Goal: Task Accomplishment & Management: Manage account settings

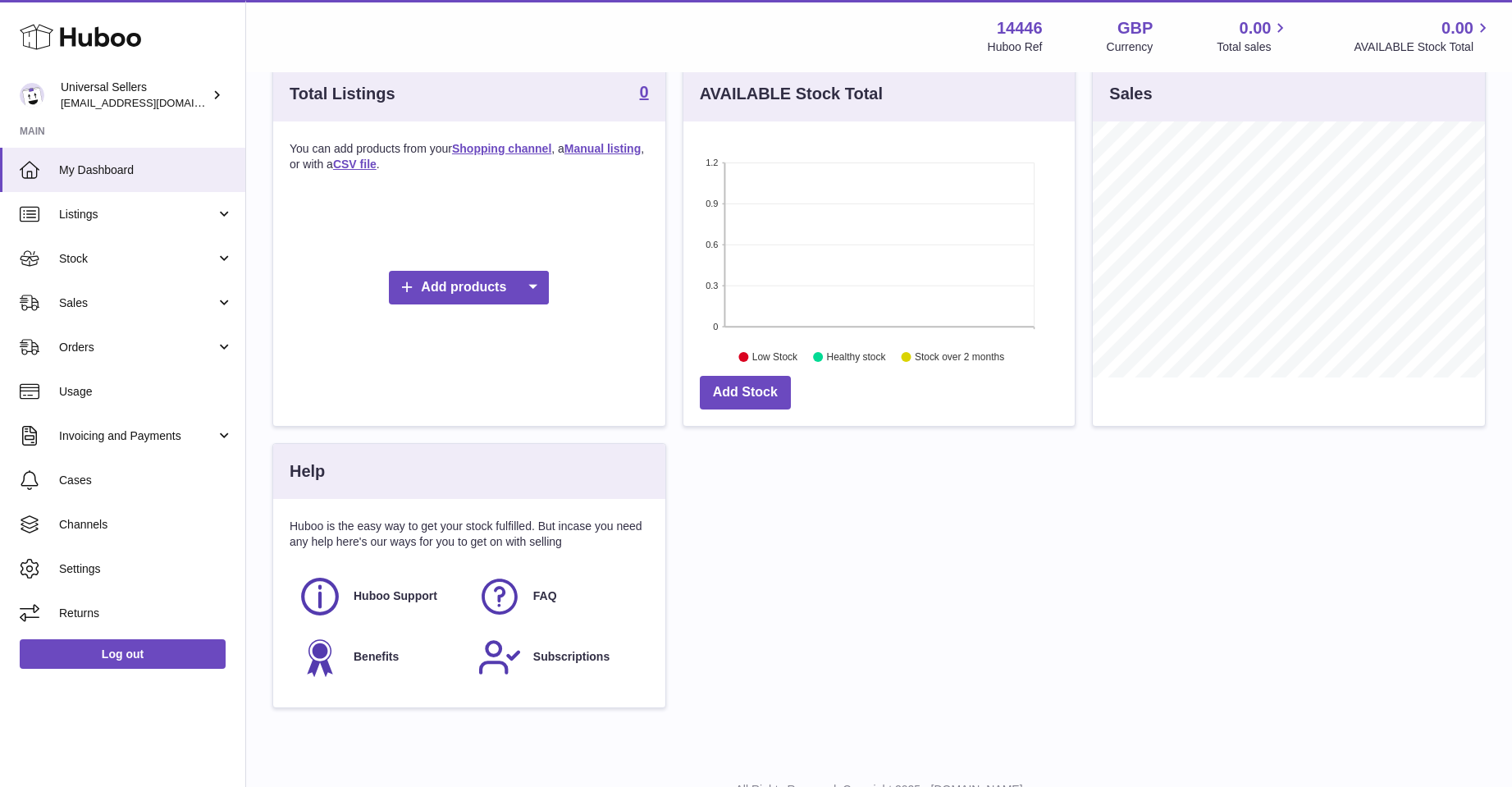
scroll to position [243, 0]
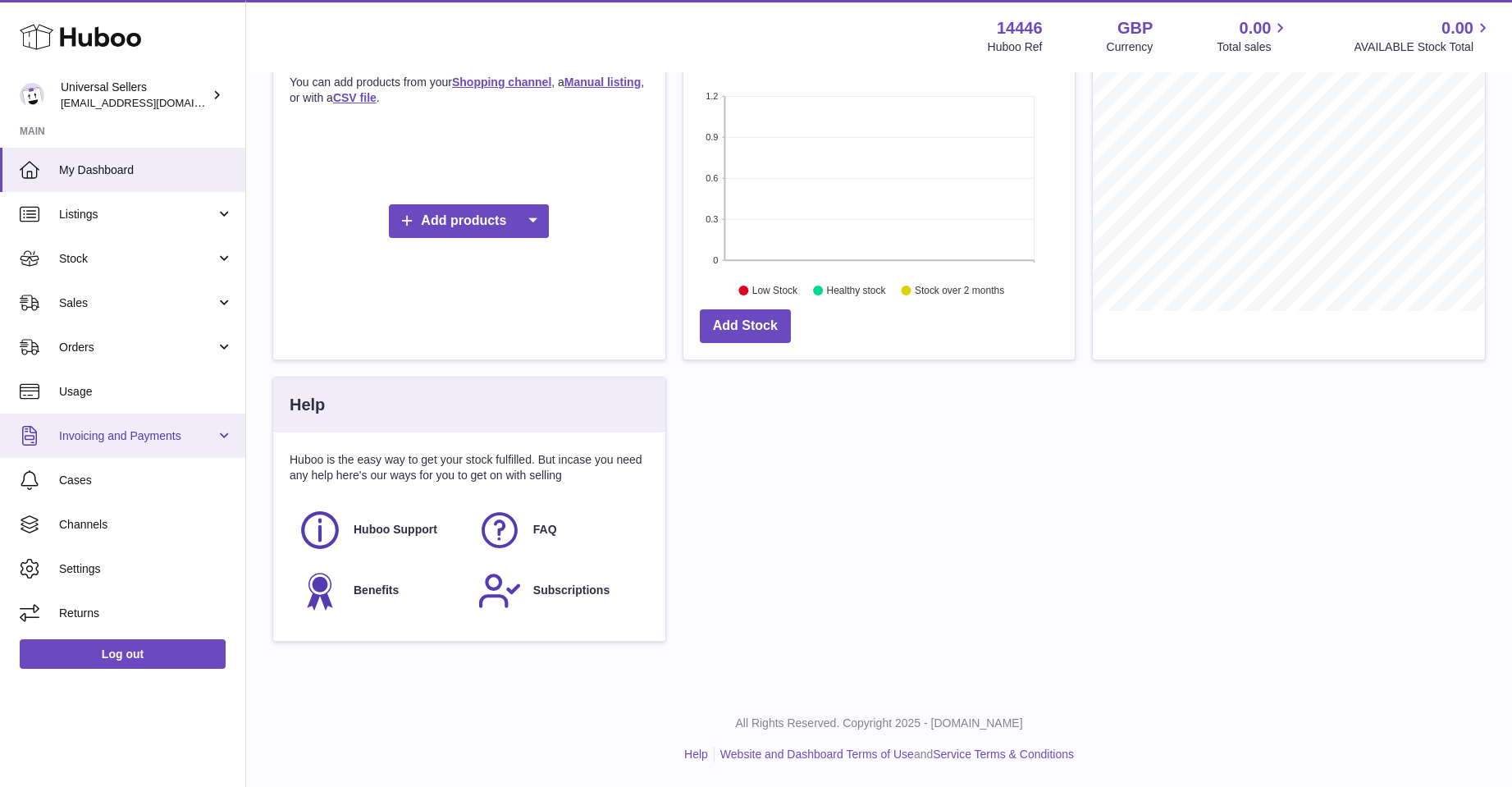
click at [122, 427] on link "Invoicing and Payments" at bounding box center [123, 436] width 245 height 45
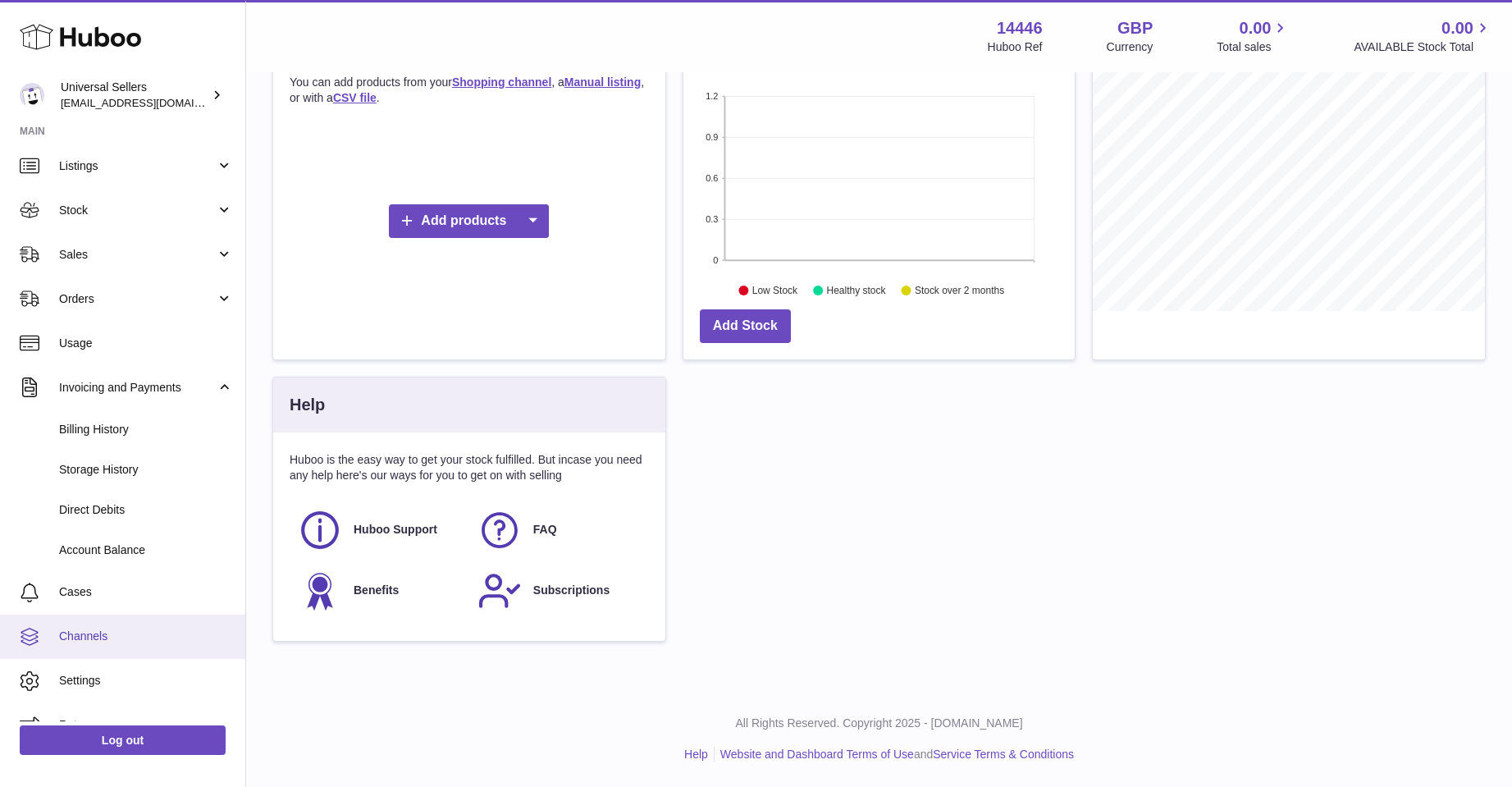
scroll to position [75, 0]
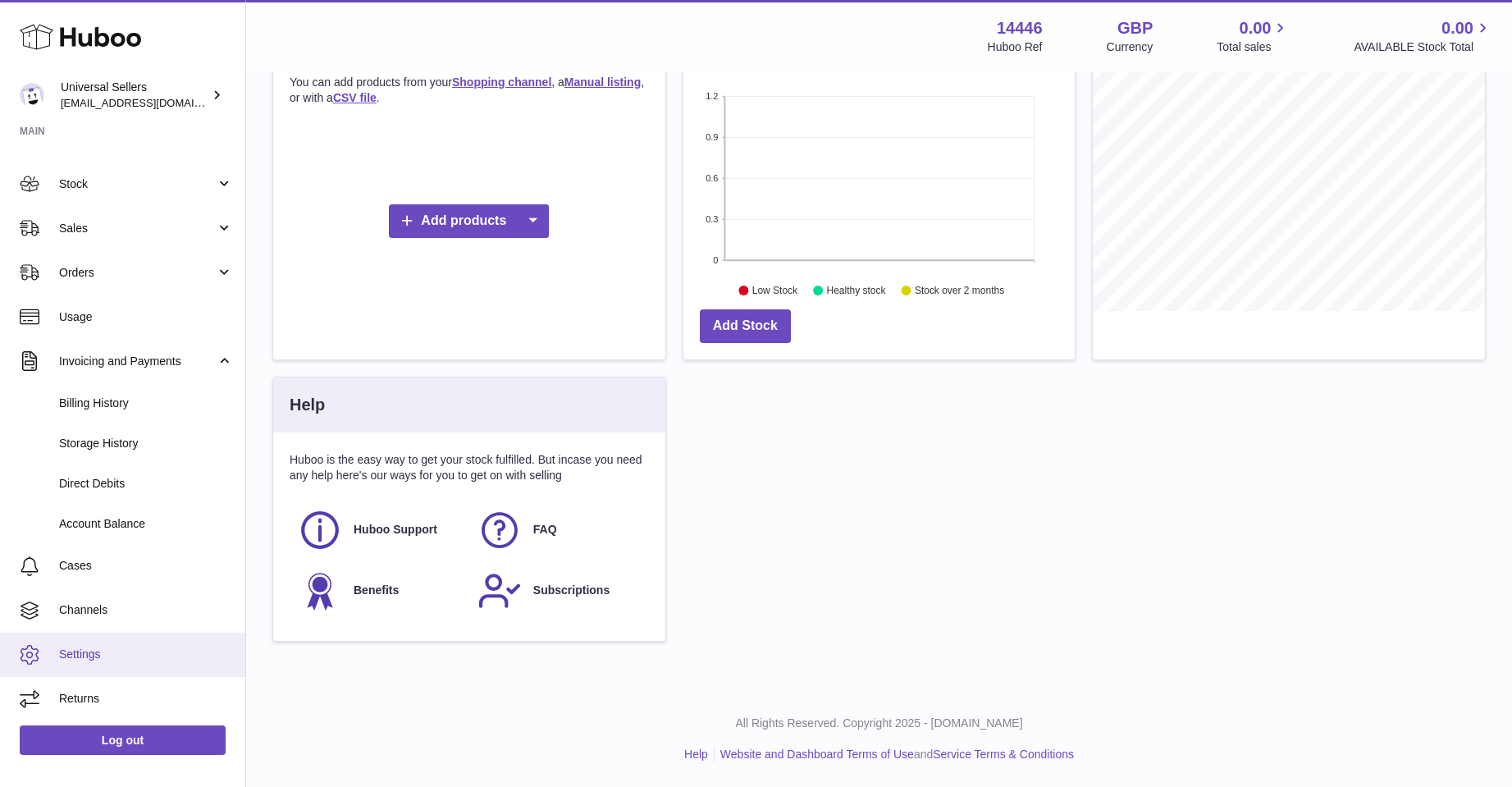
click at [97, 646] on link "Settings" at bounding box center [123, 655] width 245 height 45
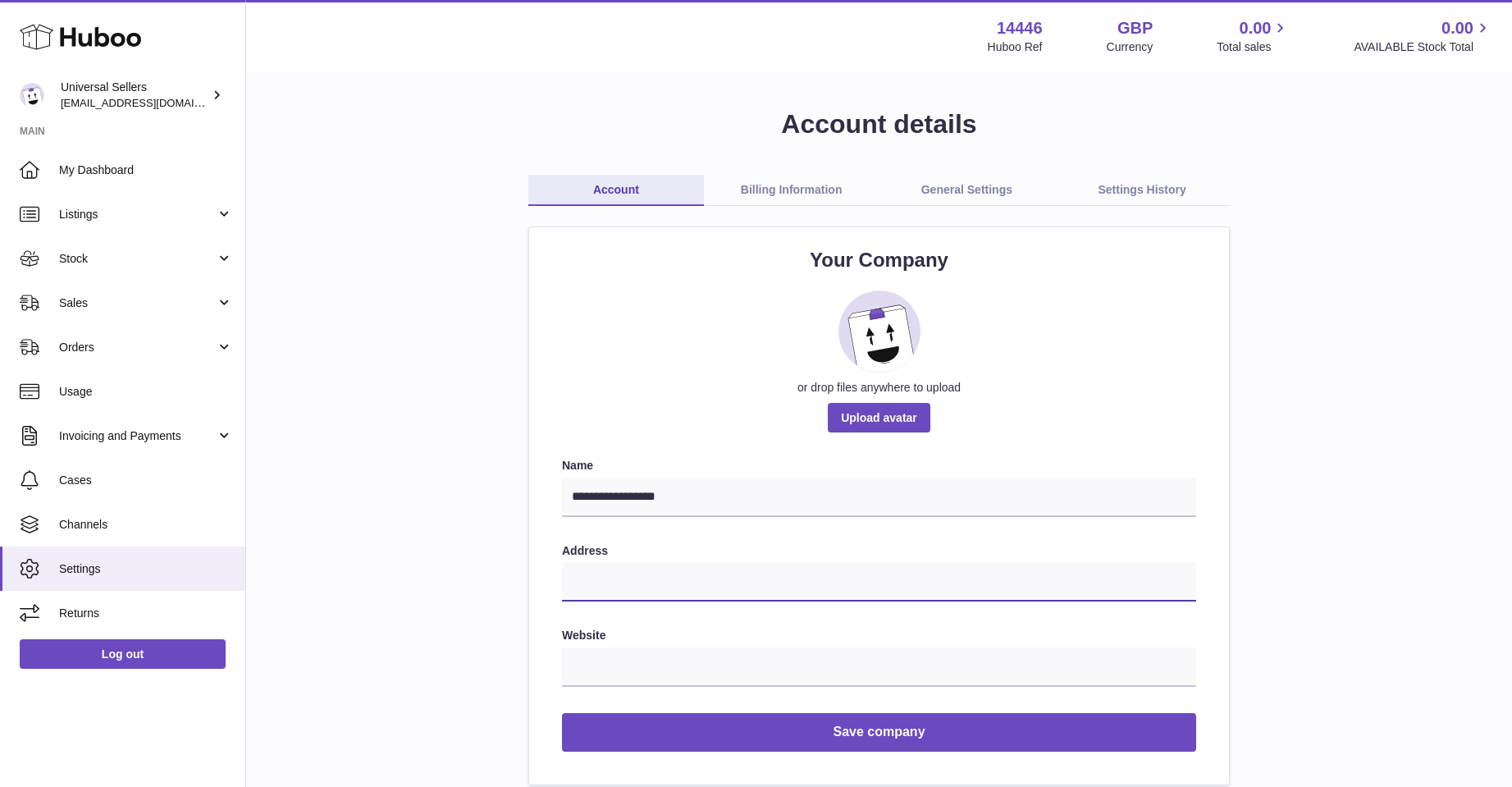
click at [621, 569] on input "text" at bounding box center [879, 582] width 635 height 40
click at [689, 589] on input "**********" at bounding box center [879, 582] width 635 height 40
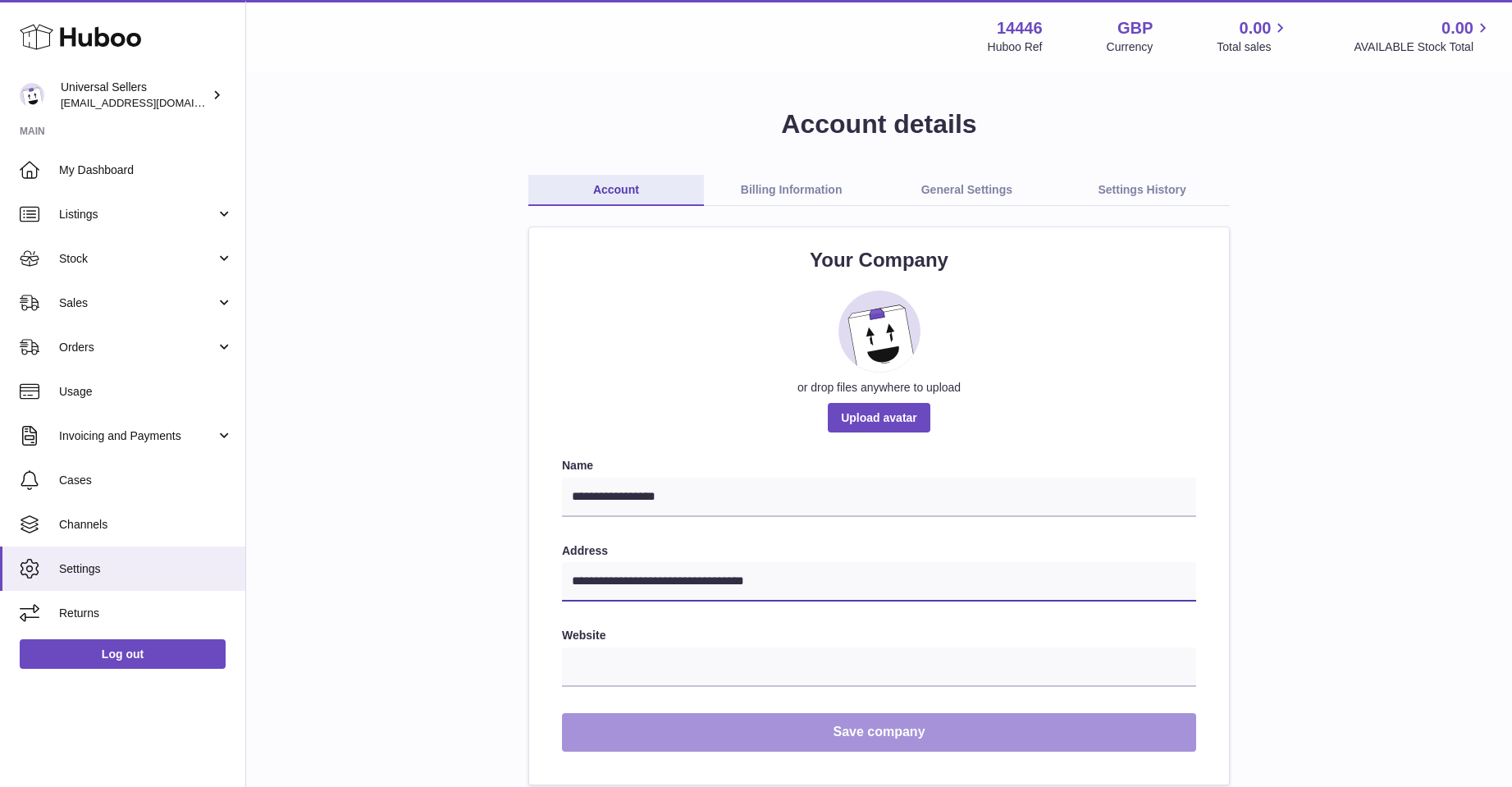
type input "**********"
click at [801, 735] on button "Save company" at bounding box center [879, 732] width 635 height 39
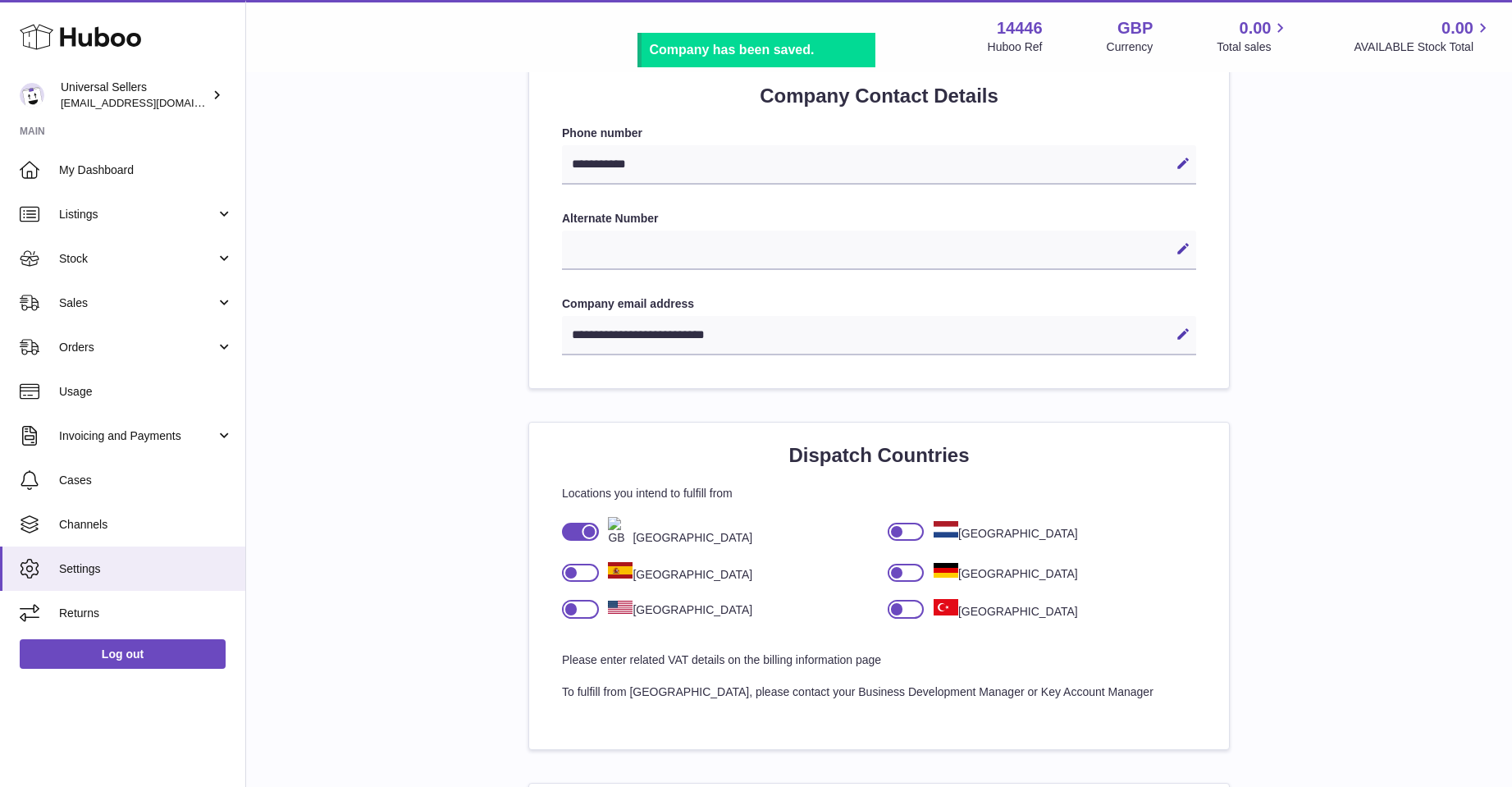
scroll to position [766, 0]
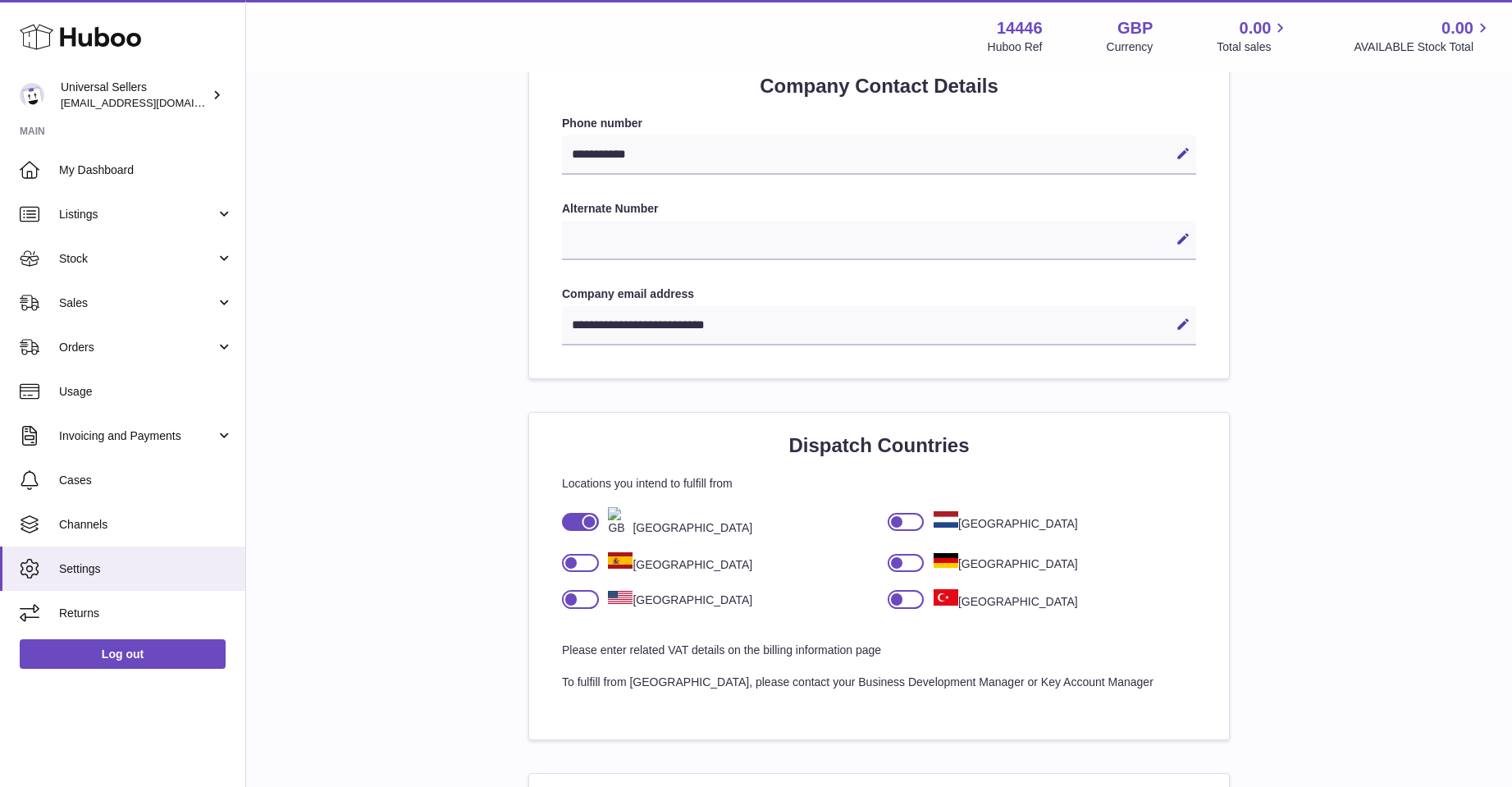
click at [1306, 435] on div "**********" at bounding box center [879, 475] width 1214 height 2269
click at [1274, 398] on div "**********" at bounding box center [879, 475] width 1214 height 2269
click at [1309, 557] on div "**********" at bounding box center [879, 475] width 1214 height 2269
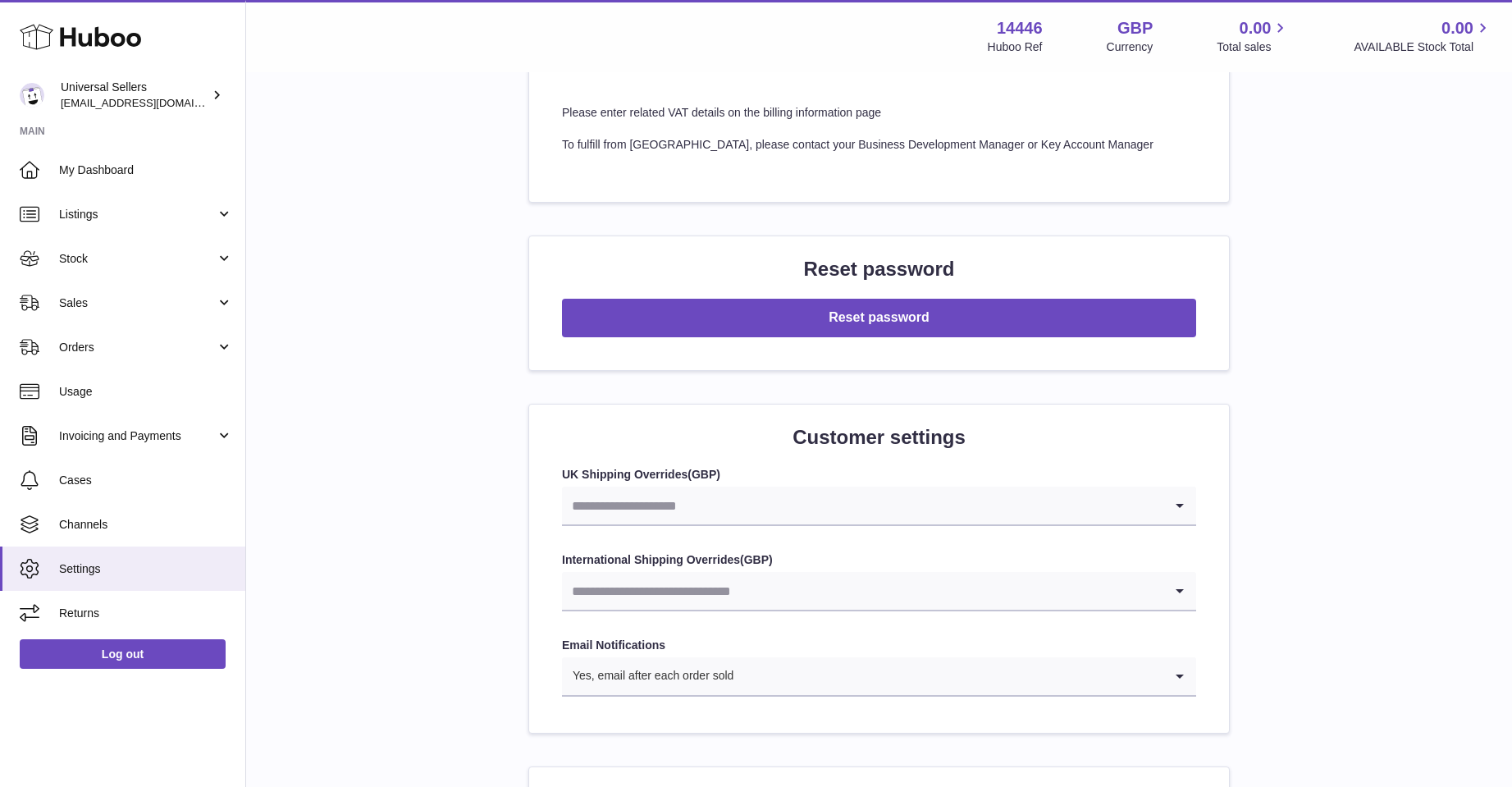
scroll to position [1340, 0]
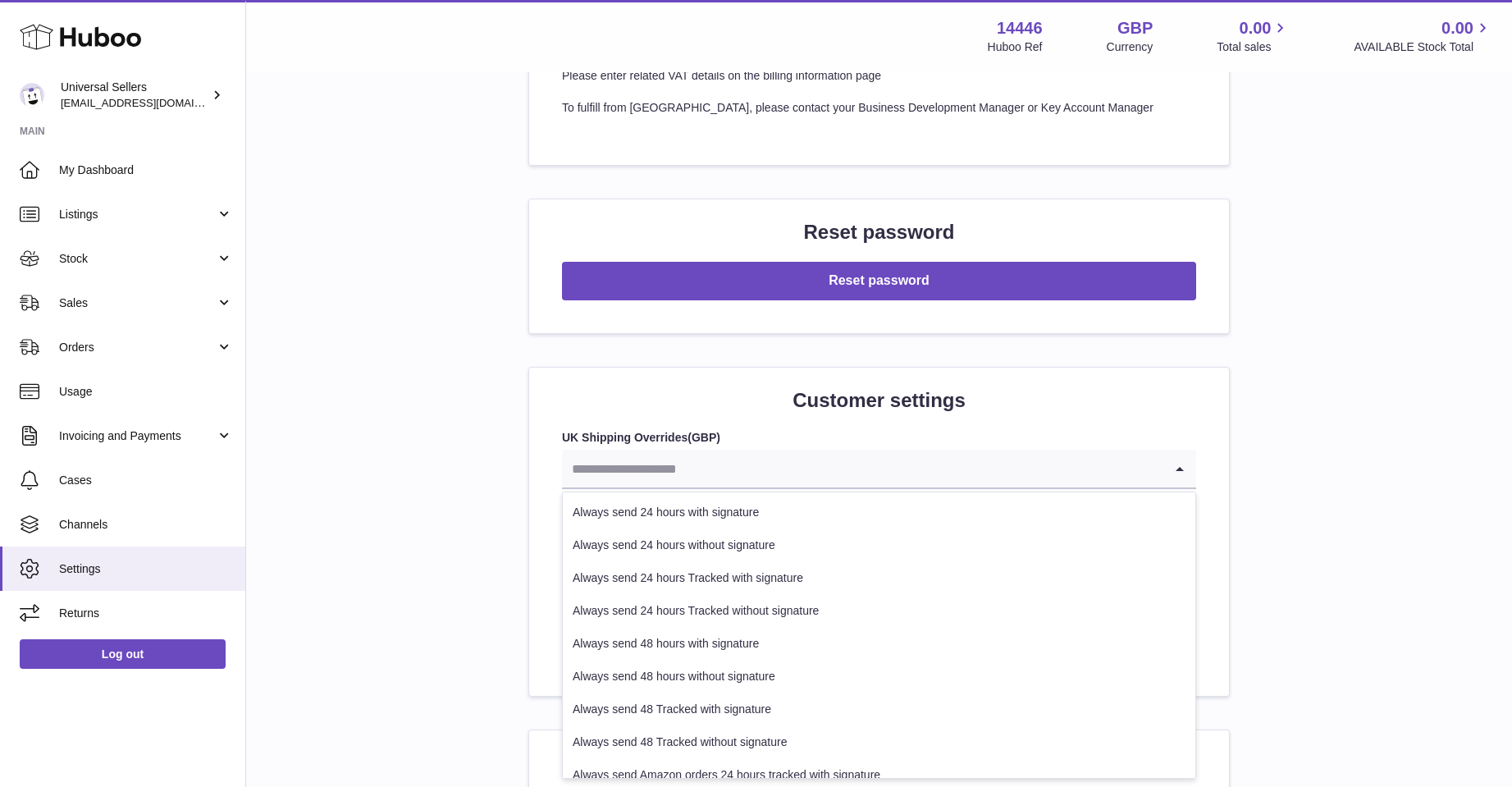
click at [751, 468] on input "Search for option" at bounding box center [863, 468] width 602 height 38
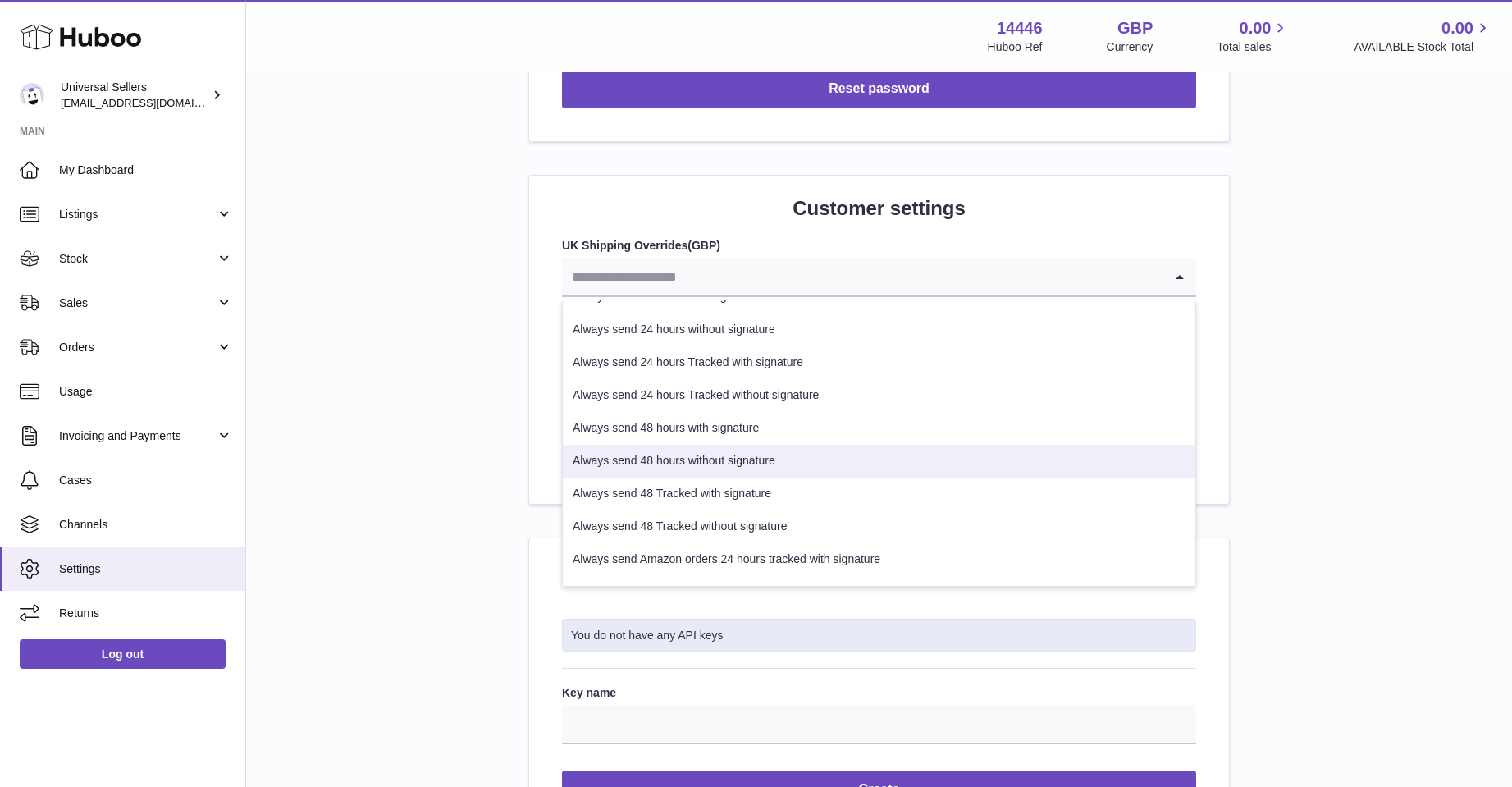
scroll to position [0, 0]
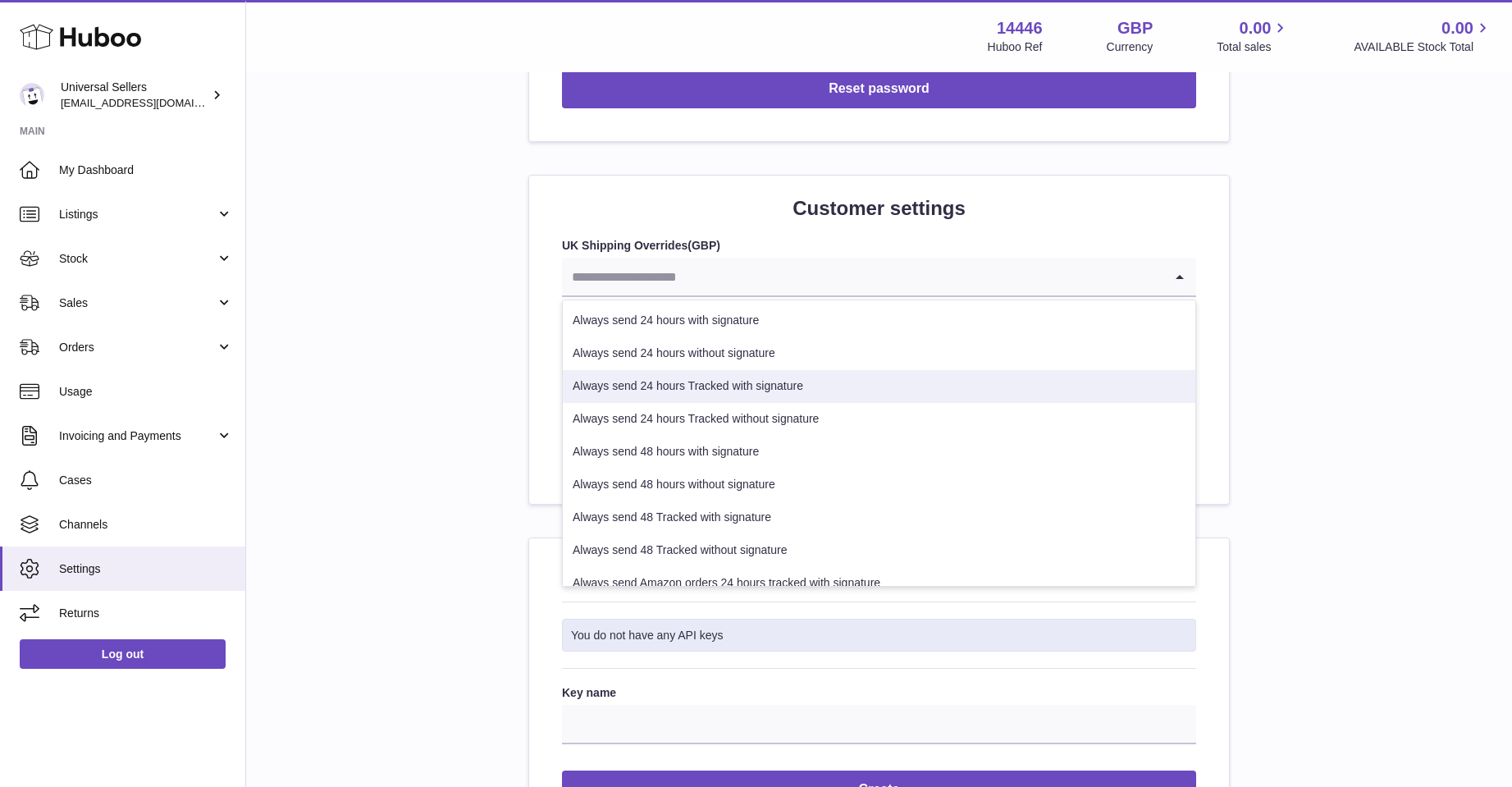
click at [807, 391] on li "Always send 24 hours Tracked with signature" at bounding box center [879, 386] width 633 height 33
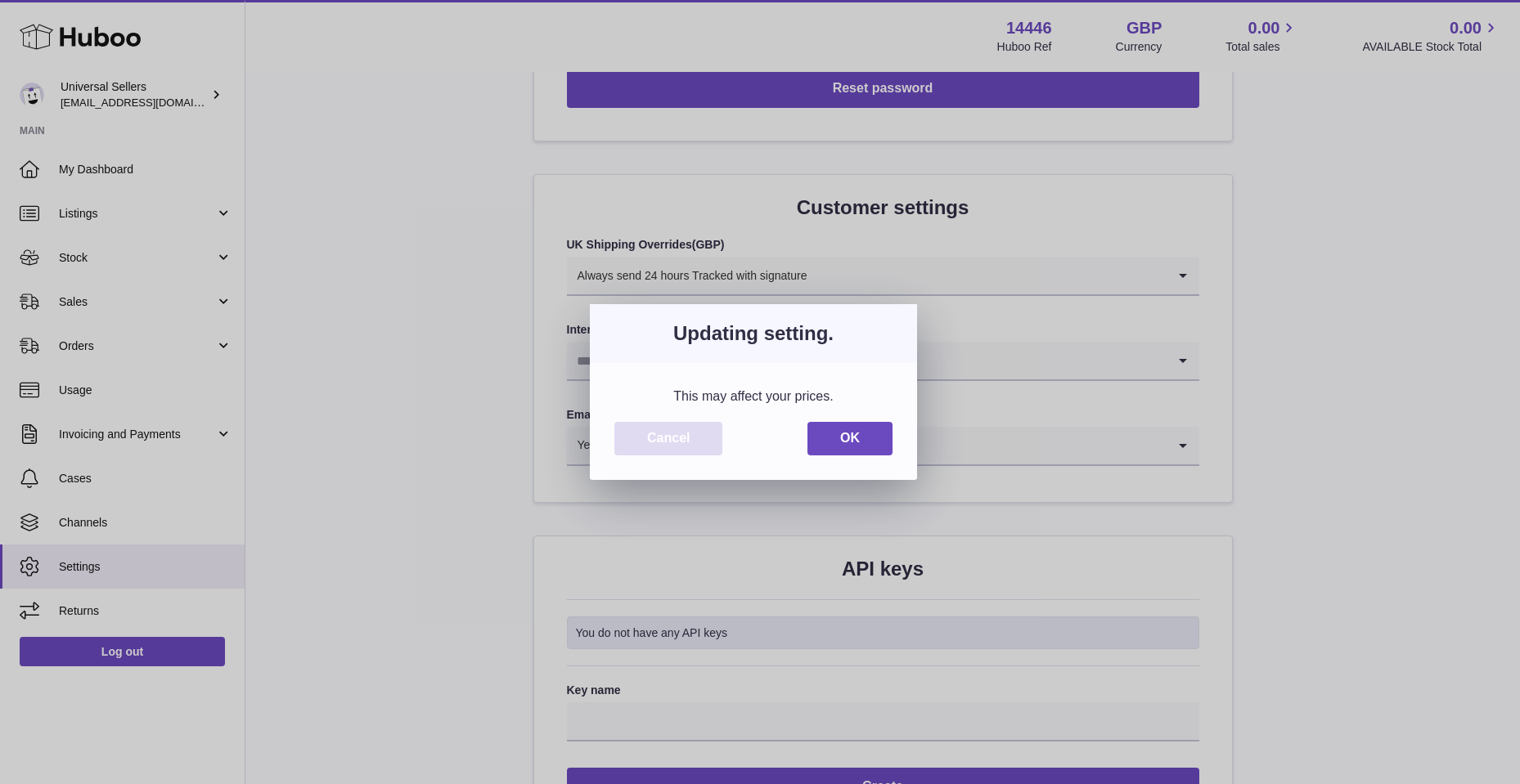
click at [673, 435] on button "Cancel" at bounding box center [668, 439] width 108 height 34
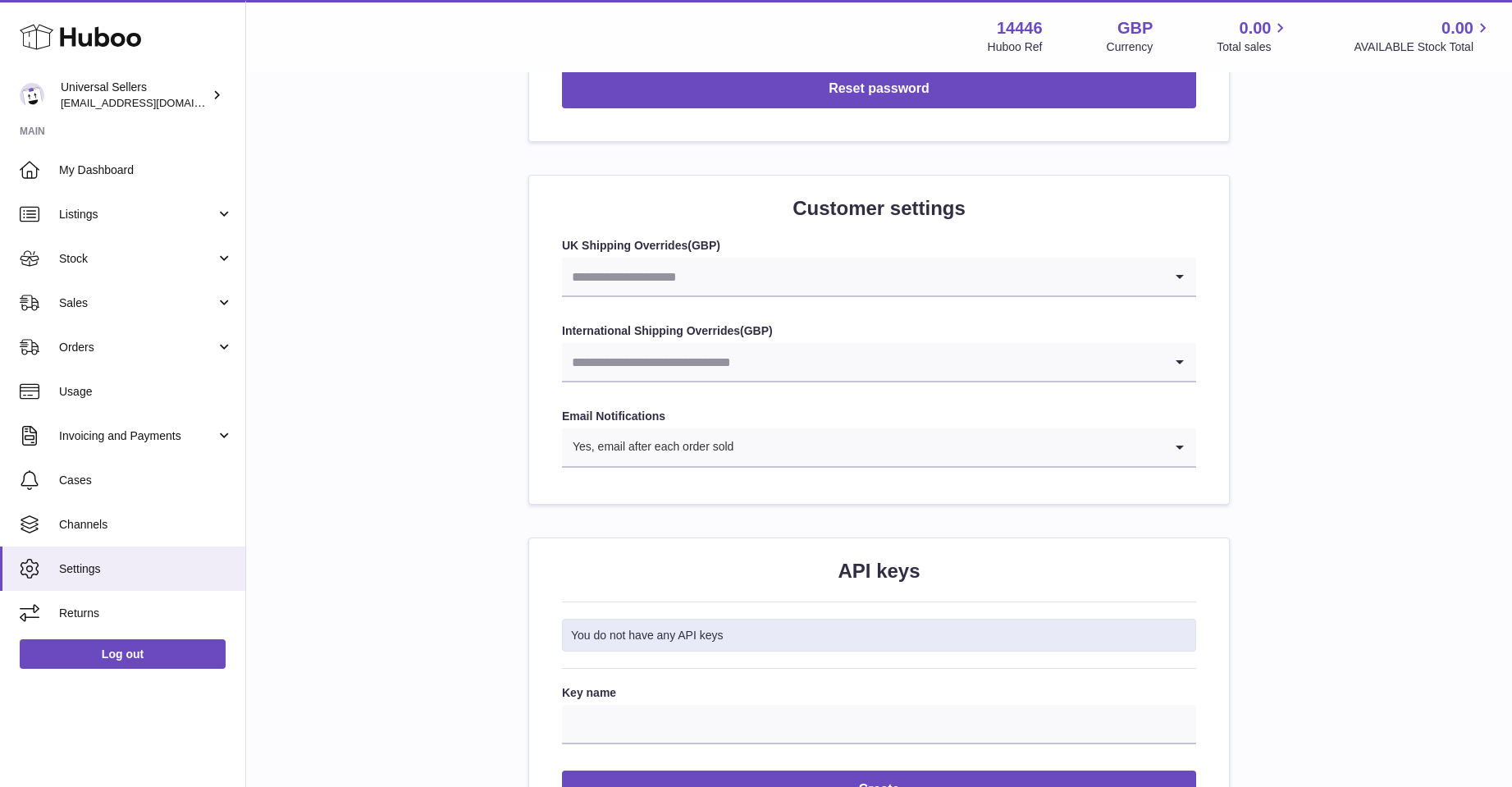
click at [696, 626] on div "You do not have any API keys" at bounding box center [879, 636] width 635 height 34
click at [731, 639] on div "You do not have any API keys" at bounding box center [879, 636] width 635 height 34
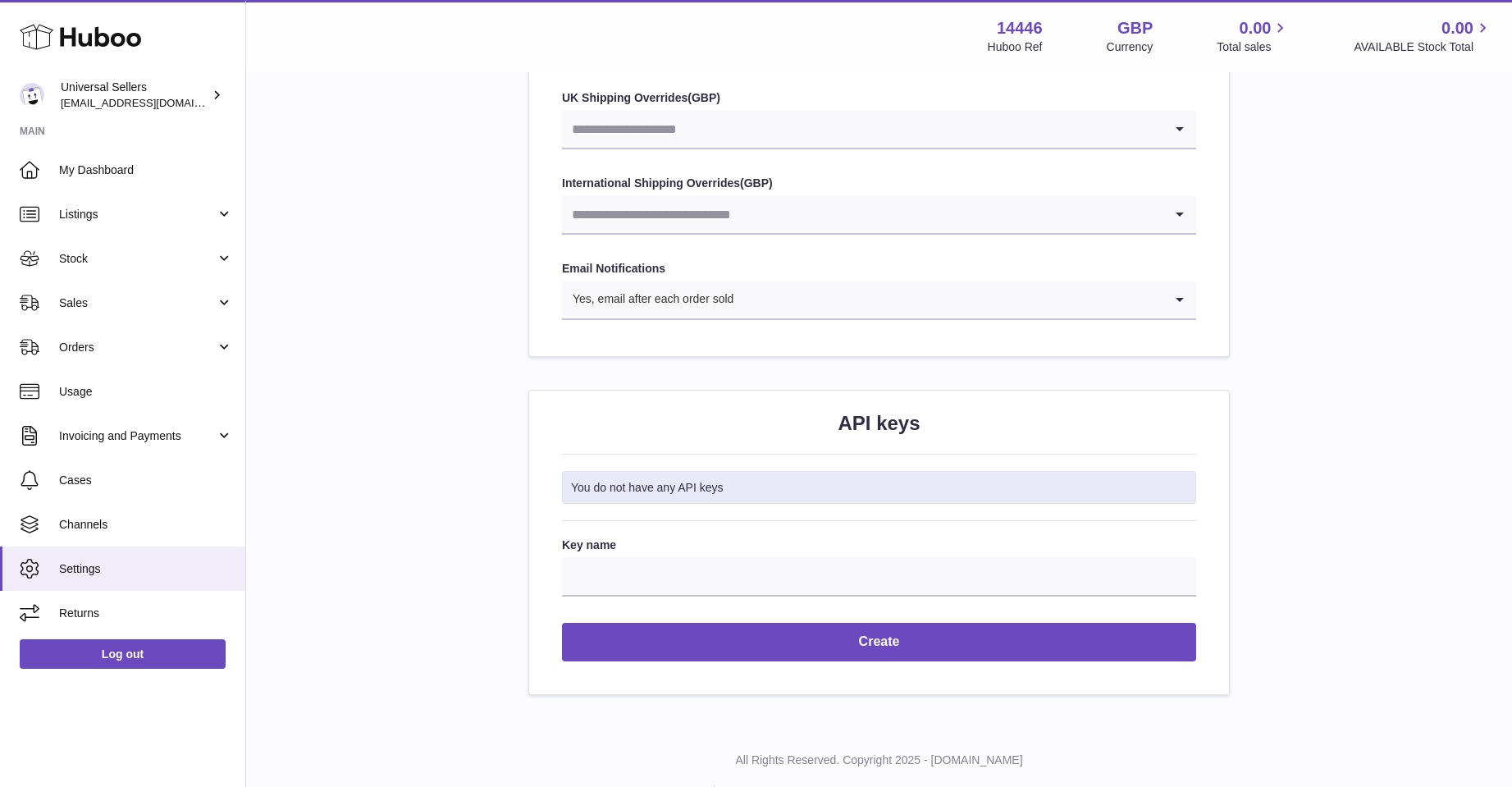
scroll to position [1718, 0]
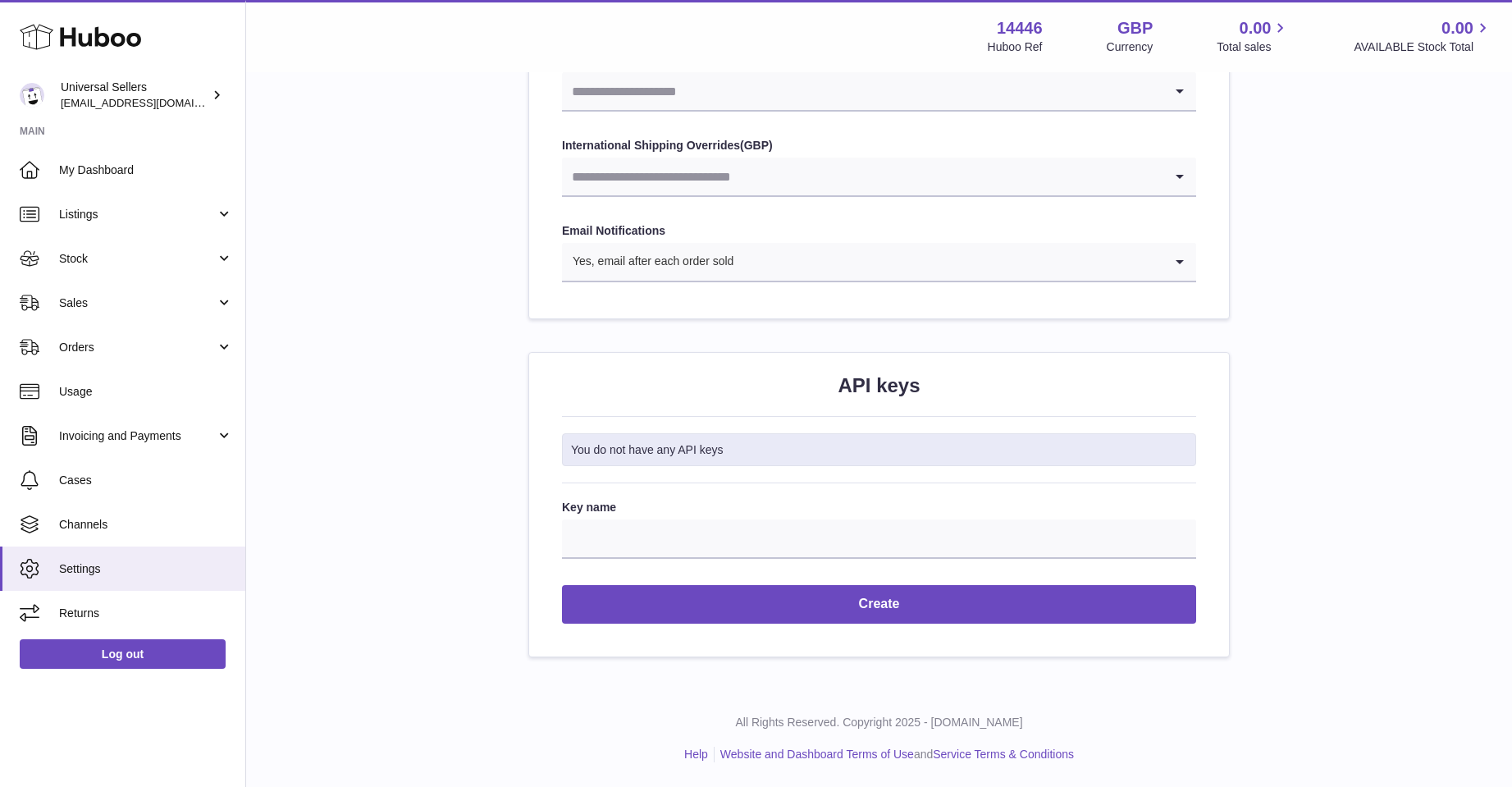
click at [747, 457] on div "You do not have any API keys" at bounding box center [879, 450] width 635 height 34
click at [739, 446] on div "You do not have any API keys" at bounding box center [879, 450] width 635 height 34
click at [727, 495] on div "API keys You do not have any API keys Key name Create" at bounding box center [879, 504] width 700 height 304
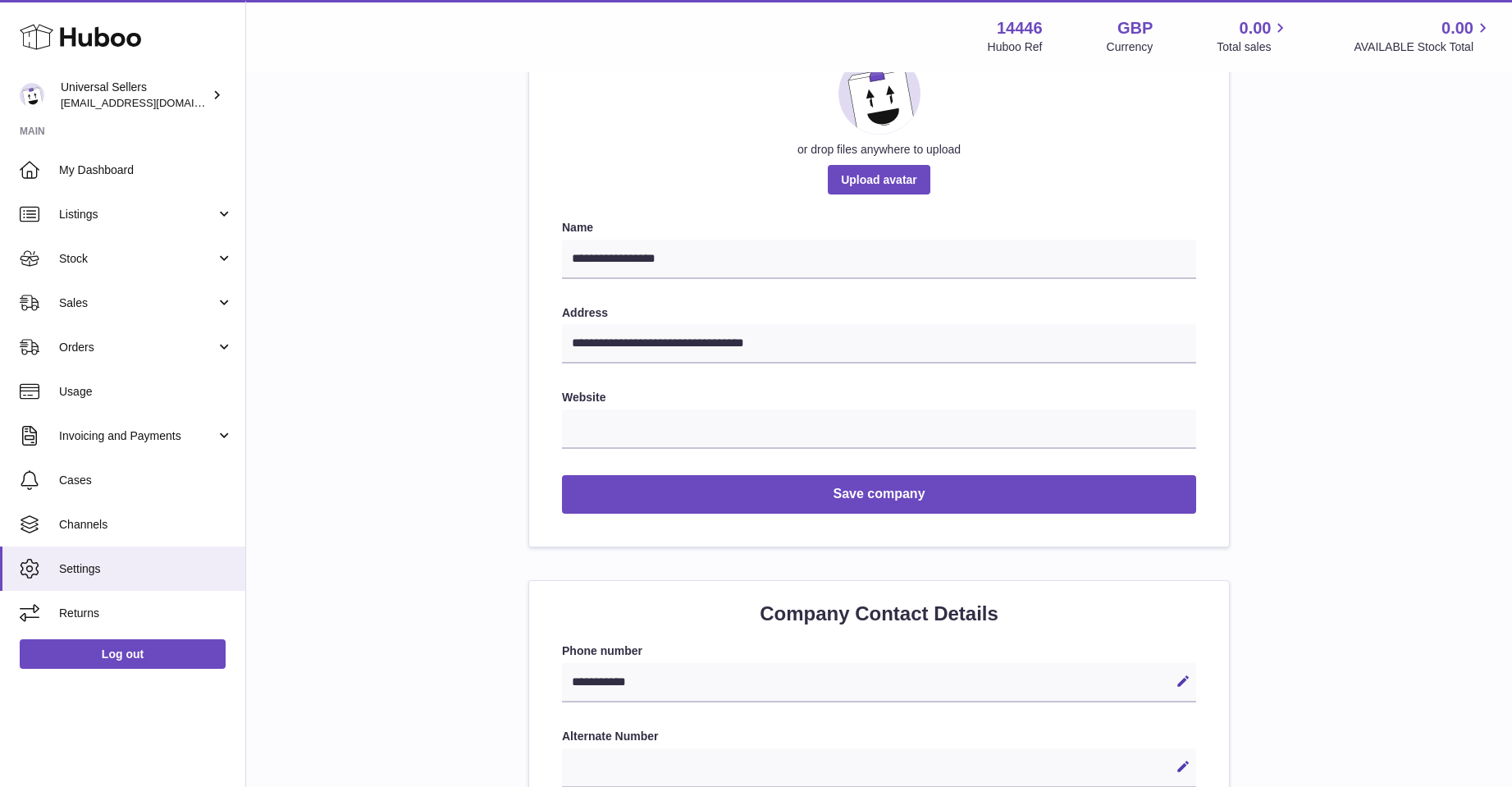
scroll to position [0, 0]
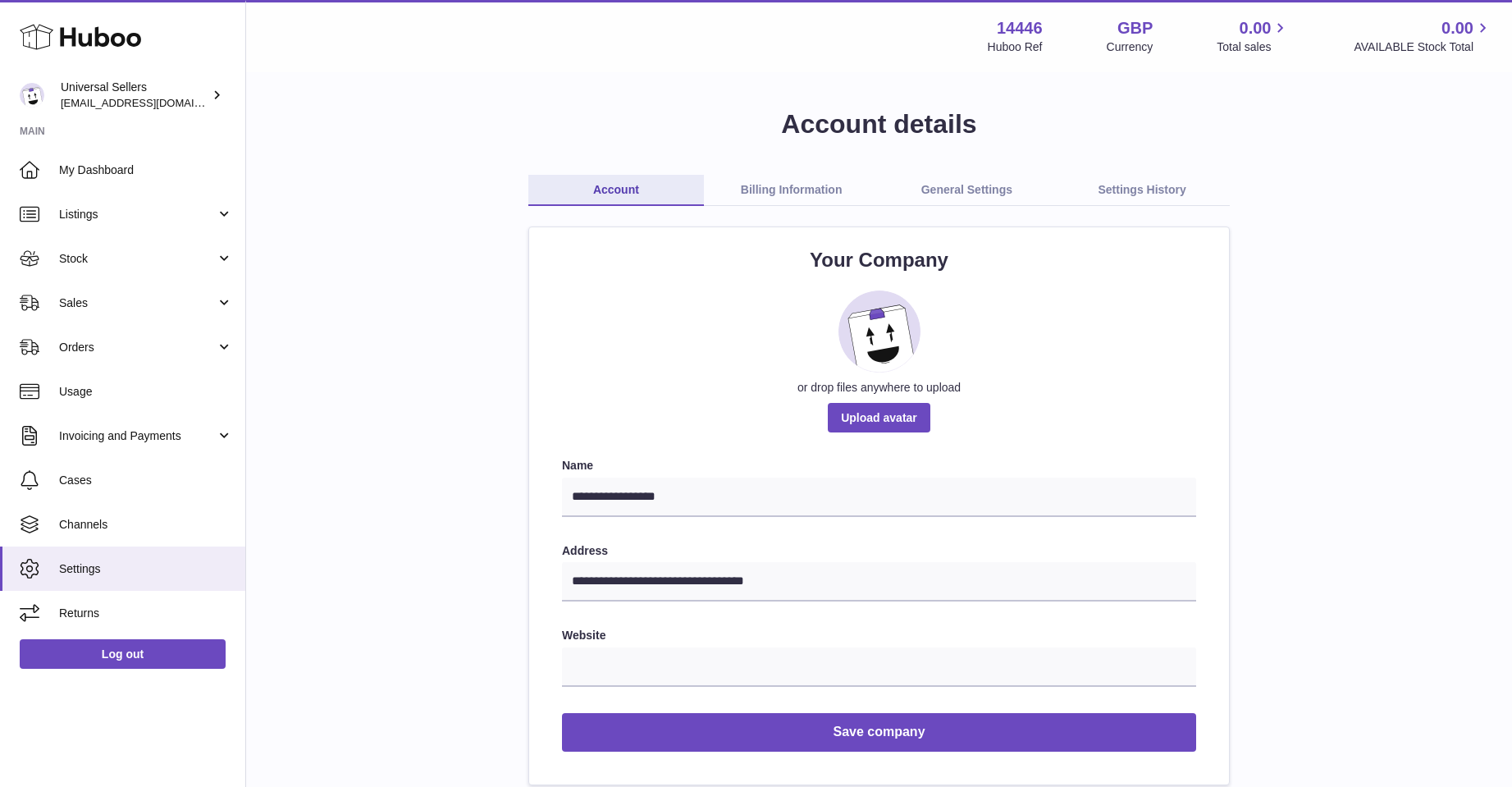
click at [802, 184] on link "Billing Information" at bounding box center [792, 190] width 176 height 31
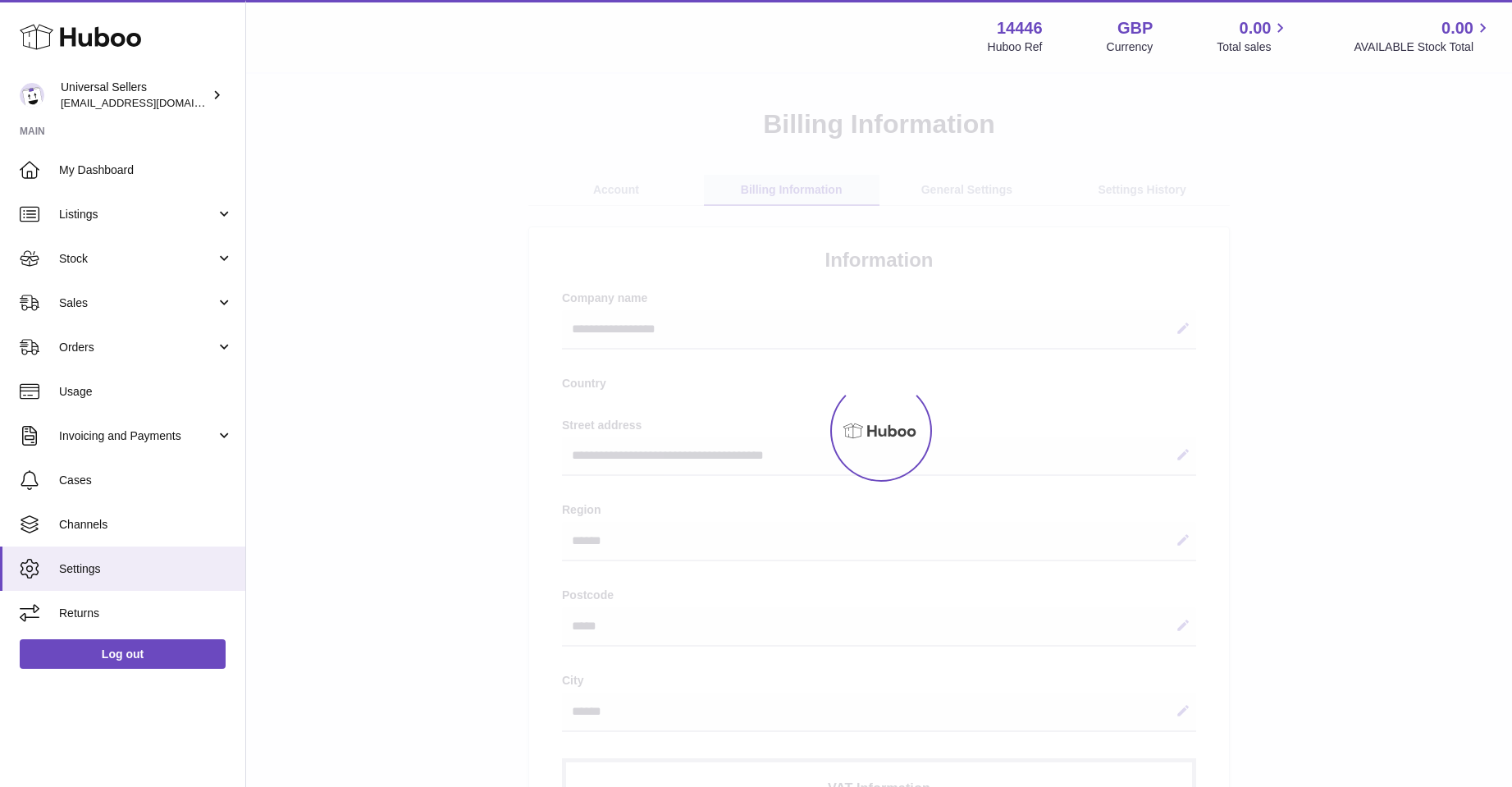
select select "**"
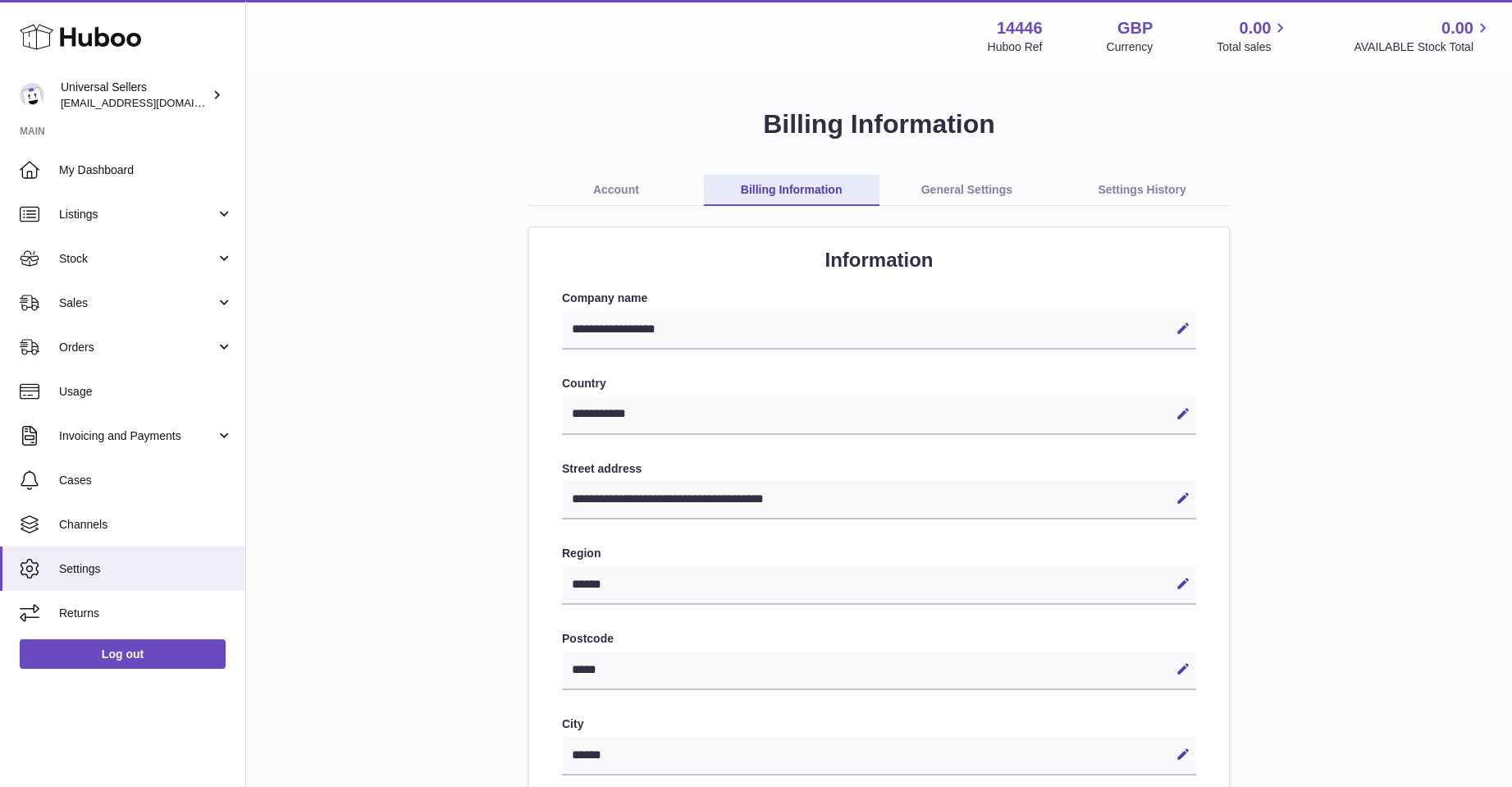
click at [990, 200] on link "General Settings" at bounding box center [967, 190] width 176 height 31
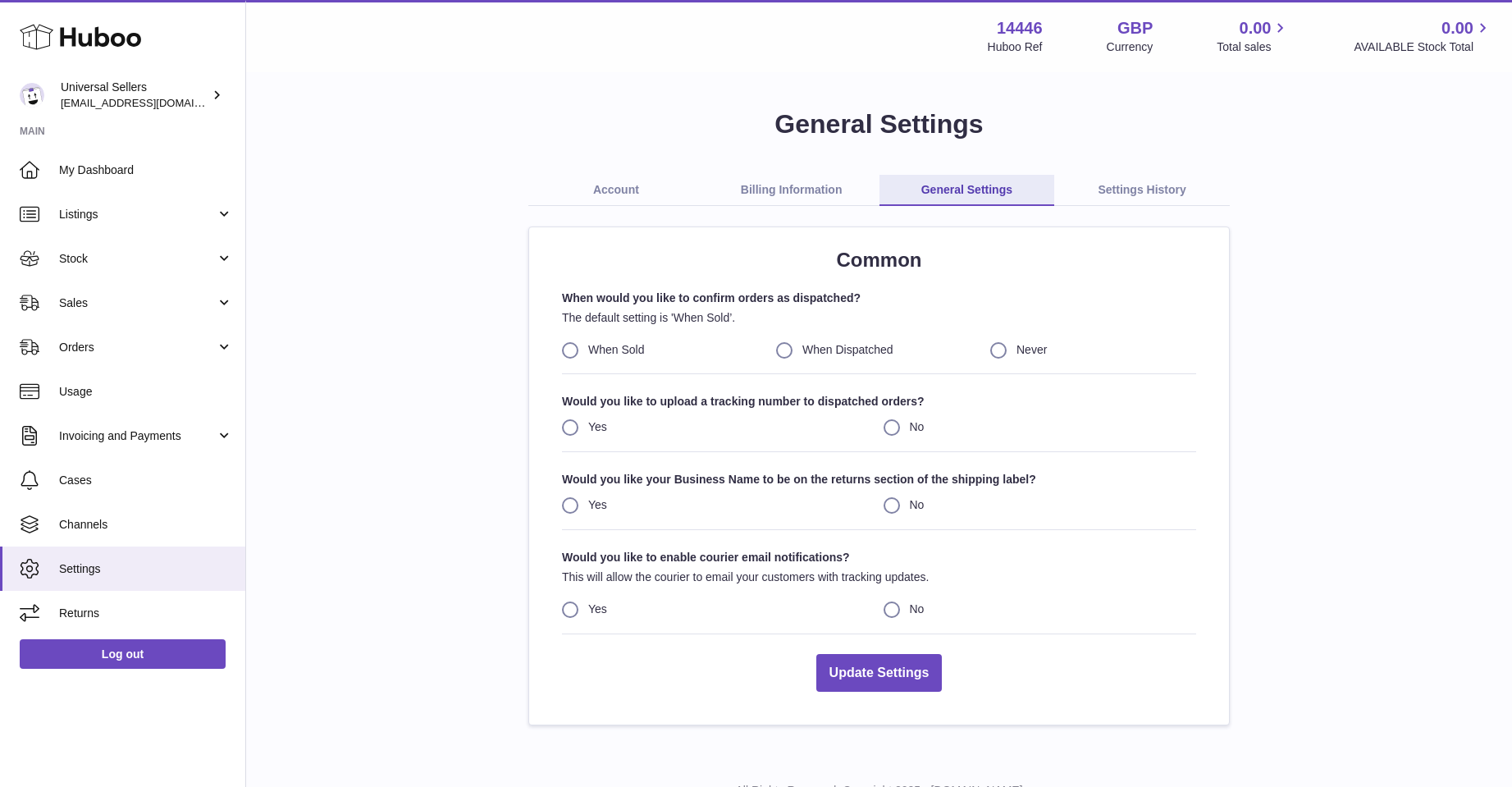
click at [573, 354] on label "When Sold" at bounding box center [665, 350] width 206 height 16
click at [788, 355] on label "When Dispatched" at bounding box center [878, 350] width 206 height 16
click at [857, 691] on button "Update Settings" at bounding box center [879, 673] width 126 height 39
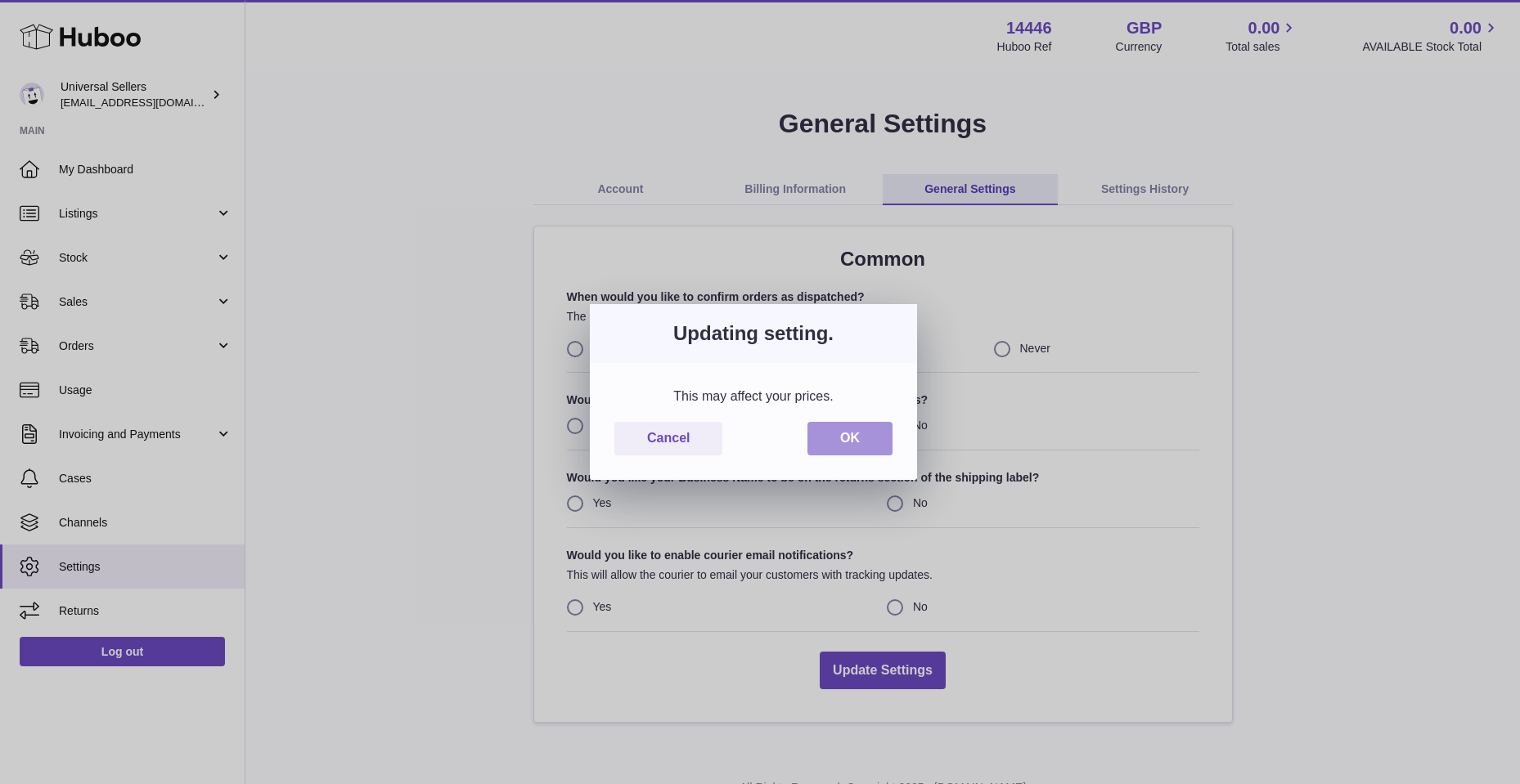
click at [875, 435] on button "OK" at bounding box center [850, 439] width 85 height 34
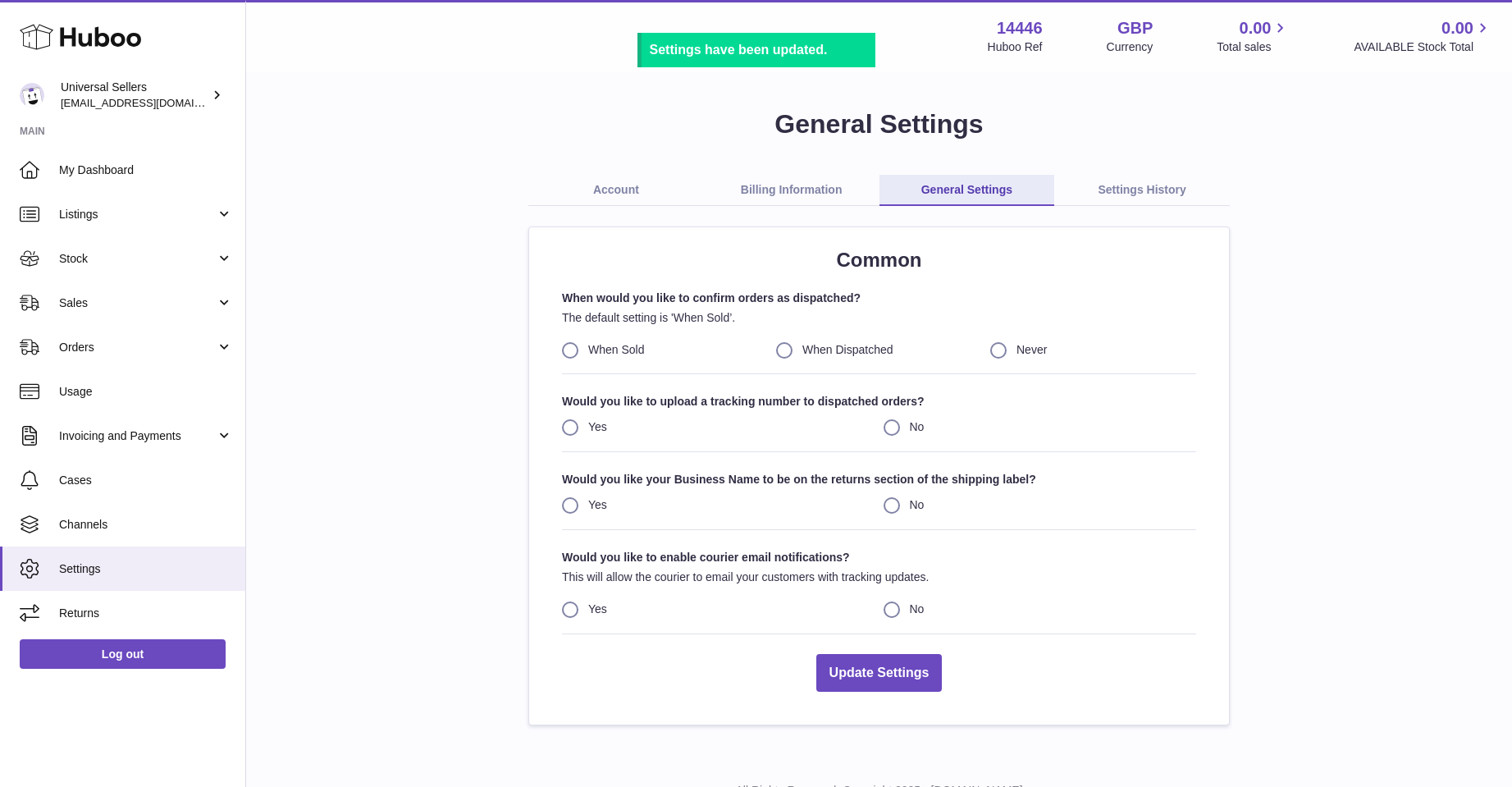
click at [1117, 199] on link "Settings History" at bounding box center [1141, 190] width 176 height 31
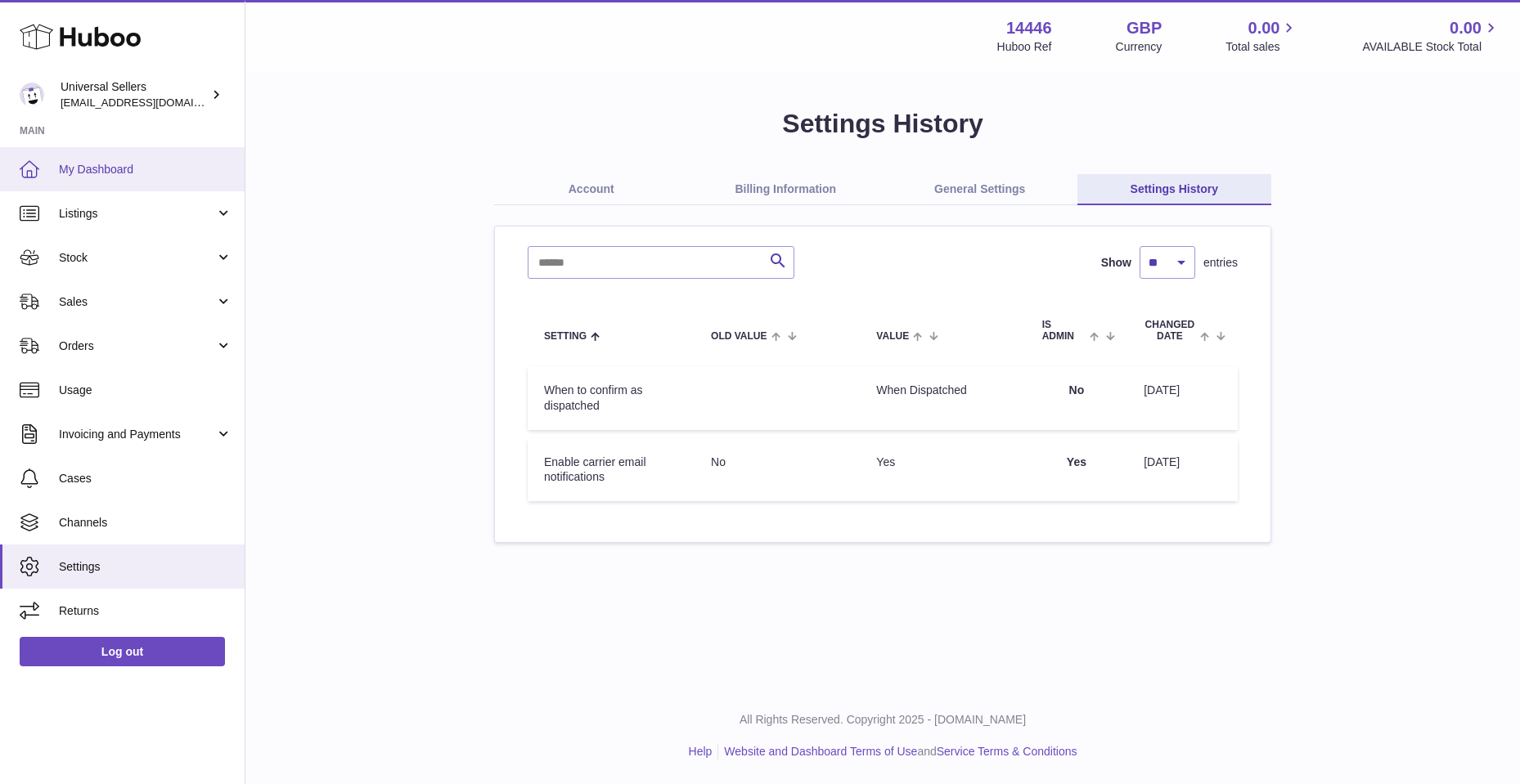
click at [93, 159] on link "My Dashboard" at bounding box center [122, 169] width 245 height 44
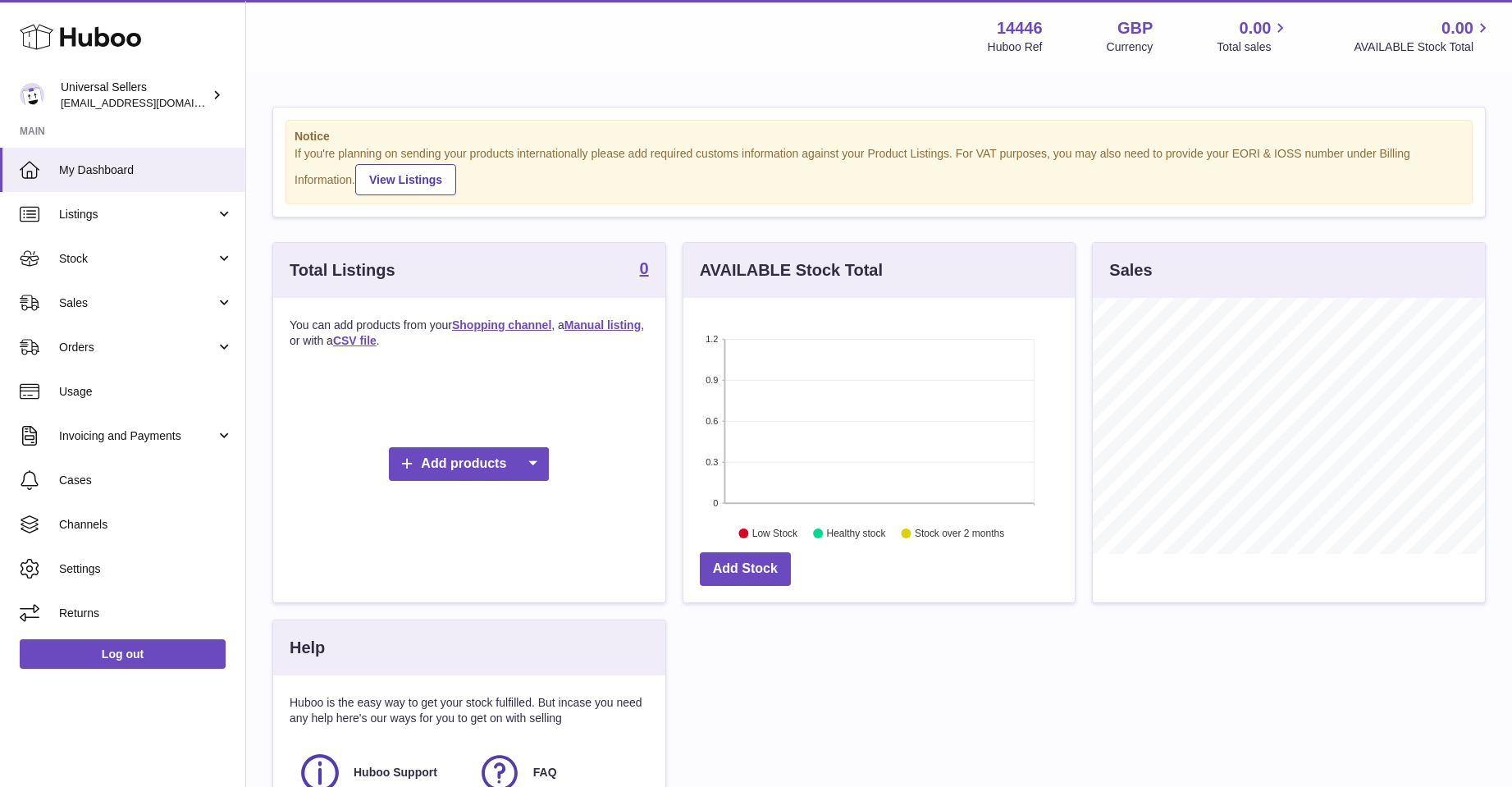
scroll to position [256, 392]
click at [436, 452] on link "Add products" at bounding box center [469, 464] width 160 height 34
click at [548, 504] on link "Shopping channel" at bounding box center [561, 504] width 124 height 35
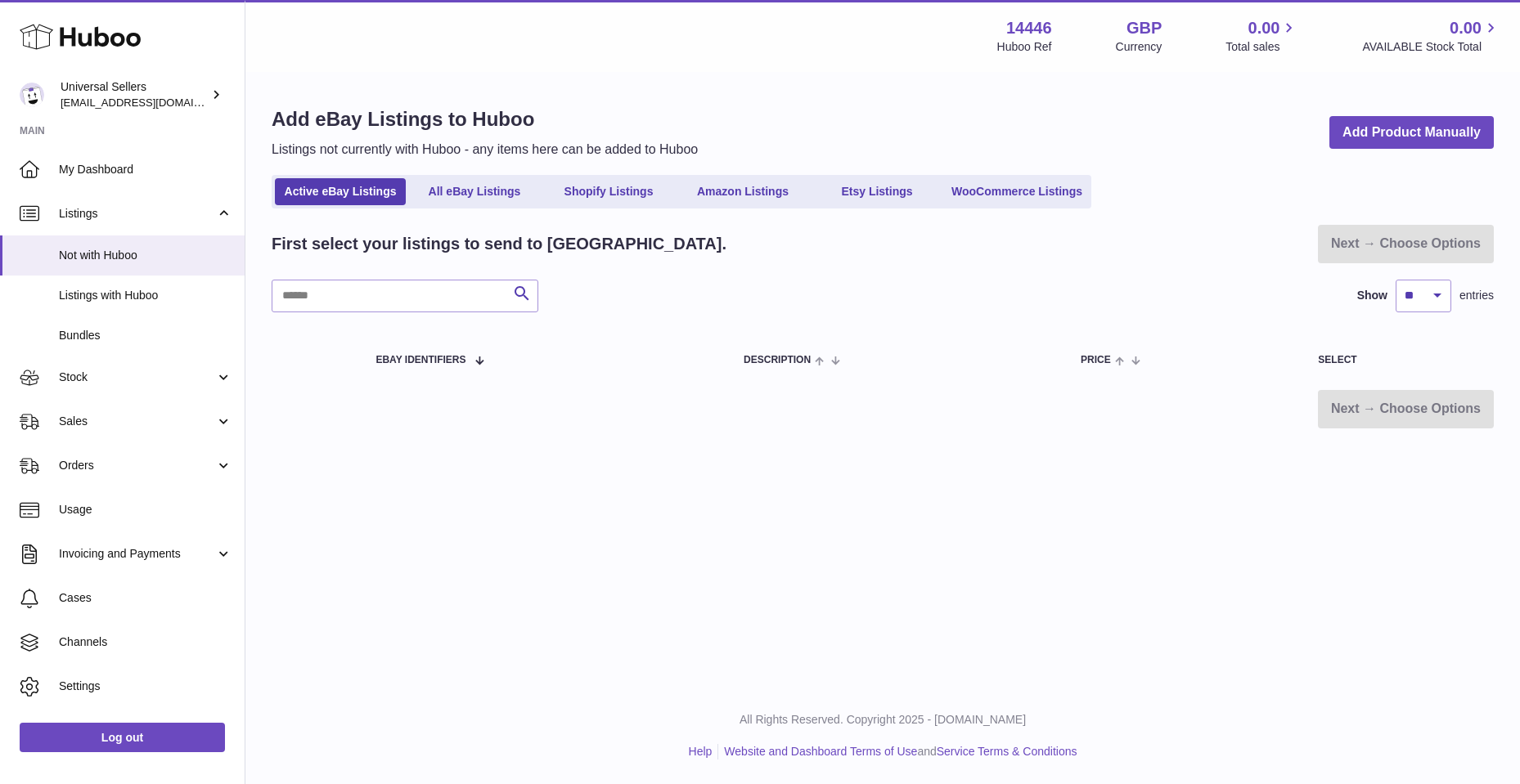
click at [493, 208] on ul "Active eBay Listings All eBay Listings Shopify Listings Amazon Listings Etsy Li…" at bounding box center [681, 192] width 819 height 34
click at [500, 166] on div "Add eBay Listings to Huboo Listings not currently with Huboo - any items here c…" at bounding box center [882, 267] width 1274 height 388
click at [495, 185] on link "All eBay Listings" at bounding box center [474, 192] width 131 height 27
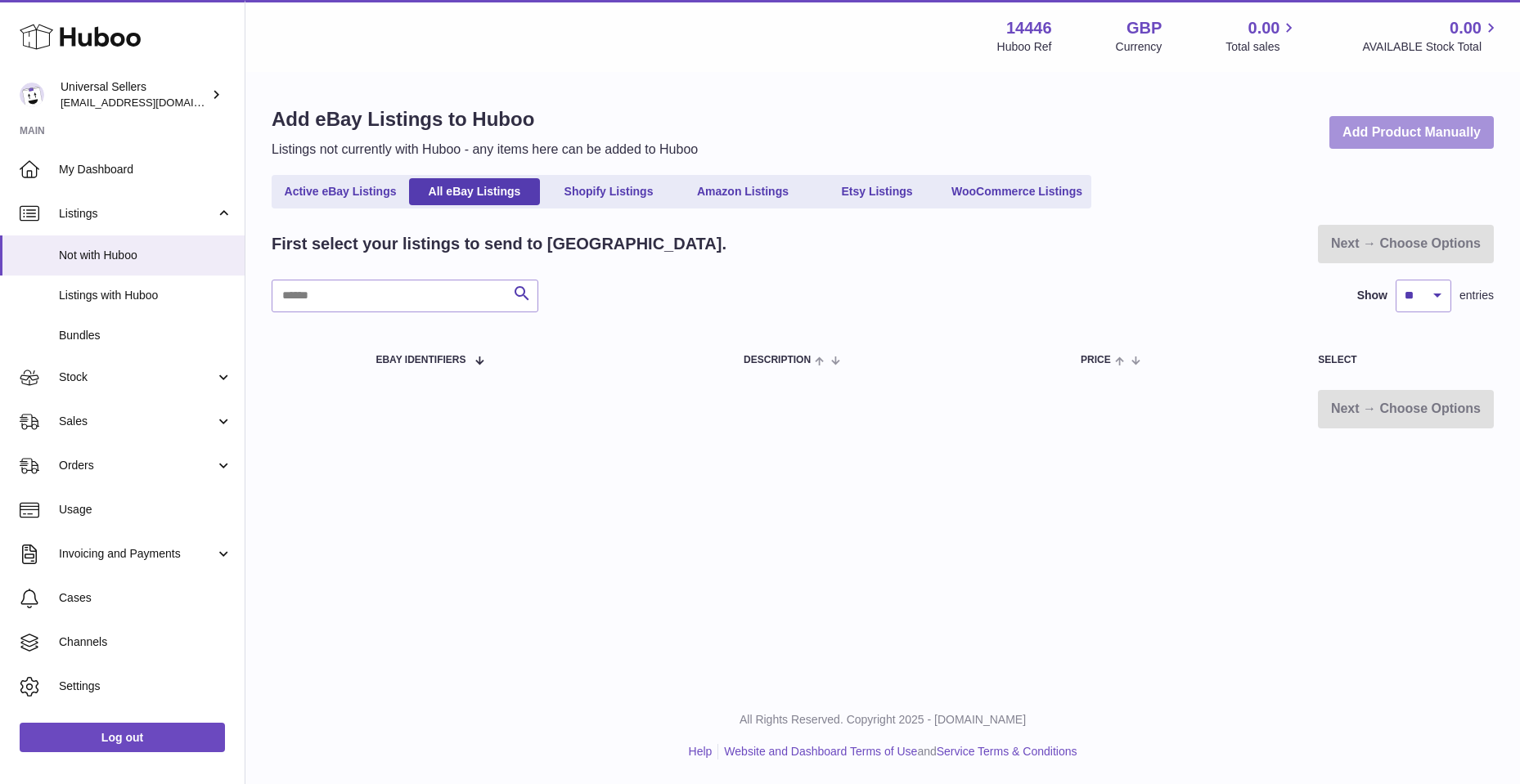
click at [1367, 136] on link "Add Product Manually" at bounding box center [1411, 133] width 164 height 34
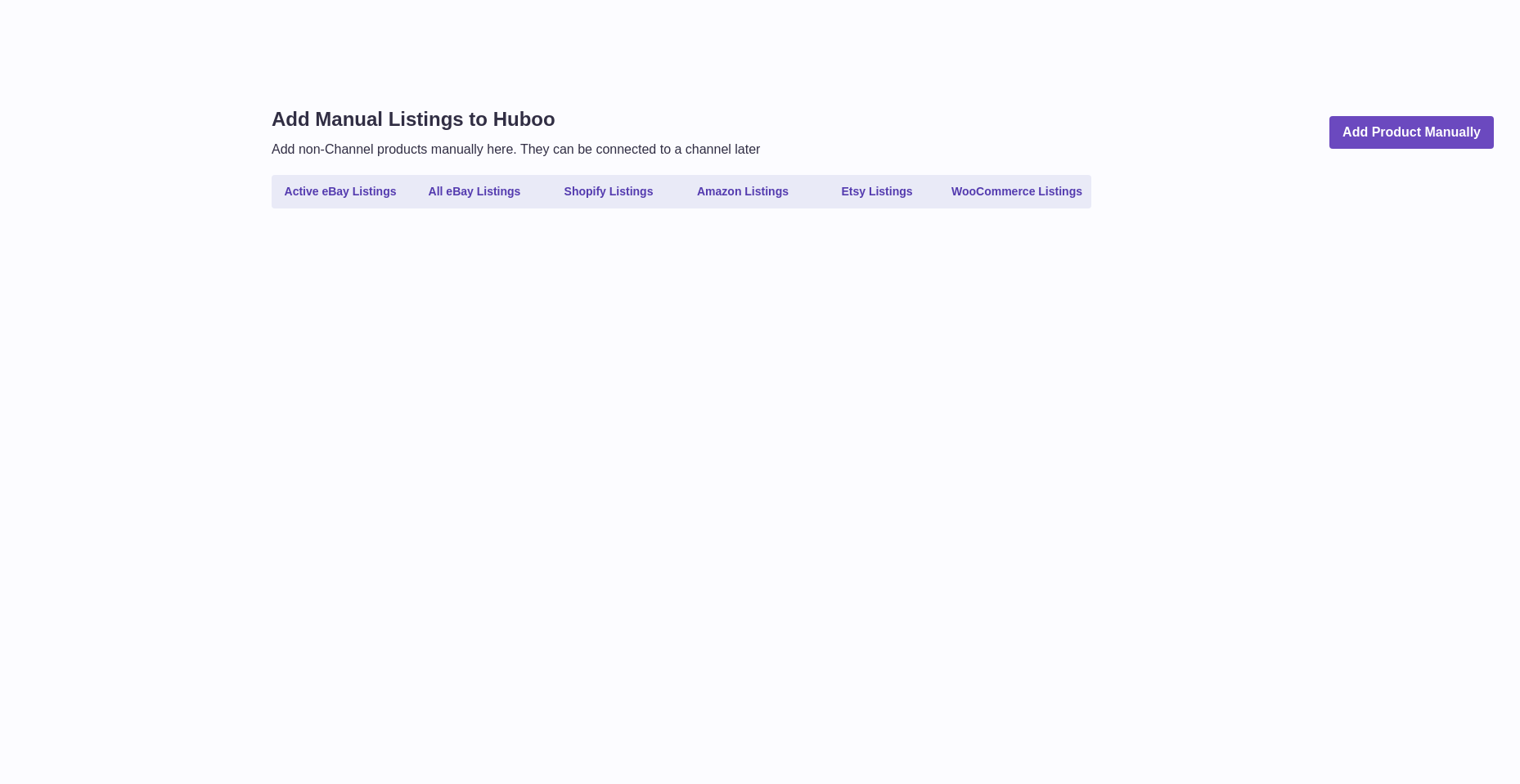
select select
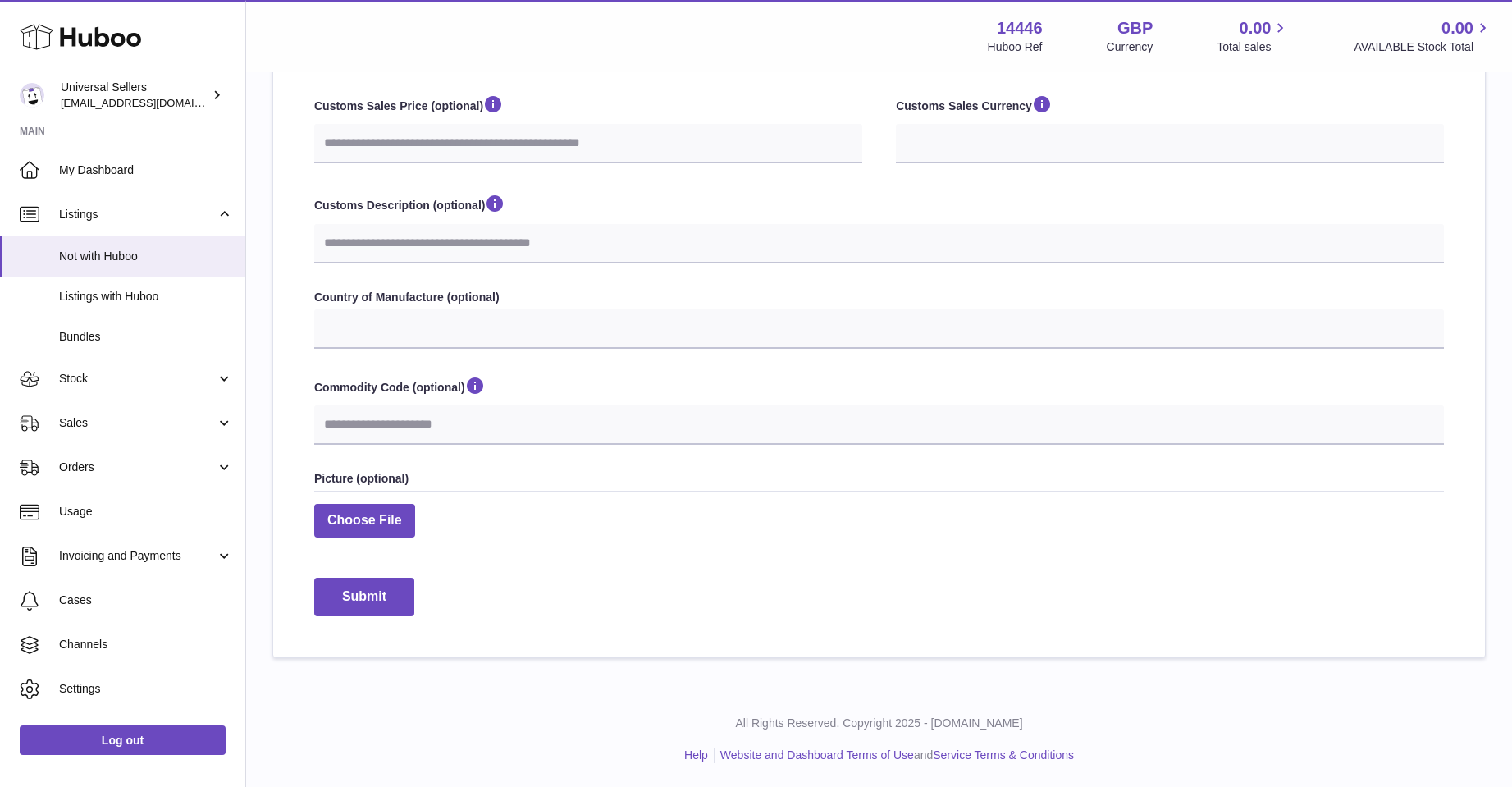
scroll to position [480, 0]
click at [150, 386] on span "Stock" at bounding box center [137, 378] width 156 height 16
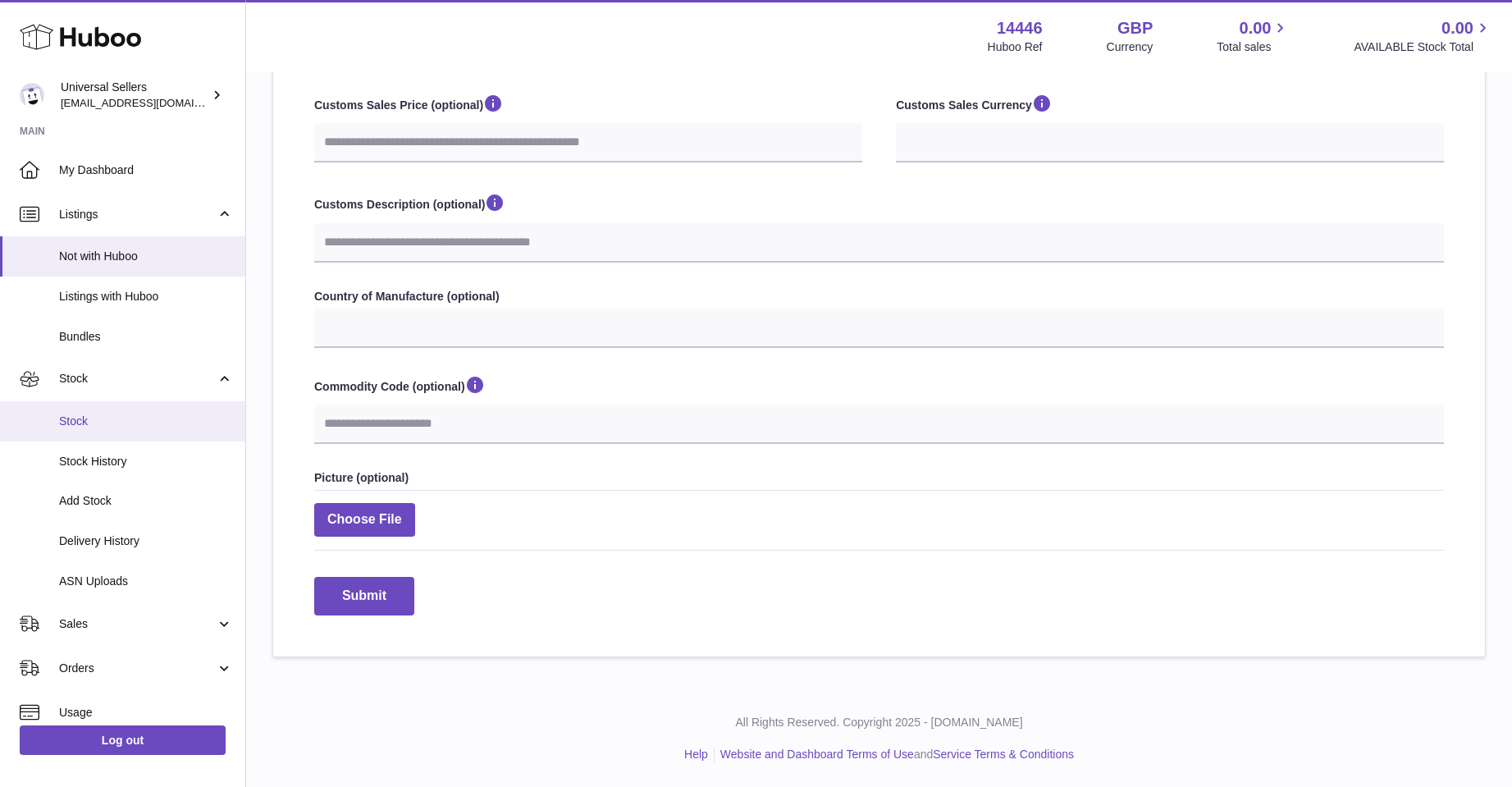
click at [100, 417] on span "Stock" at bounding box center [145, 421] width 174 height 16
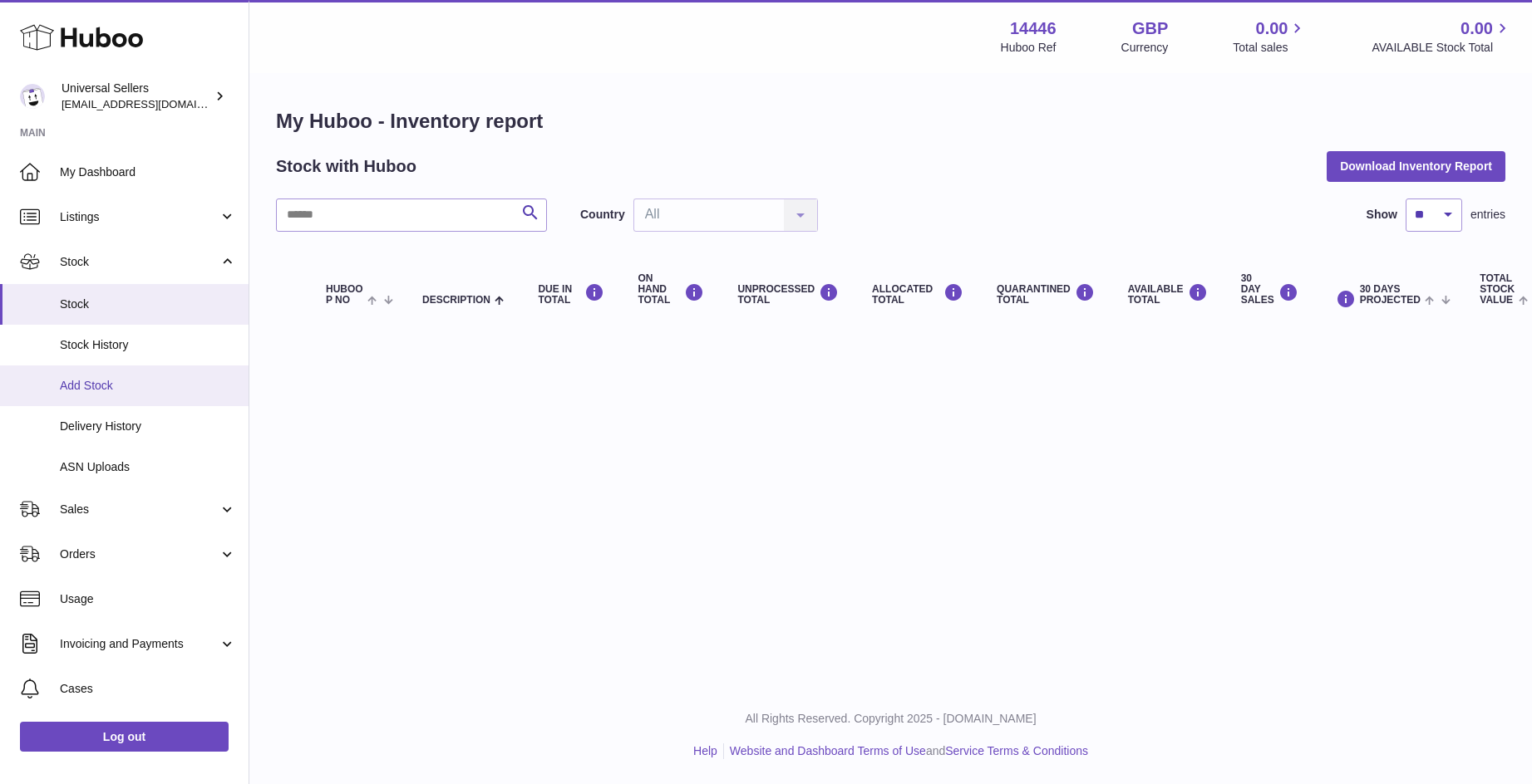
click at [156, 398] on link "Add Stock" at bounding box center [124, 386] width 249 height 41
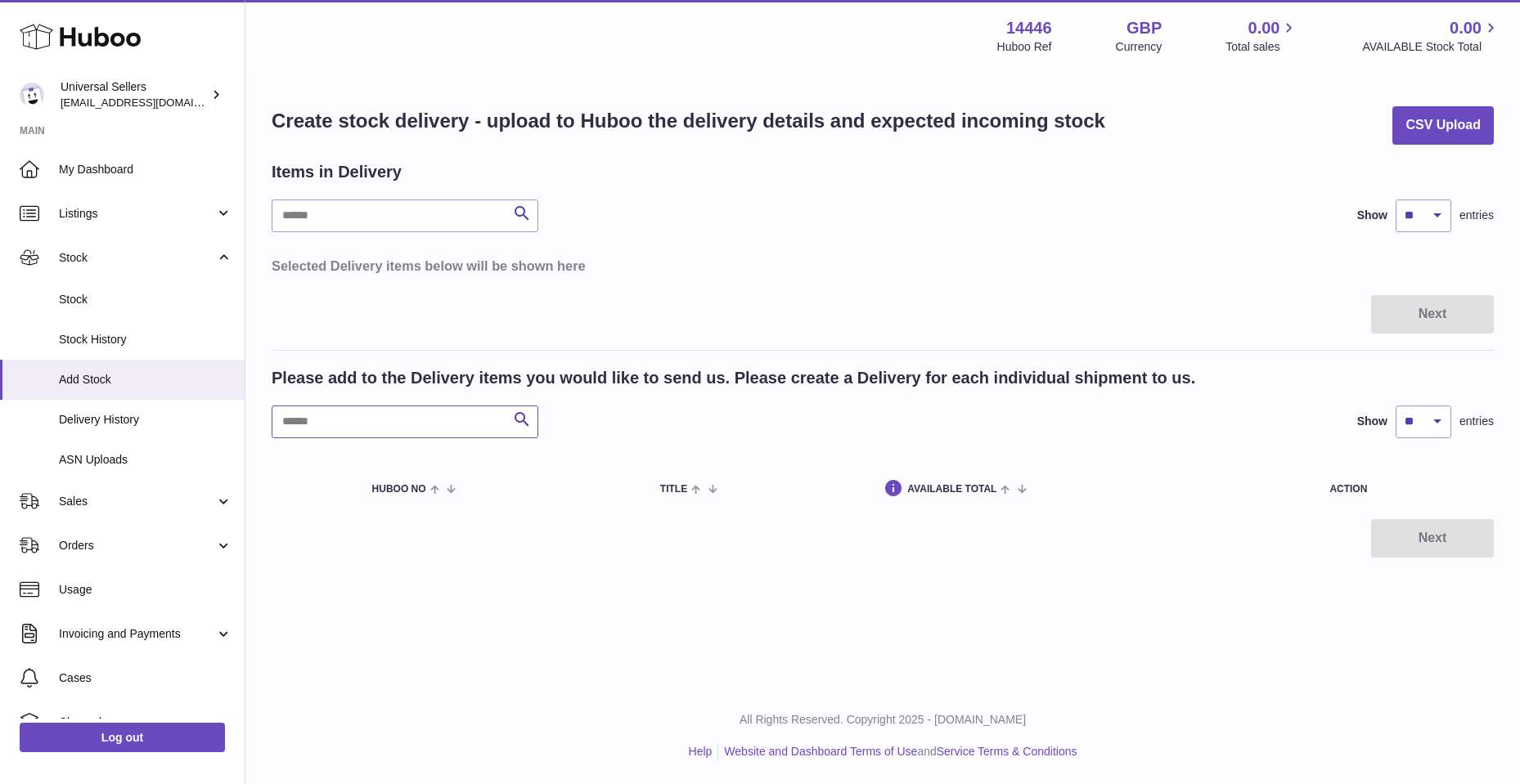
click at [416, 427] on input "text" at bounding box center [405, 421] width 266 height 33
drag, startPoint x: 1201, startPoint y: 421, endPoint x: 1191, endPoint y: 420, distance: 10.0
click at [1201, 420] on div "Search Show ** ** ** *** entries" at bounding box center [882, 421] width 1222 height 33
click at [970, 485] on span "AVAILABLE Total" at bounding box center [952, 489] width 89 height 11
click at [331, 422] on input "text" at bounding box center [405, 421] width 266 height 33
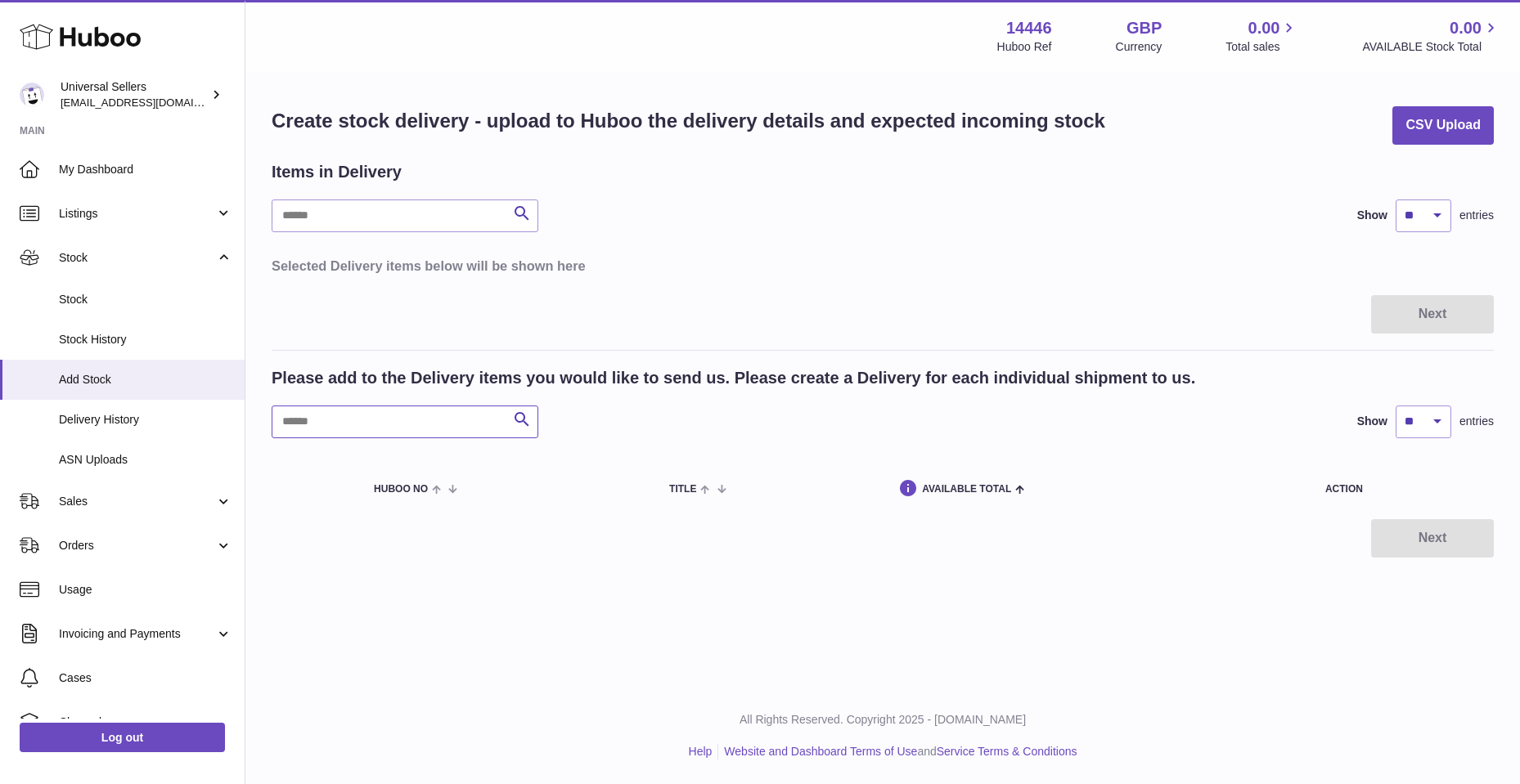
click at [364, 425] on input "text" at bounding box center [405, 421] width 266 height 33
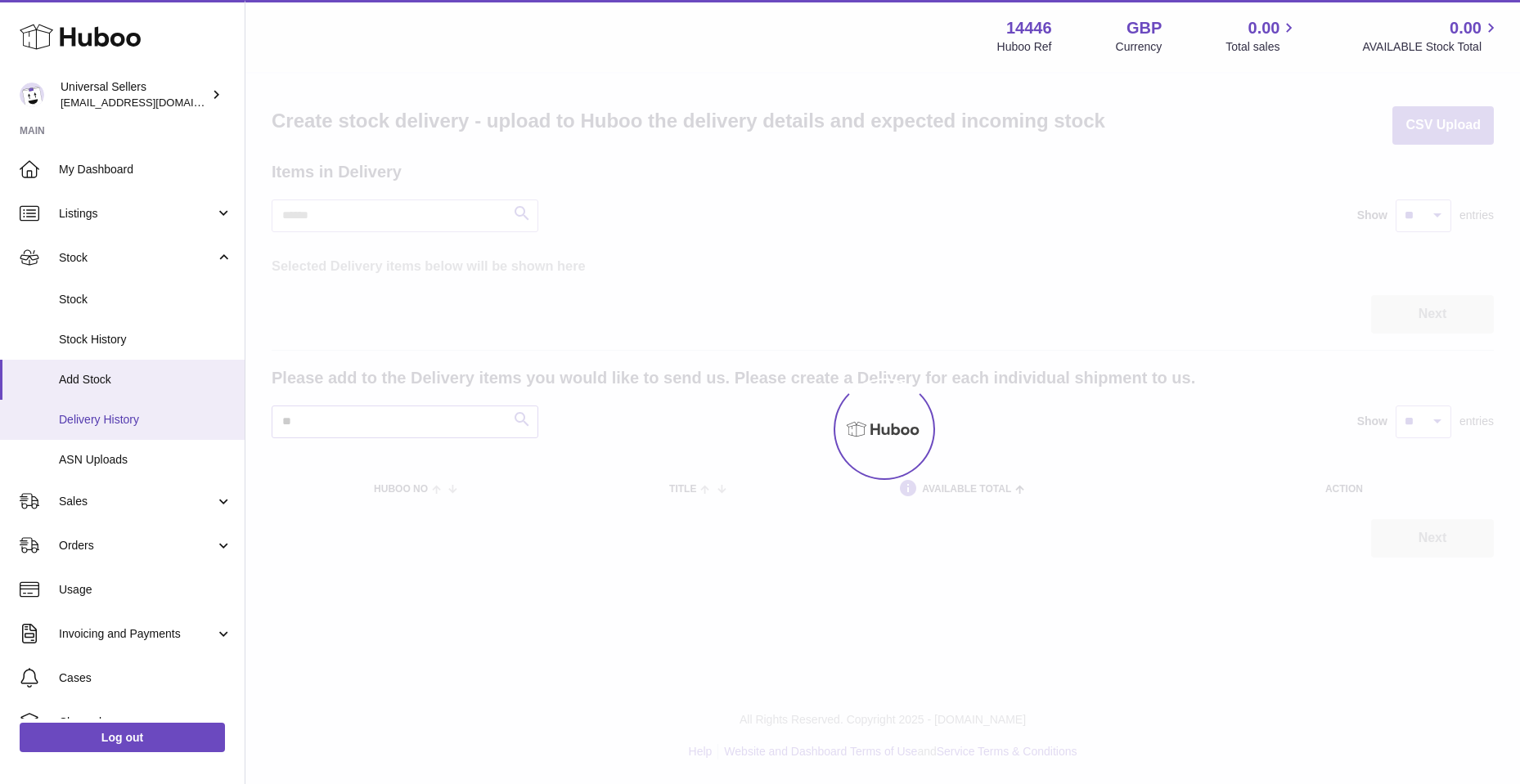
type input "*"
click at [378, 421] on div at bounding box center [882, 429] width 1274 height 710
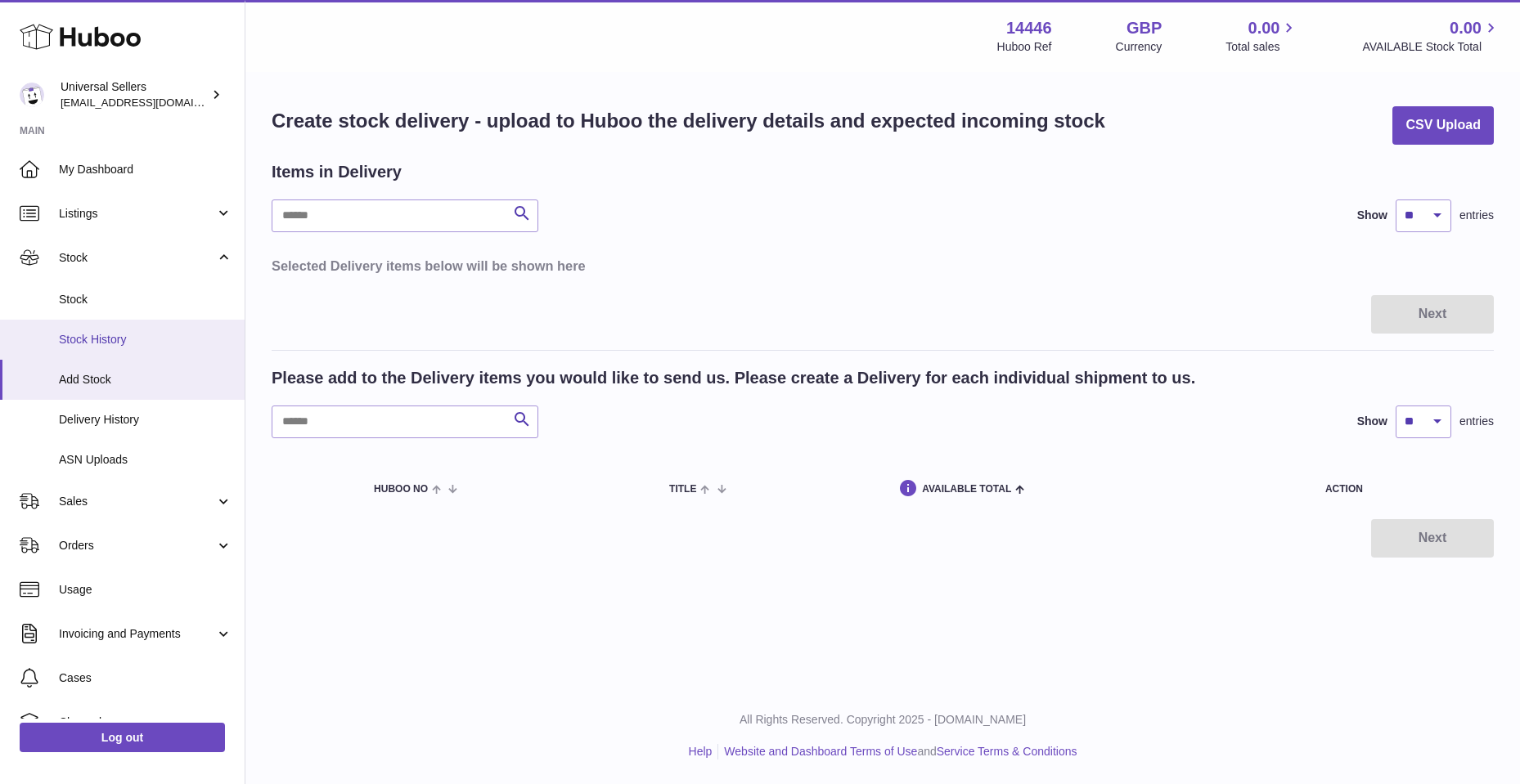
click at [116, 329] on link "Stock History" at bounding box center [122, 340] width 245 height 40
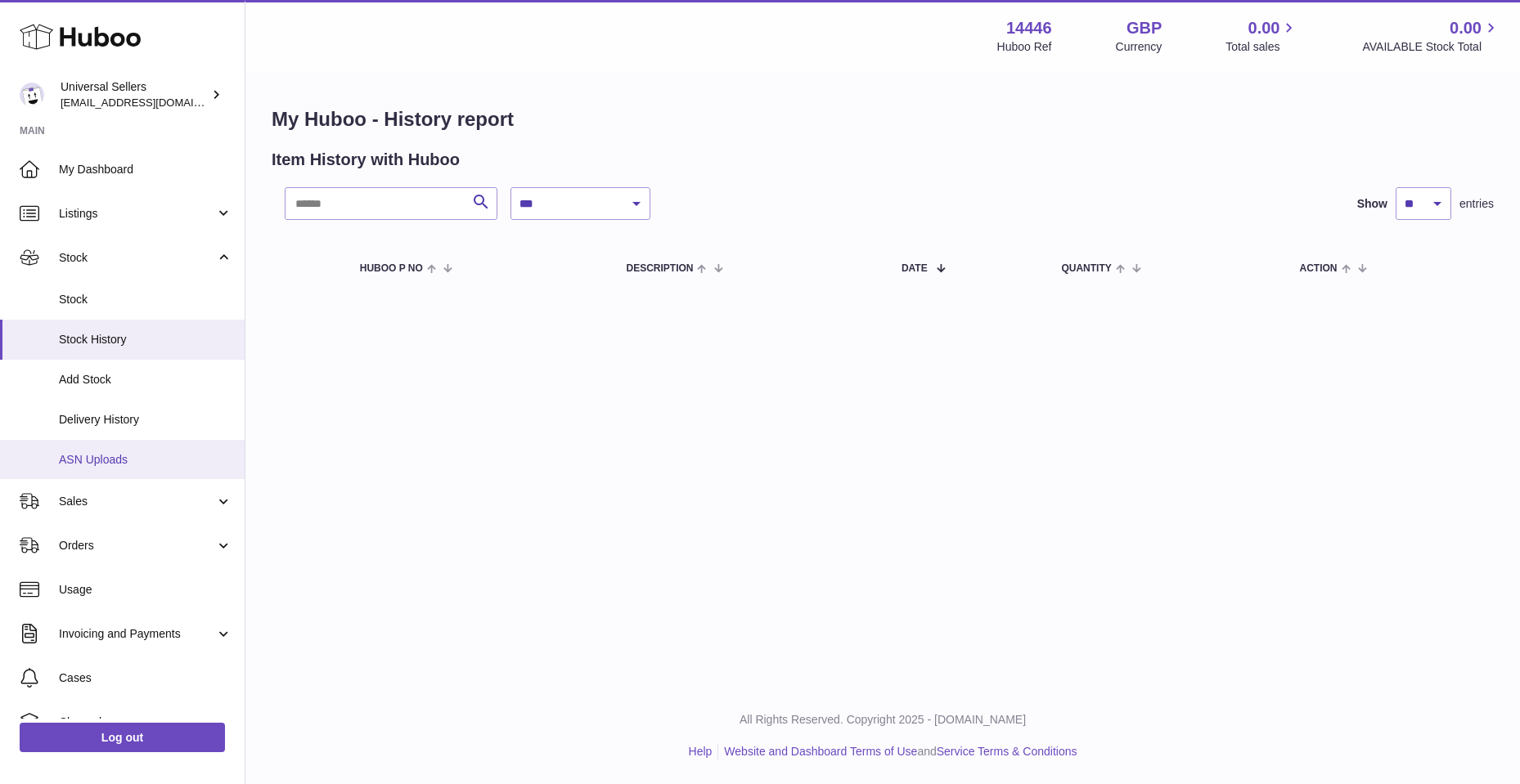
scroll to position [114, 0]
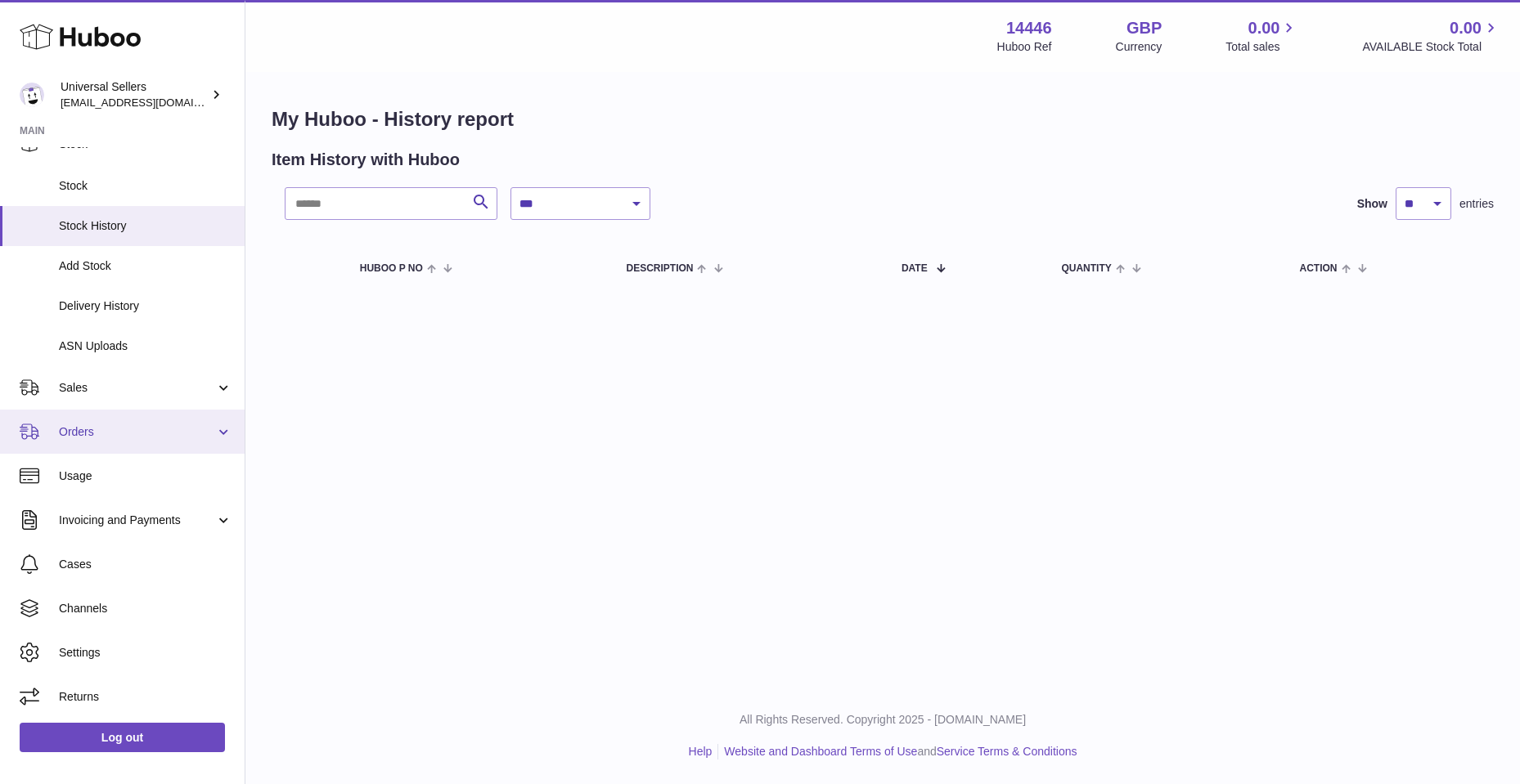
click at [110, 420] on link "Orders" at bounding box center [122, 431] width 245 height 44
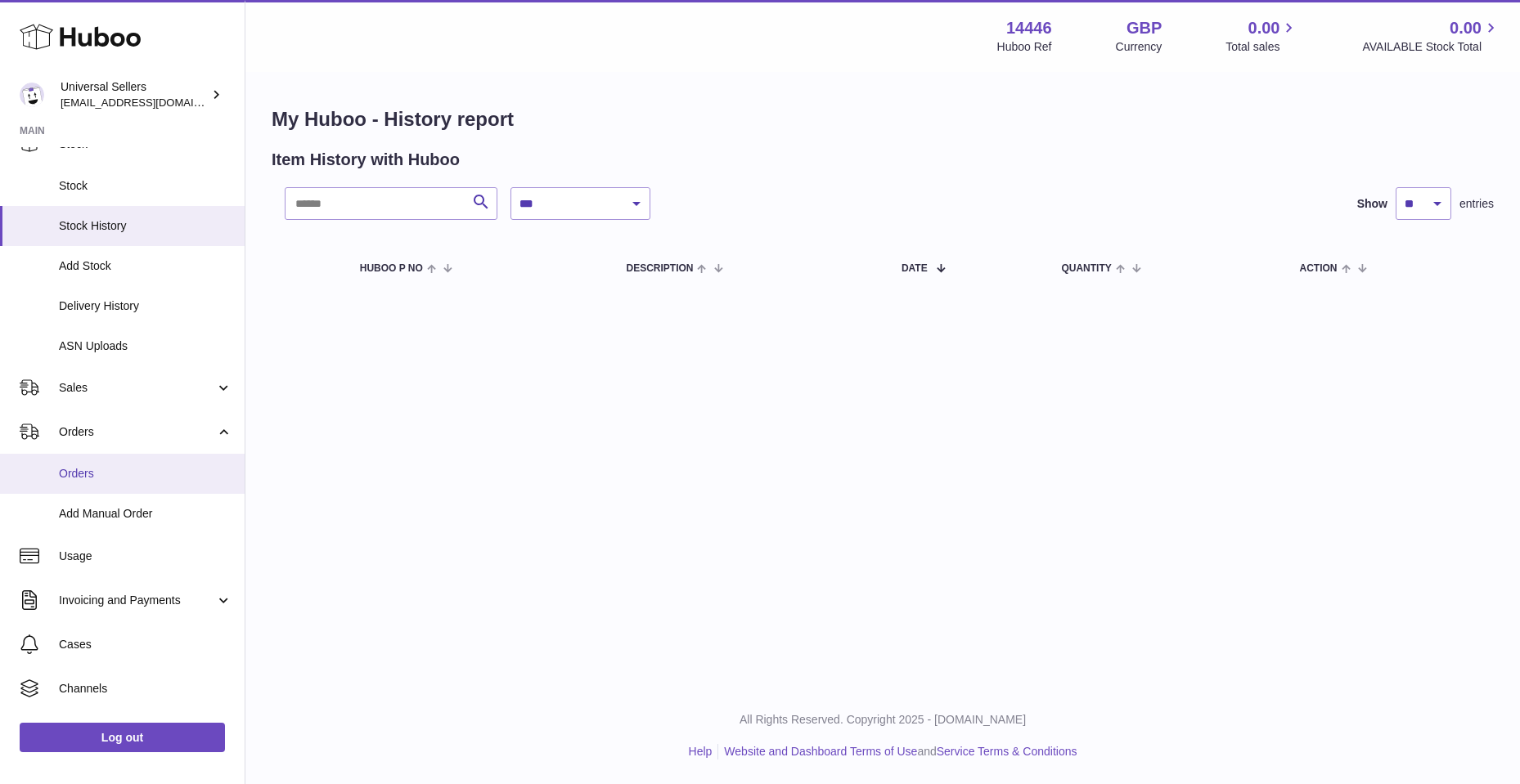
click at [82, 477] on span "Orders" at bounding box center [145, 473] width 173 height 16
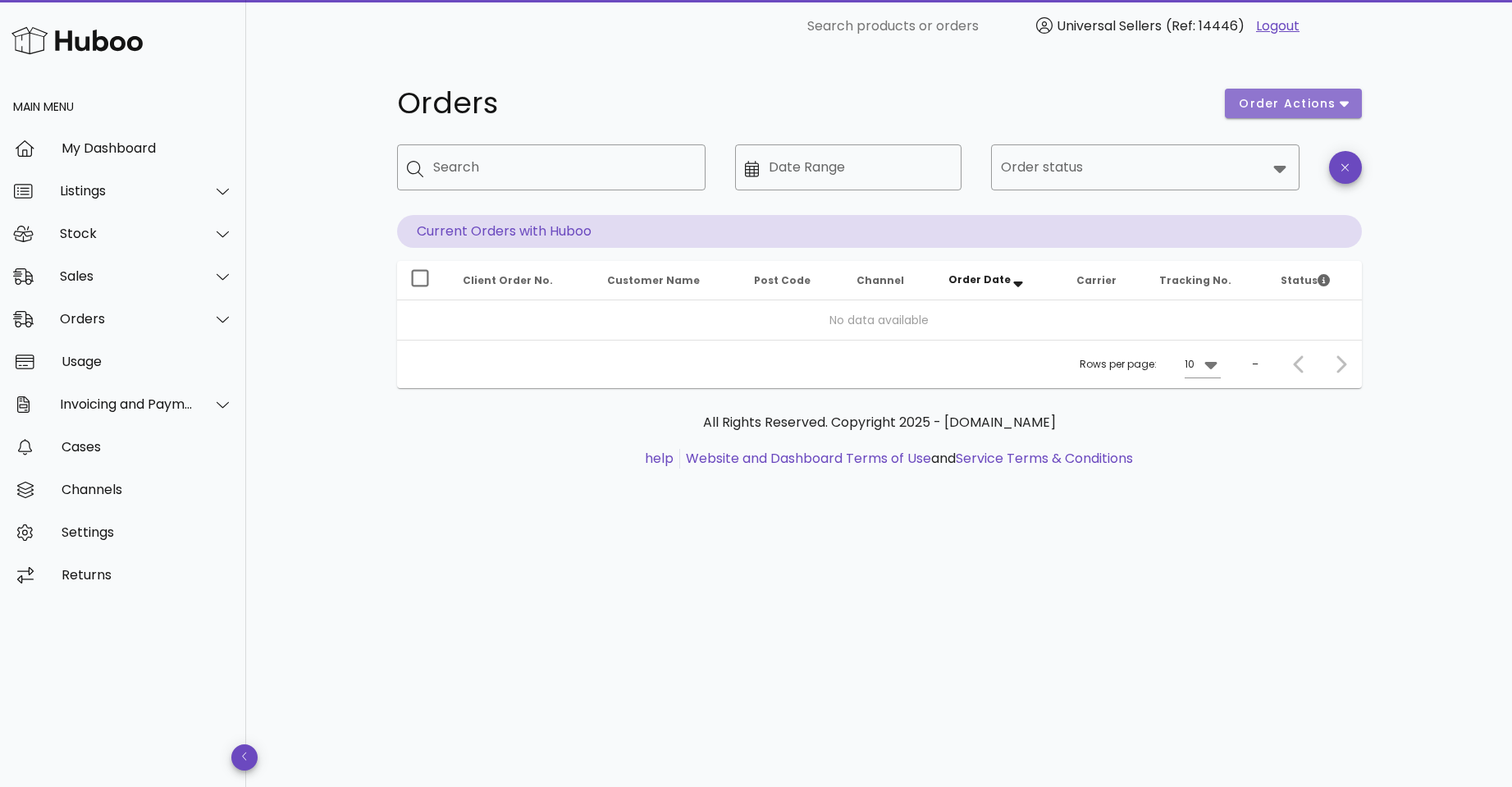
click at [1294, 108] on span "order actions" at bounding box center [1287, 103] width 98 height 17
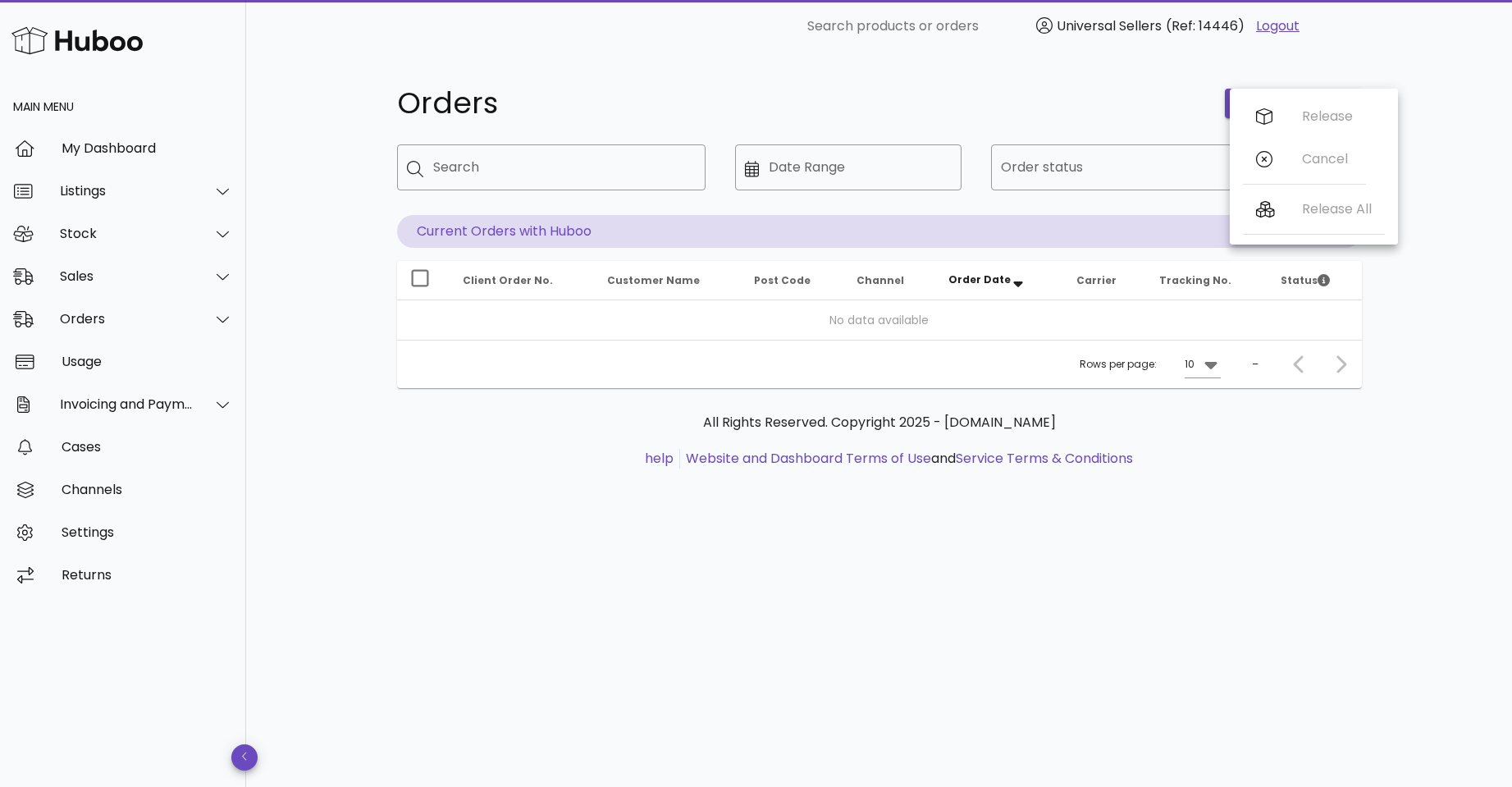
click at [970, 119] on div "Orders" at bounding box center [802, 103] width 829 height 50
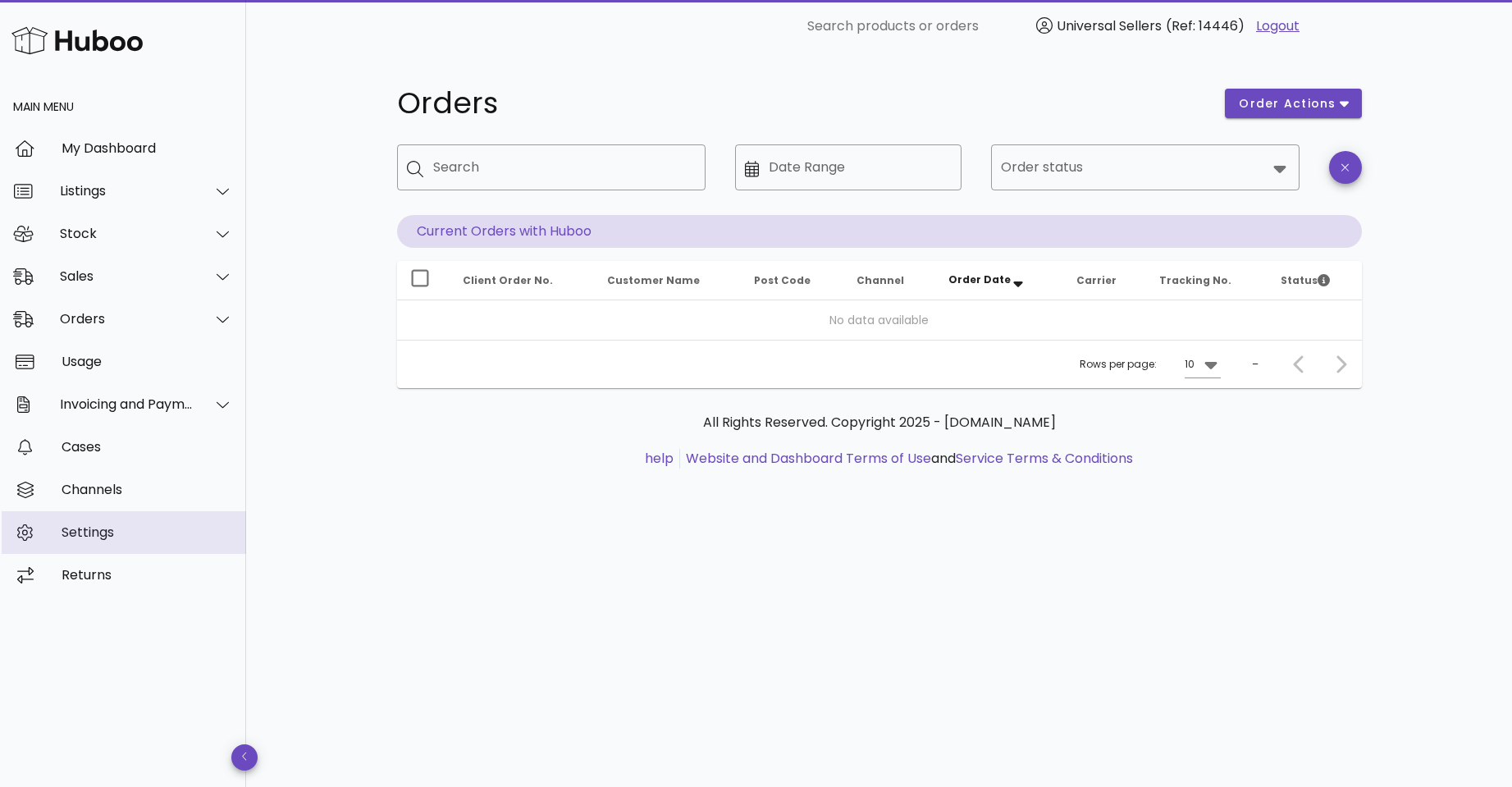
click at [85, 543] on div "Settings" at bounding box center [147, 532] width 171 height 35
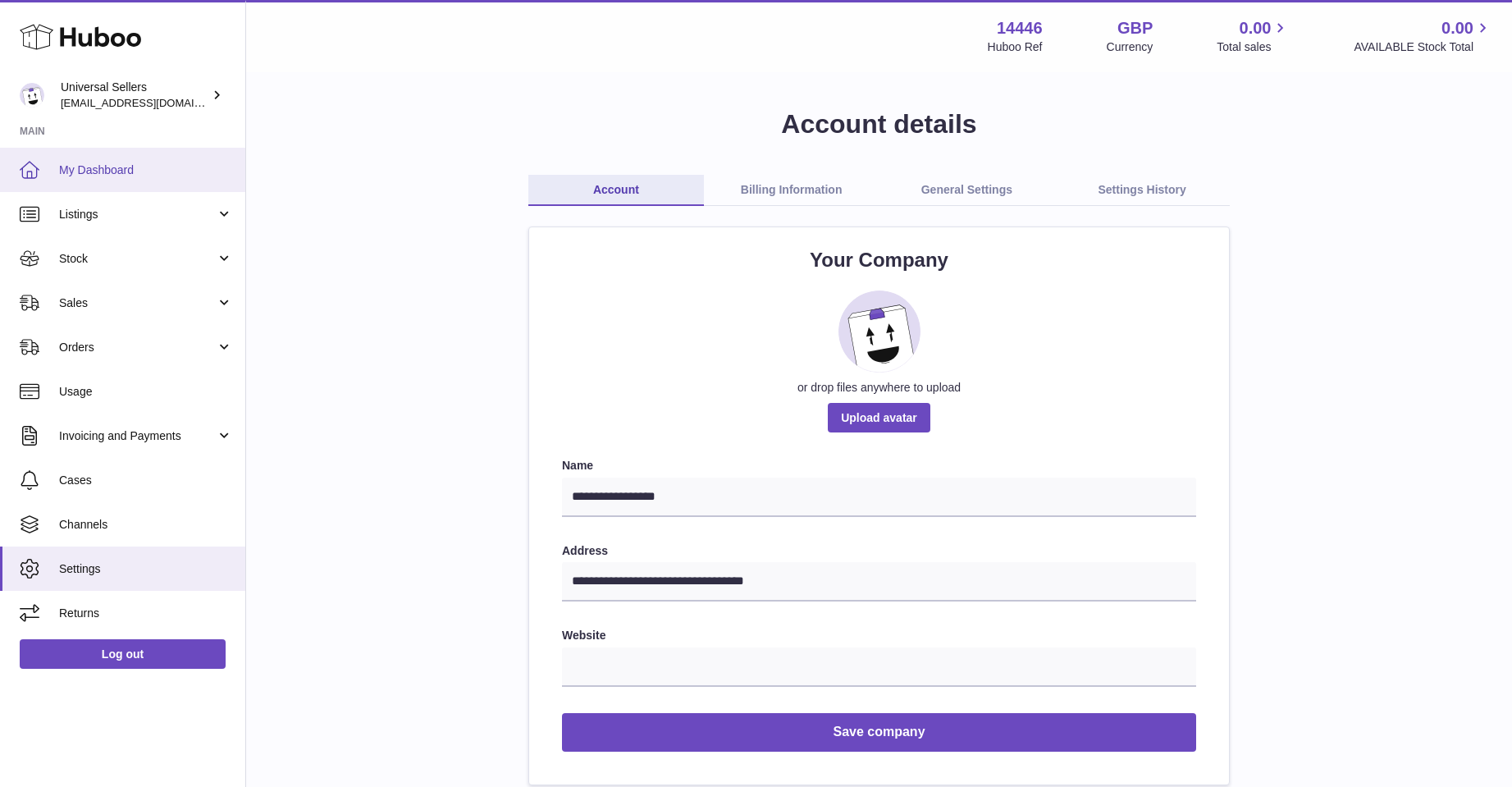
click at [145, 156] on link "My Dashboard" at bounding box center [123, 170] width 245 height 45
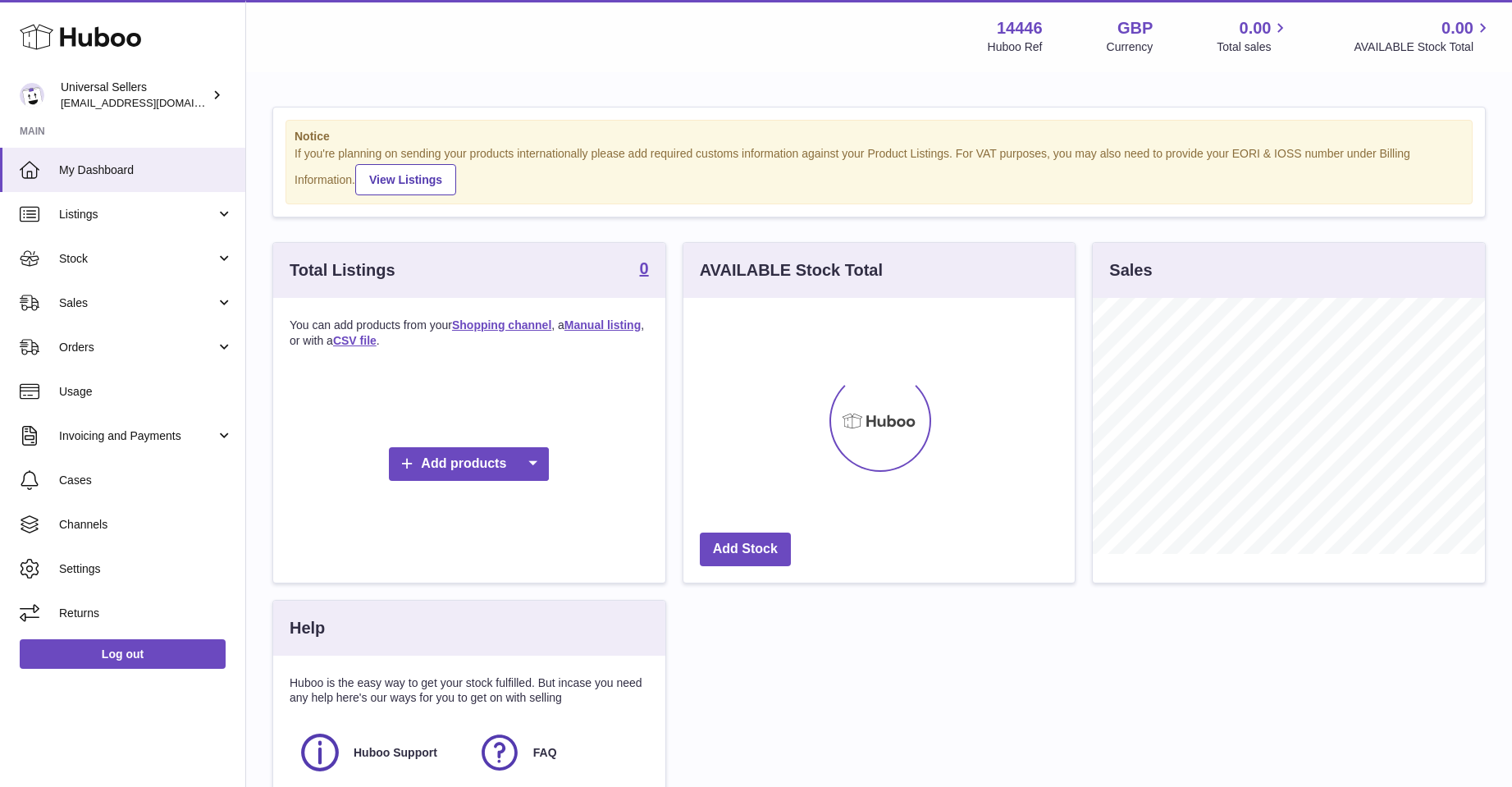
scroll to position [256, 392]
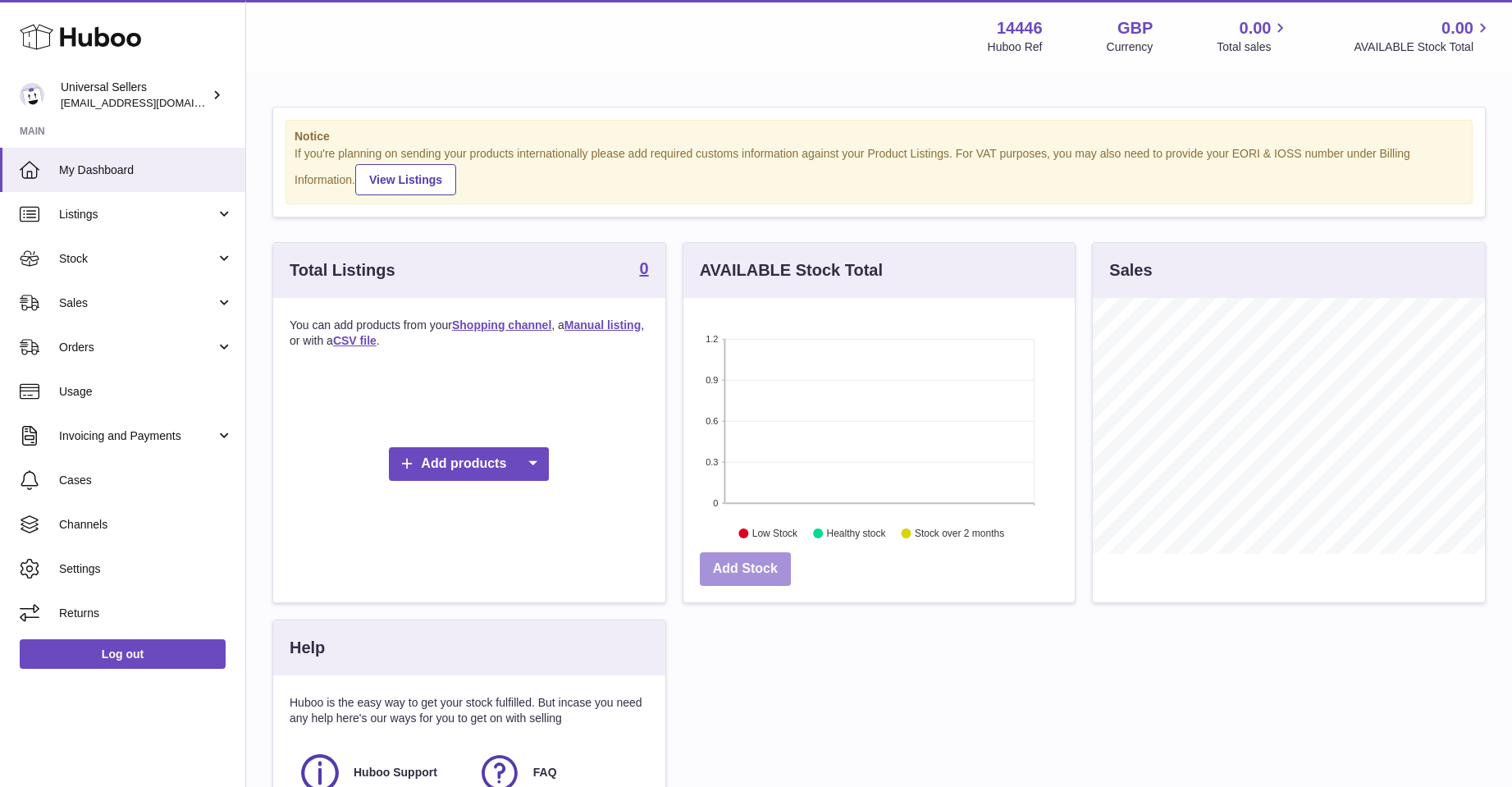
click at [785, 559] on link "Add Stock" at bounding box center [745, 569] width 91 height 34
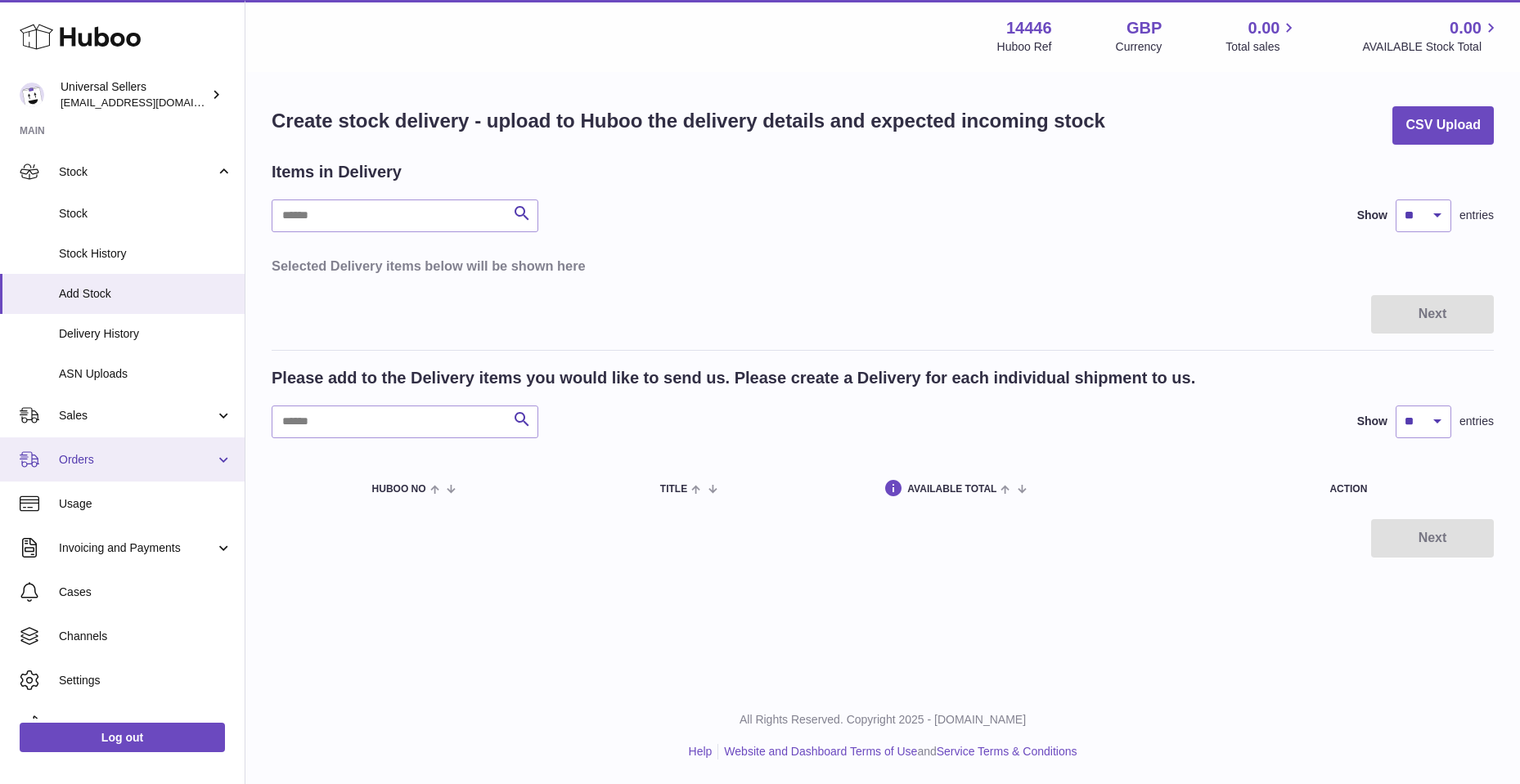
scroll to position [114, 0]
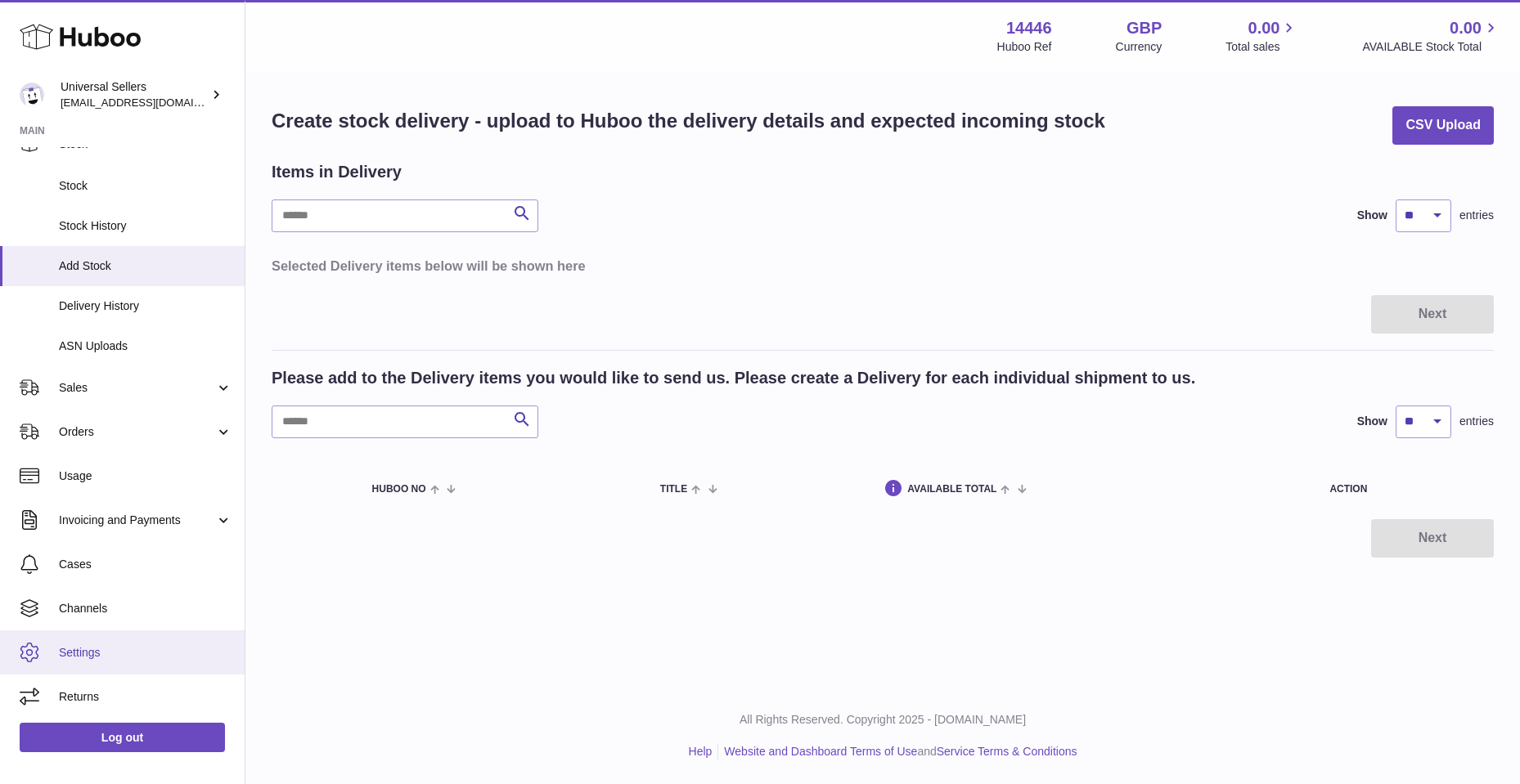
click at [90, 649] on span "Settings" at bounding box center [145, 652] width 173 height 16
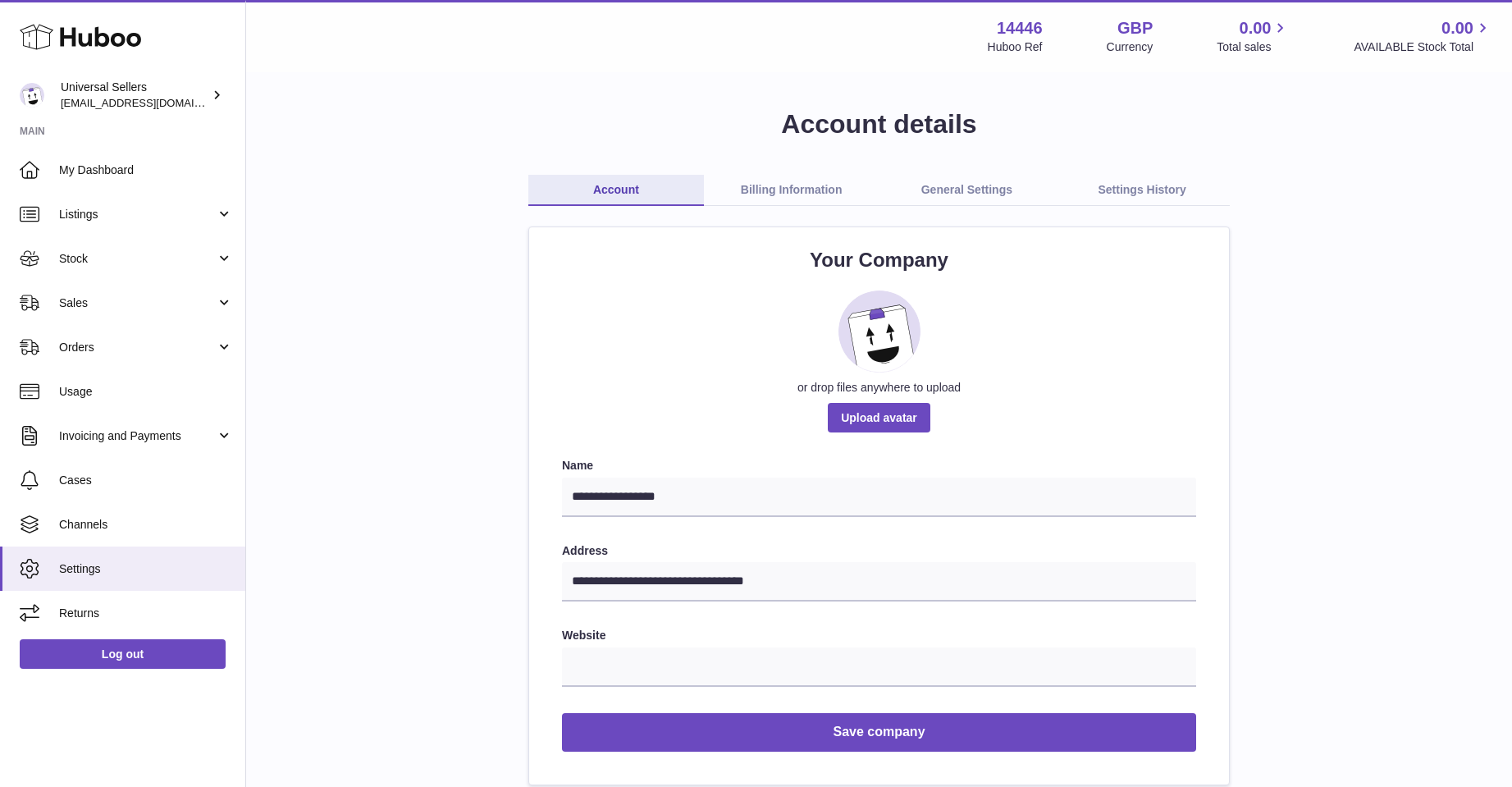
click at [217, 98] on icon at bounding box center [217, 94] width 17 height 17
click at [815, 184] on link "Billing Information" at bounding box center [792, 190] width 176 height 31
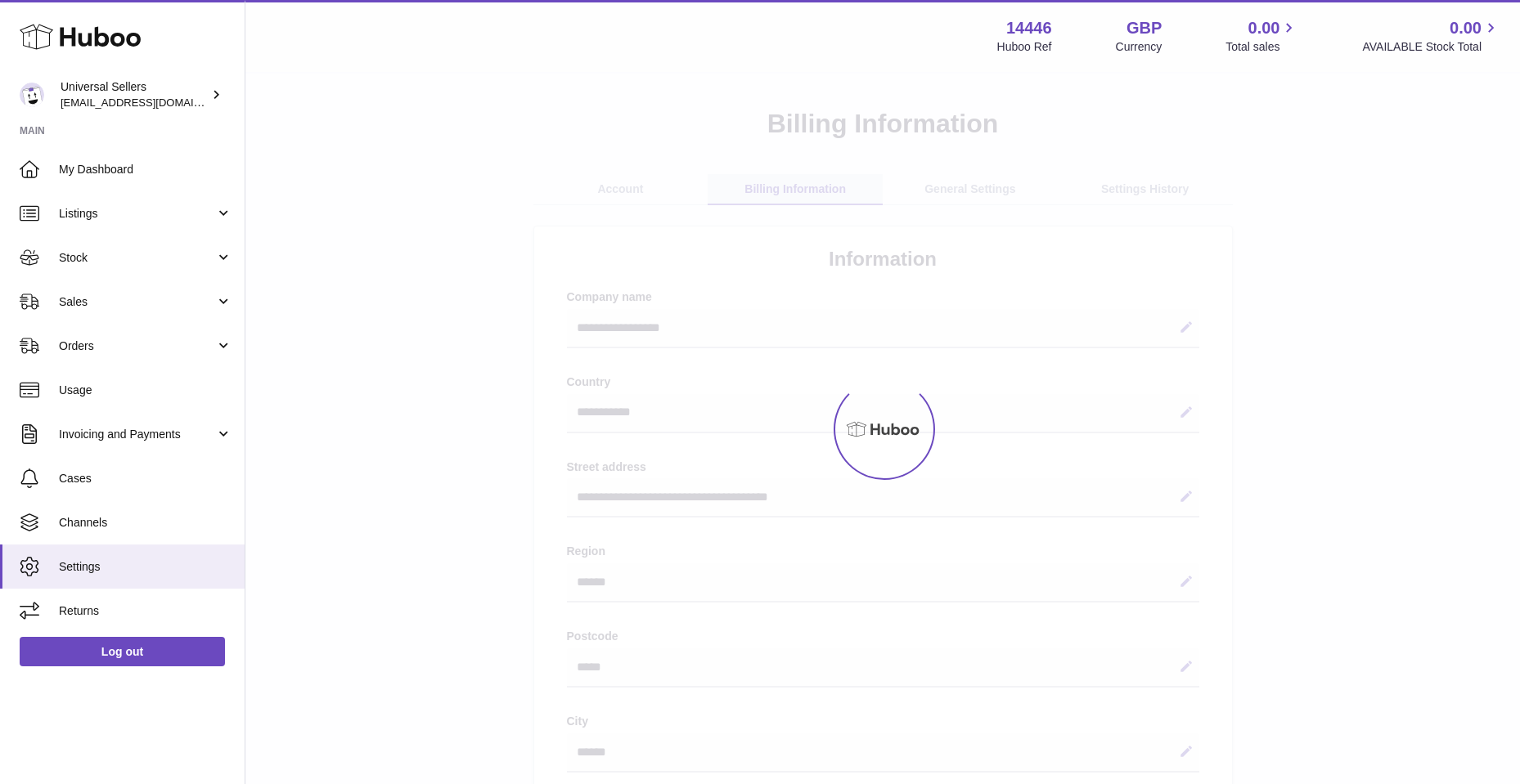
select select "**"
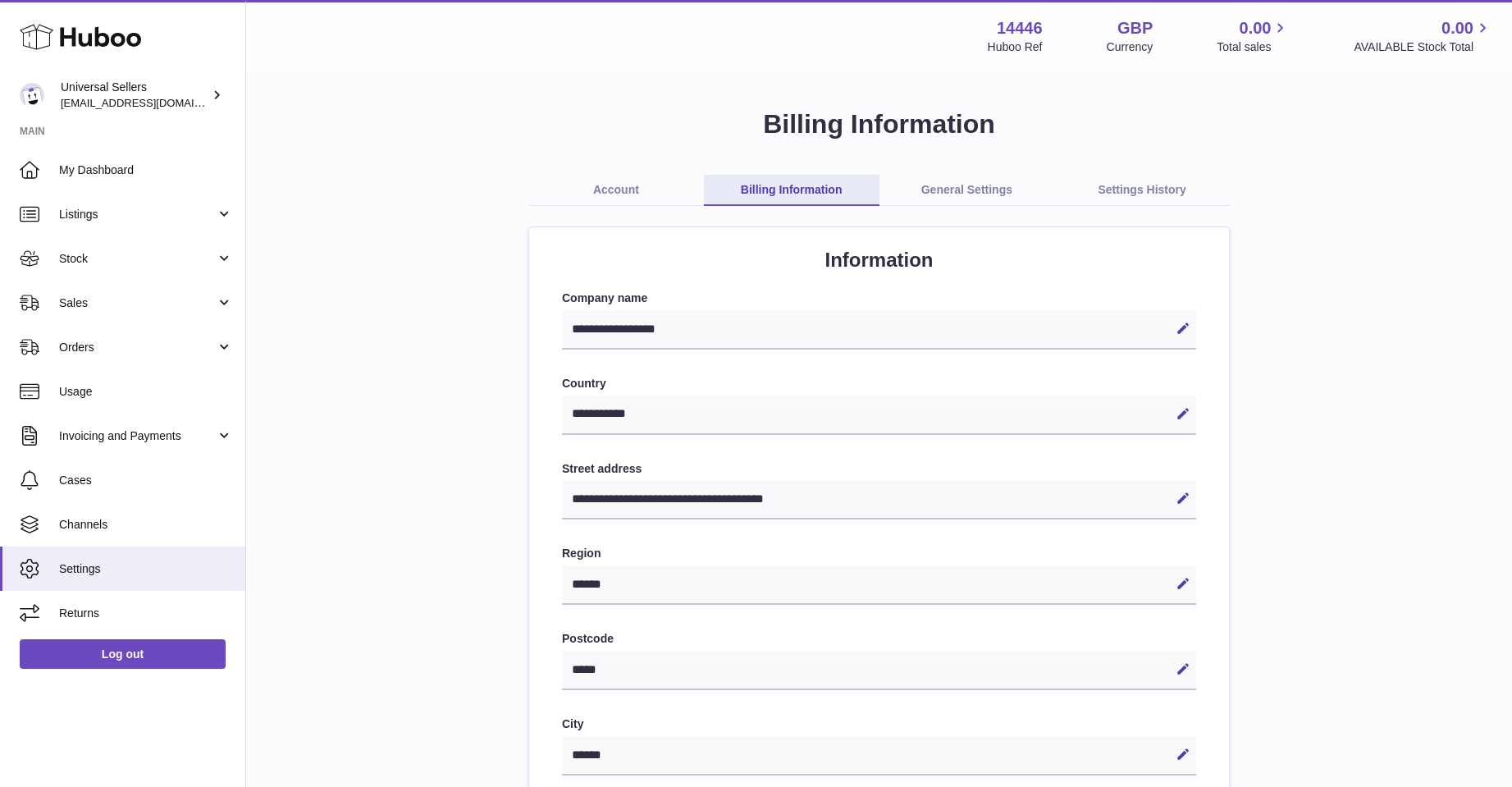
click at [957, 179] on link "General Settings" at bounding box center [967, 190] width 176 height 31
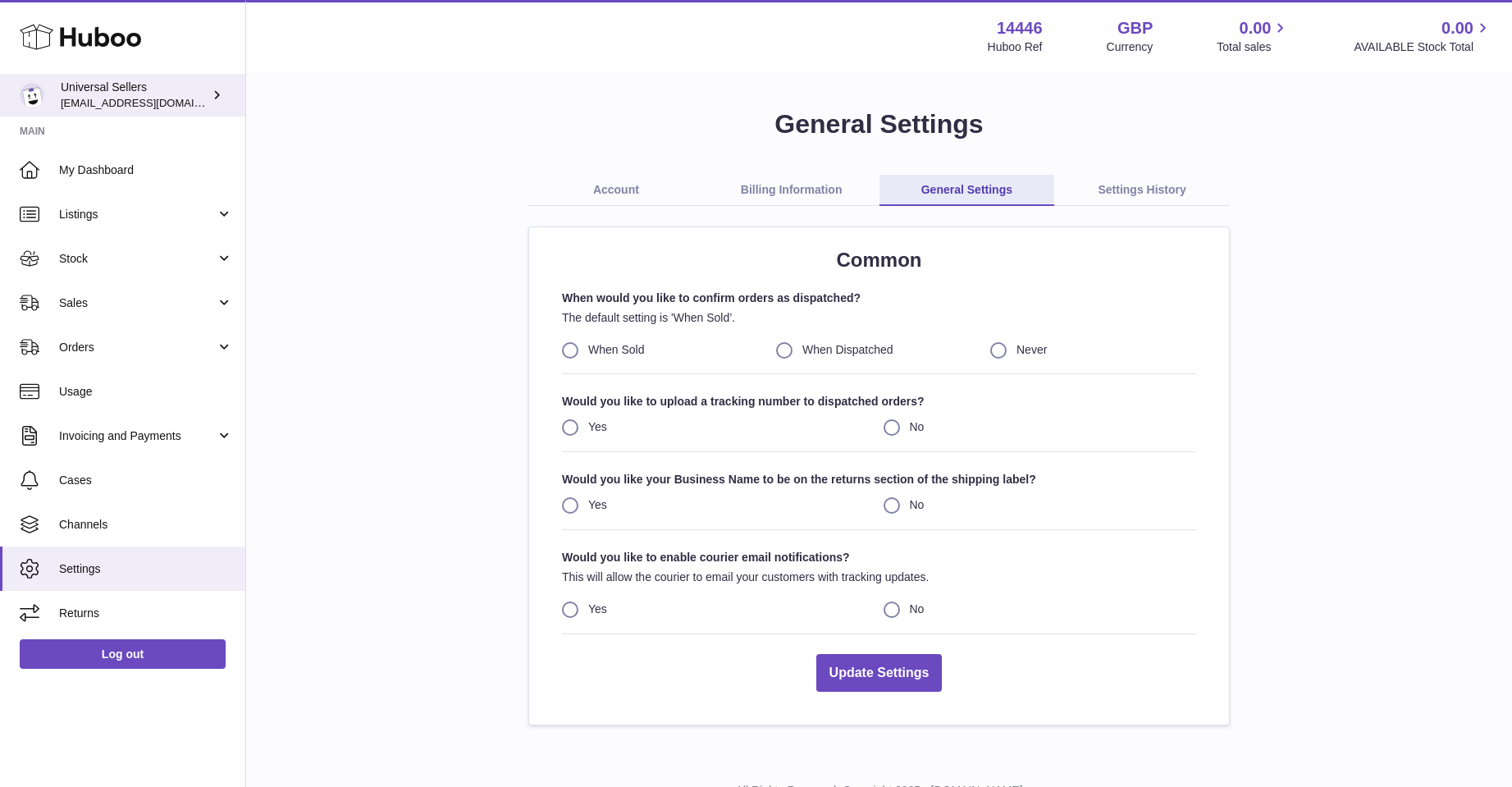
click at [144, 78] on link "Universal Sellers [EMAIL_ADDRESS][DOMAIN_NAME]" at bounding box center [123, 95] width 245 height 43
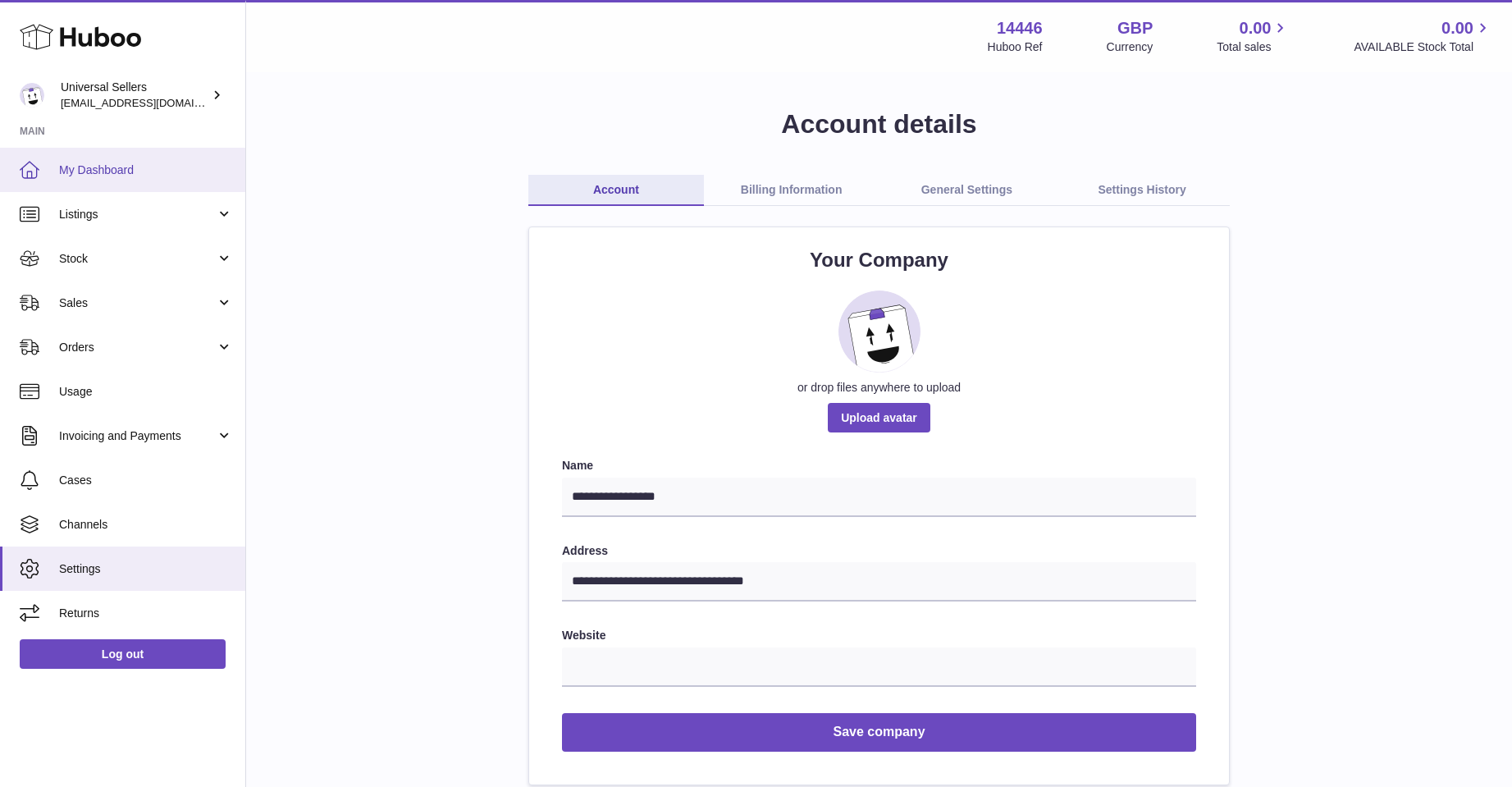
click at [103, 165] on span "My Dashboard" at bounding box center [145, 170] width 174 height 16
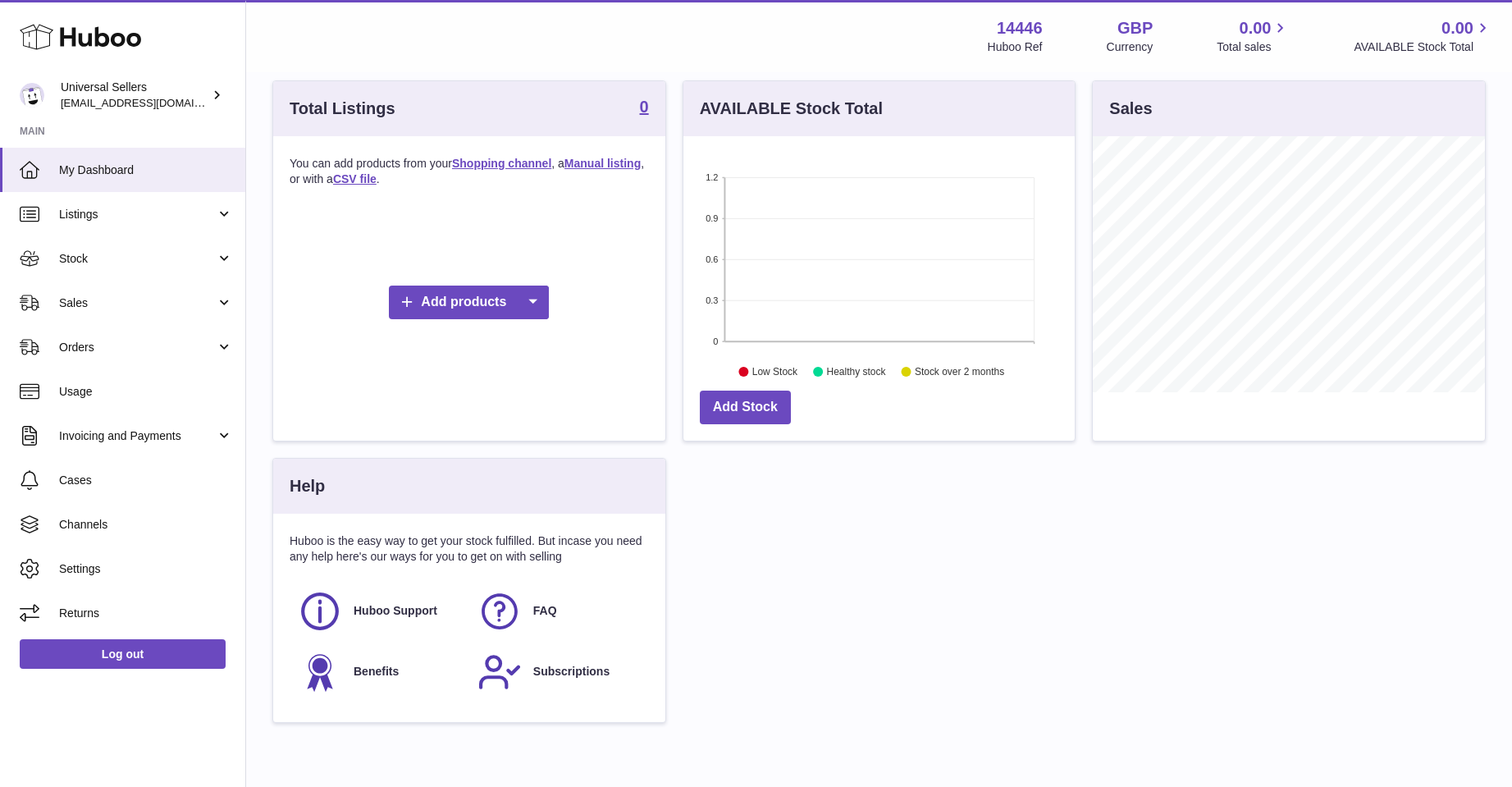
scroll to position [243, 0]
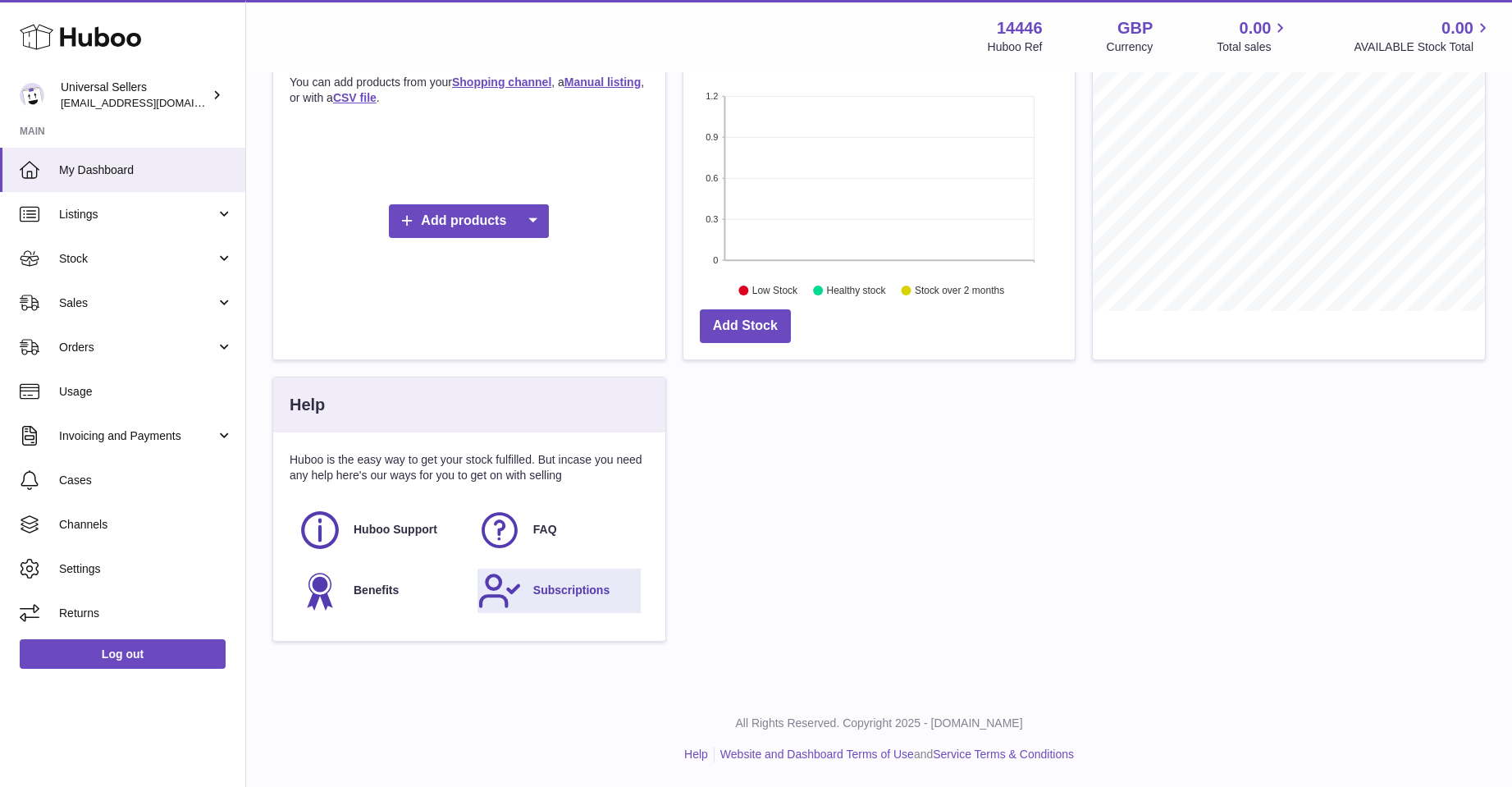
click at [576, 600] on link "Subscriptions" at bounding box center [559, 590] width 163 height 45
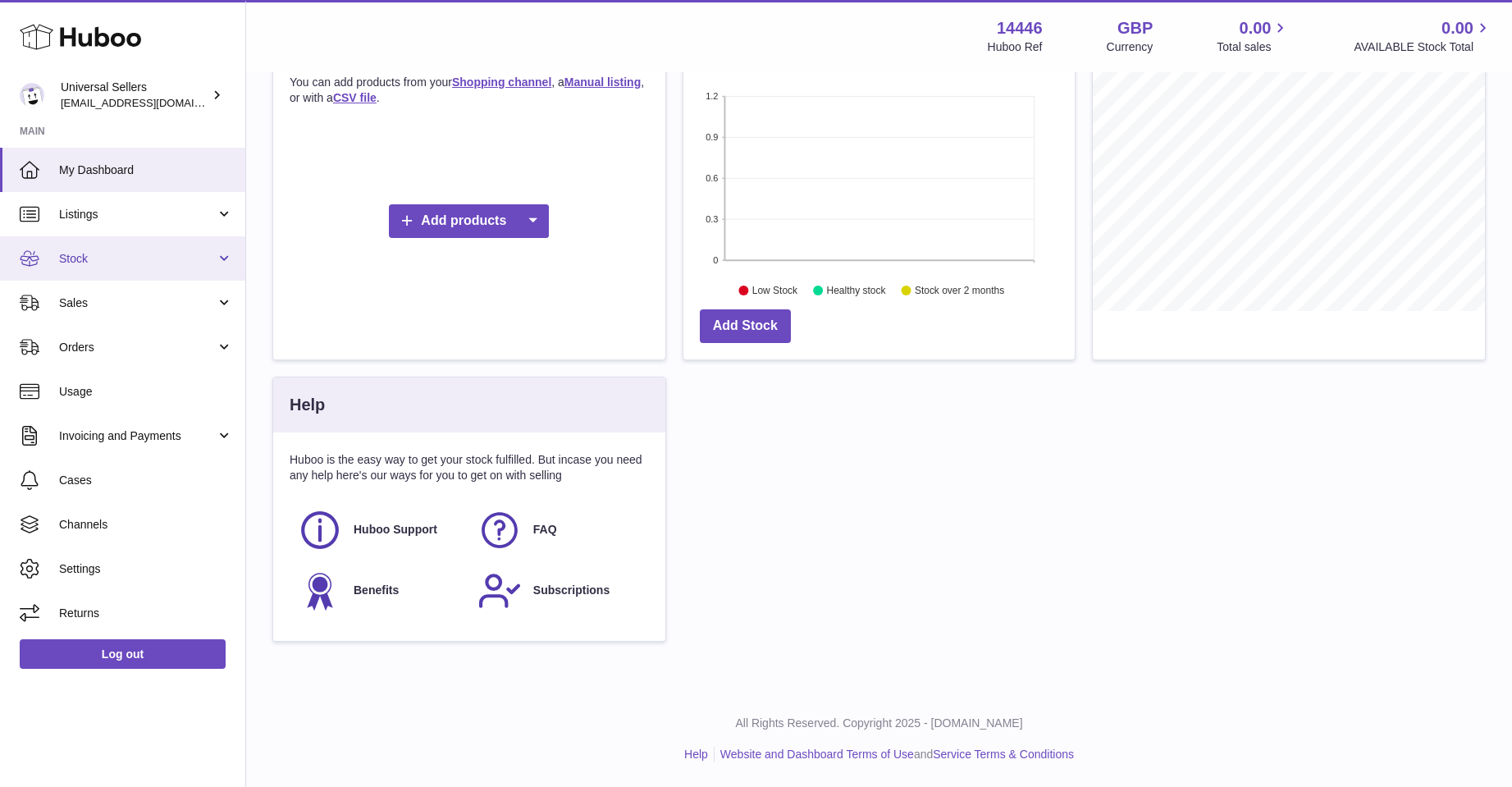
click at [83, 257] on span "Stock" at bounding box center [137, 259] width 156 height 16
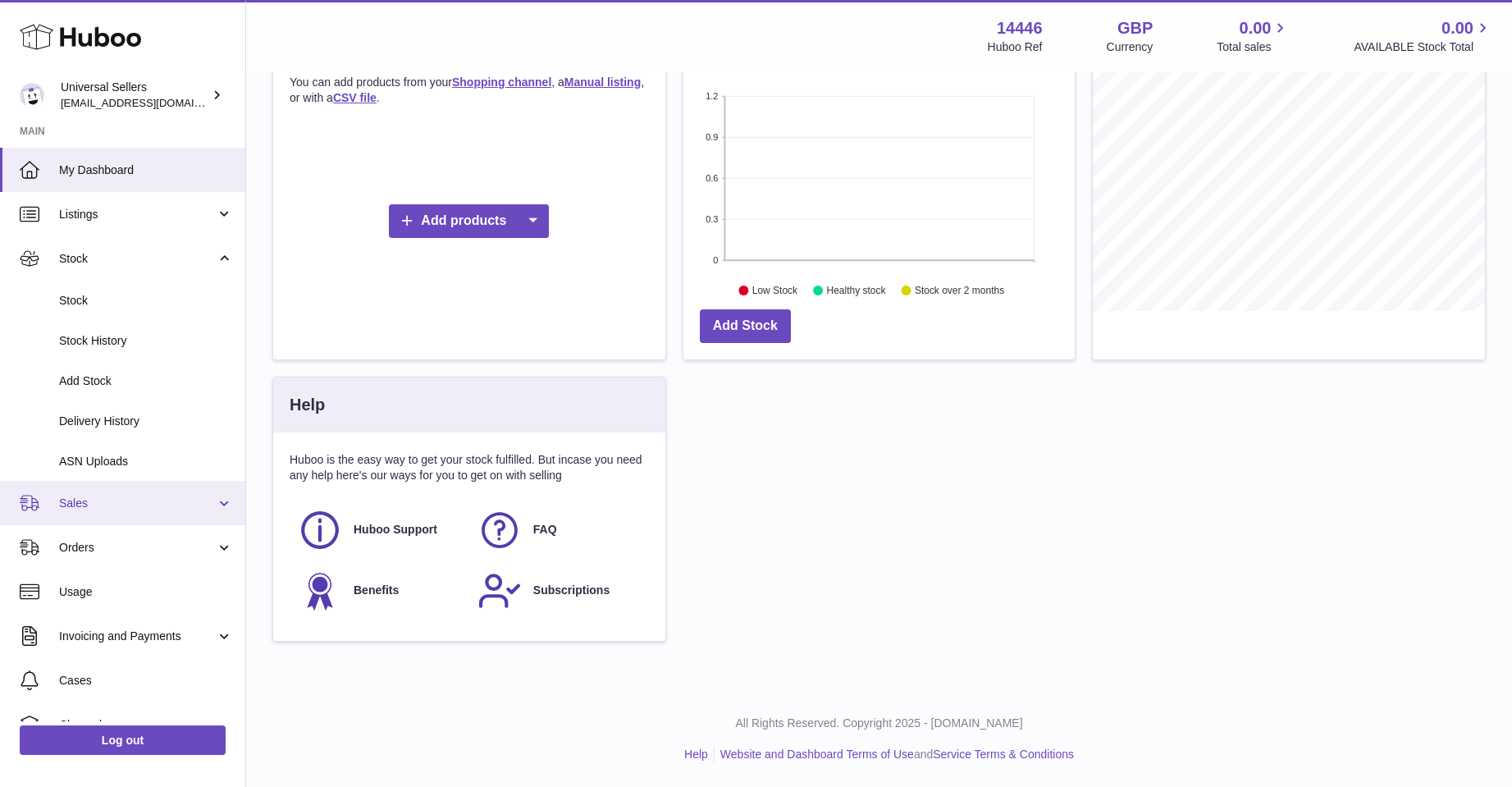
click at [132, 496] on span "Sales" at bounding box center [137, 504] width 156 height 16
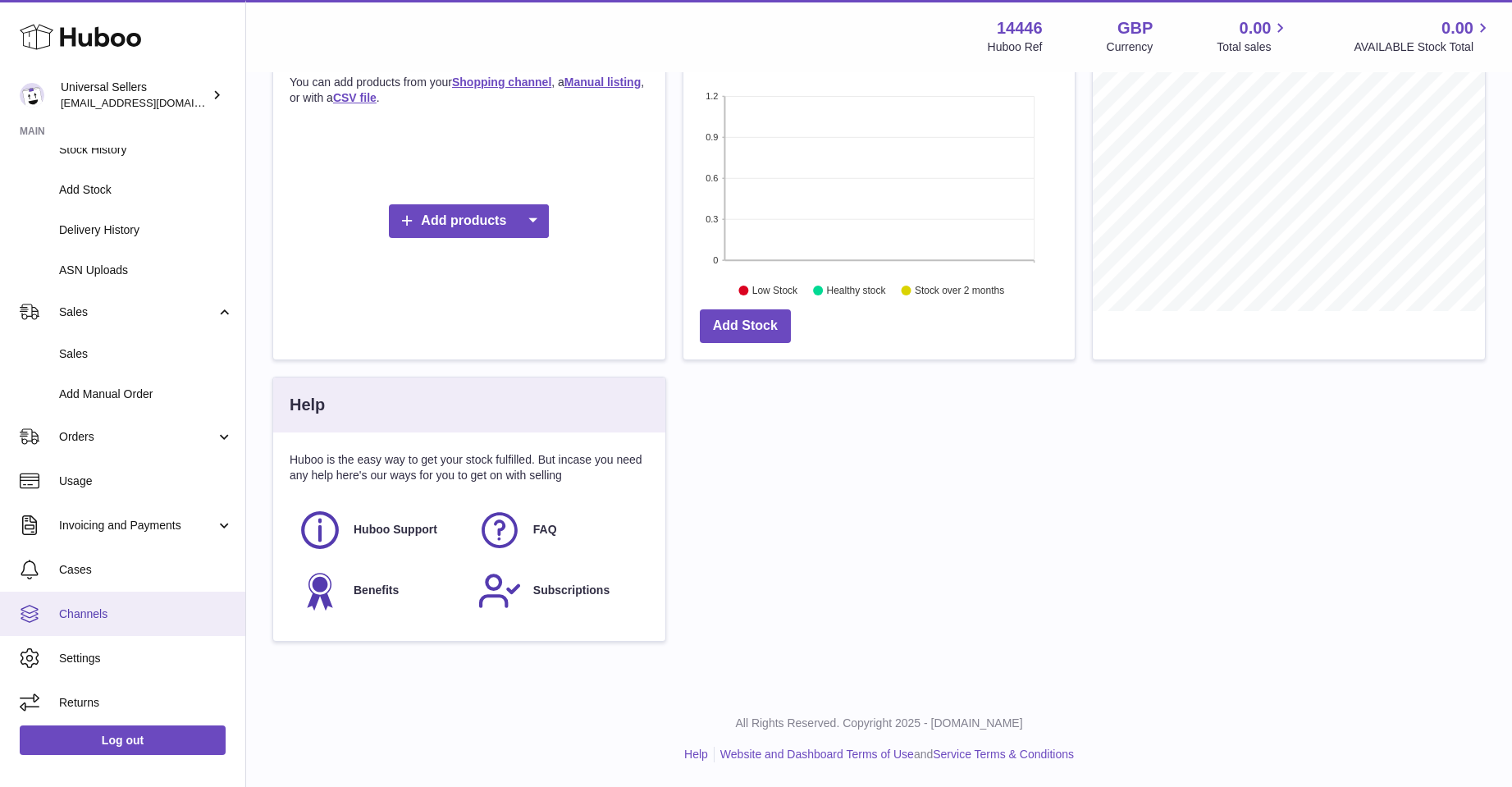
click at [102, 614] on span "Channels" at bounding box center [145, 614] width 174 height 16
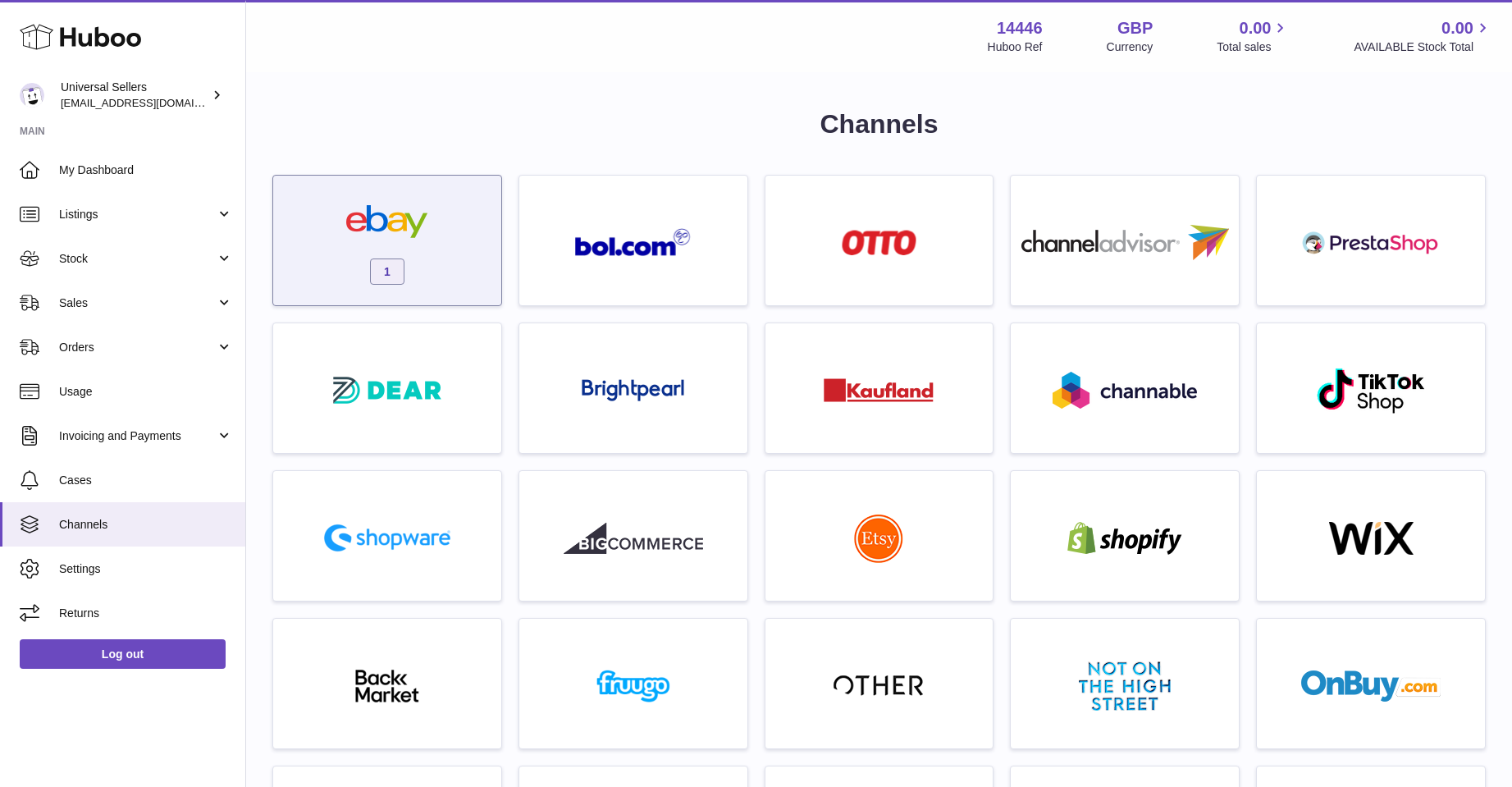
click at [398, 267] on span "1" at bounding box center [387, 271] width 34 height 26
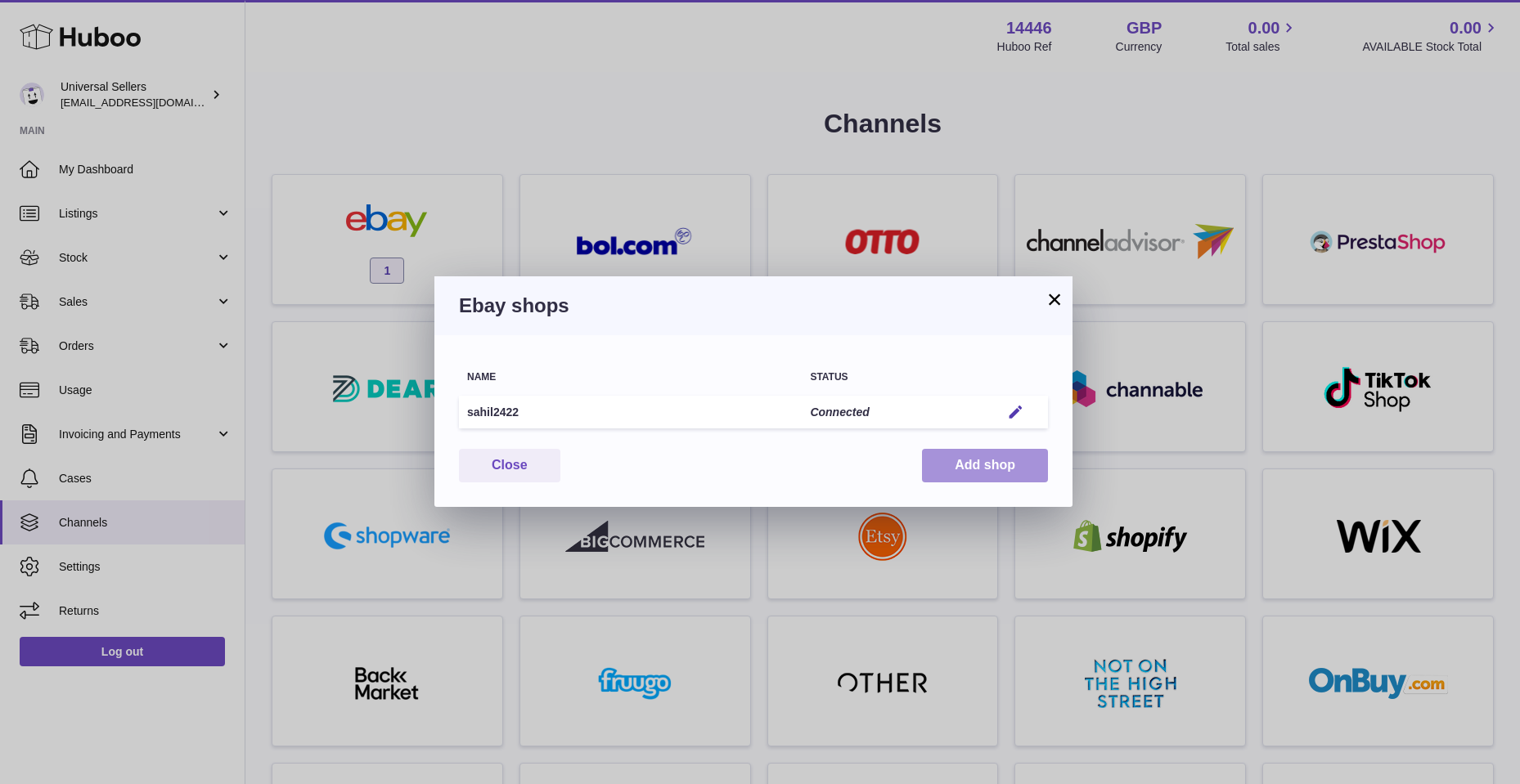
click at [951, 469] on button "Add shop" at bounding box center [985, 466] width 126 height 34
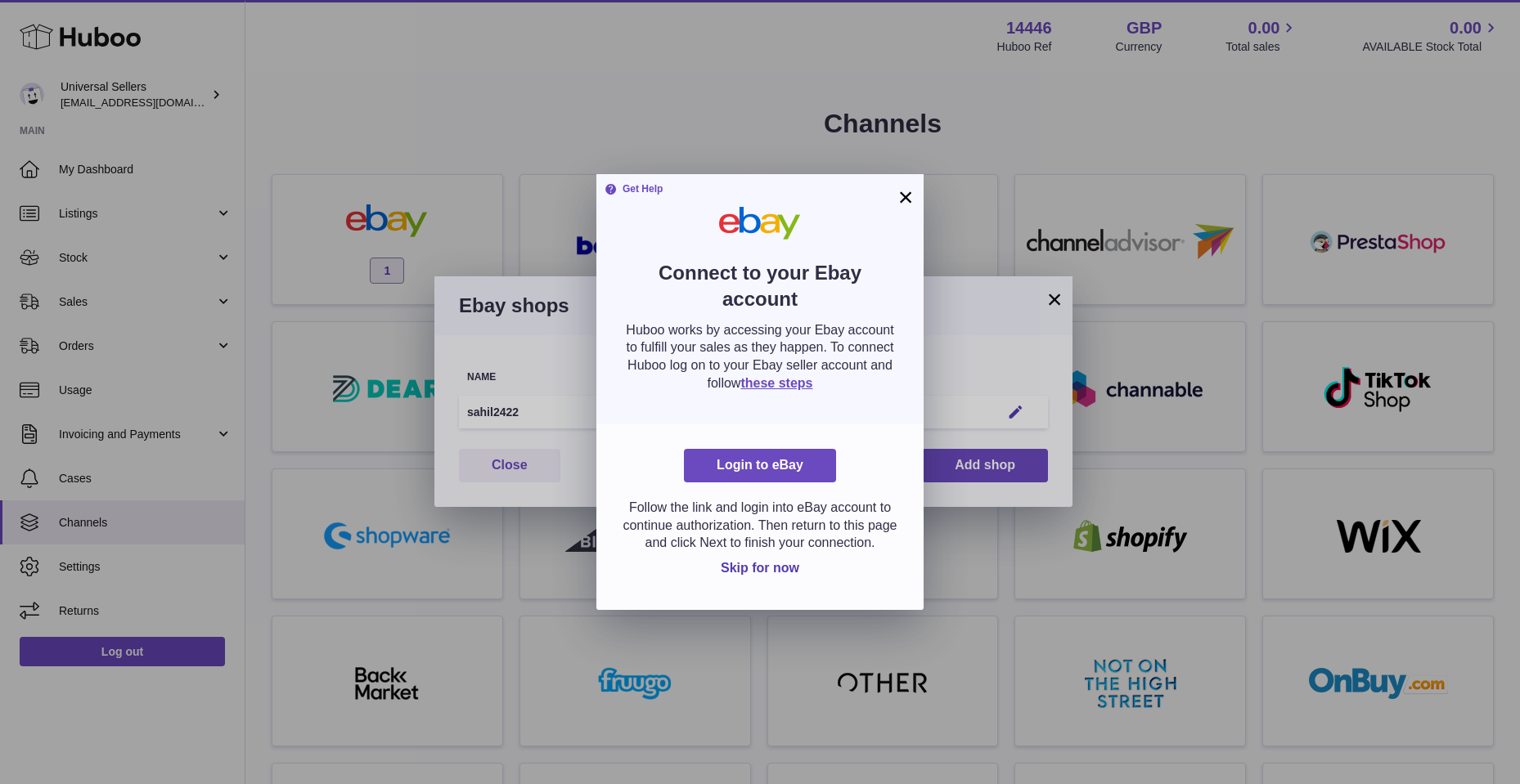
click at [890, 203] on div "Get Help Connect to your Ebay account Huboo works by accessing your Ebay accoun…" at bounding box center [760, 299] width 327 height 250
click at [909, 188] on button "×" at bounding box center [905, 197] width 19 height 19
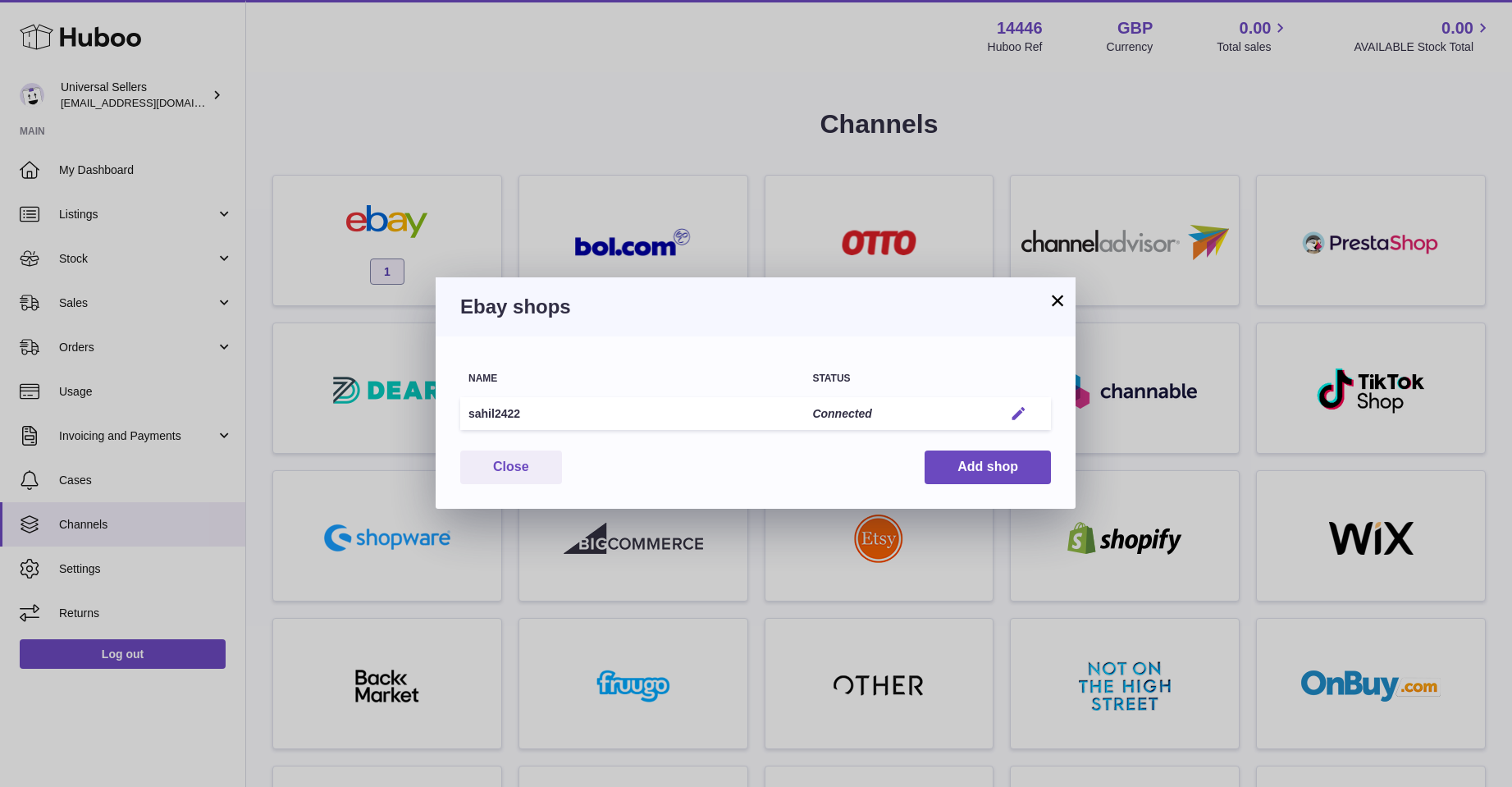
click at [1023, 409] on em "button" at bounding box center [1019, 414] width 17 height 17
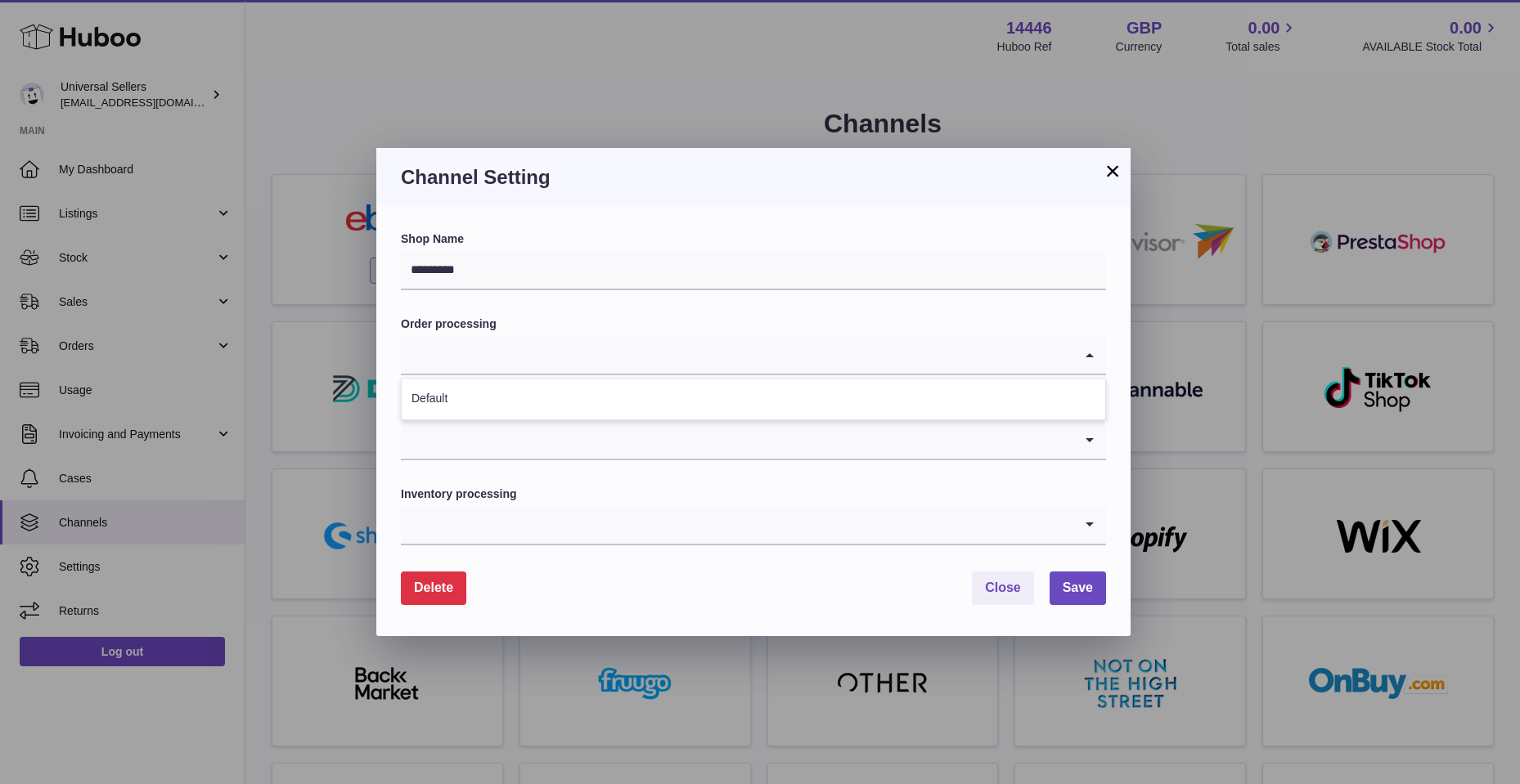
click at [889, 360] on input "Search for option" at bounding box center [737, 354] width 672 height 38
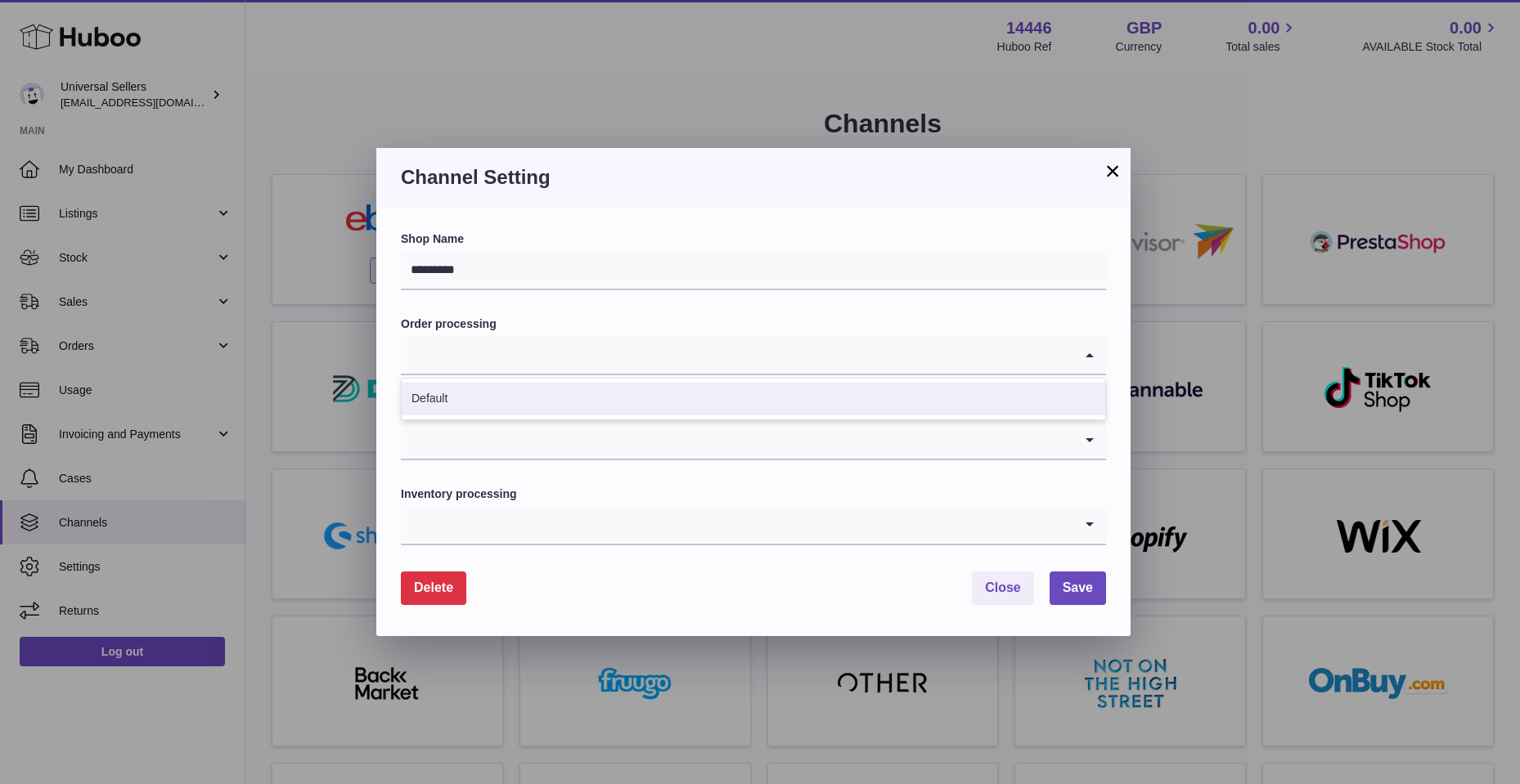
click at [875, 393] on li "Default" at bounding box center [752, 399] width 703 height 33
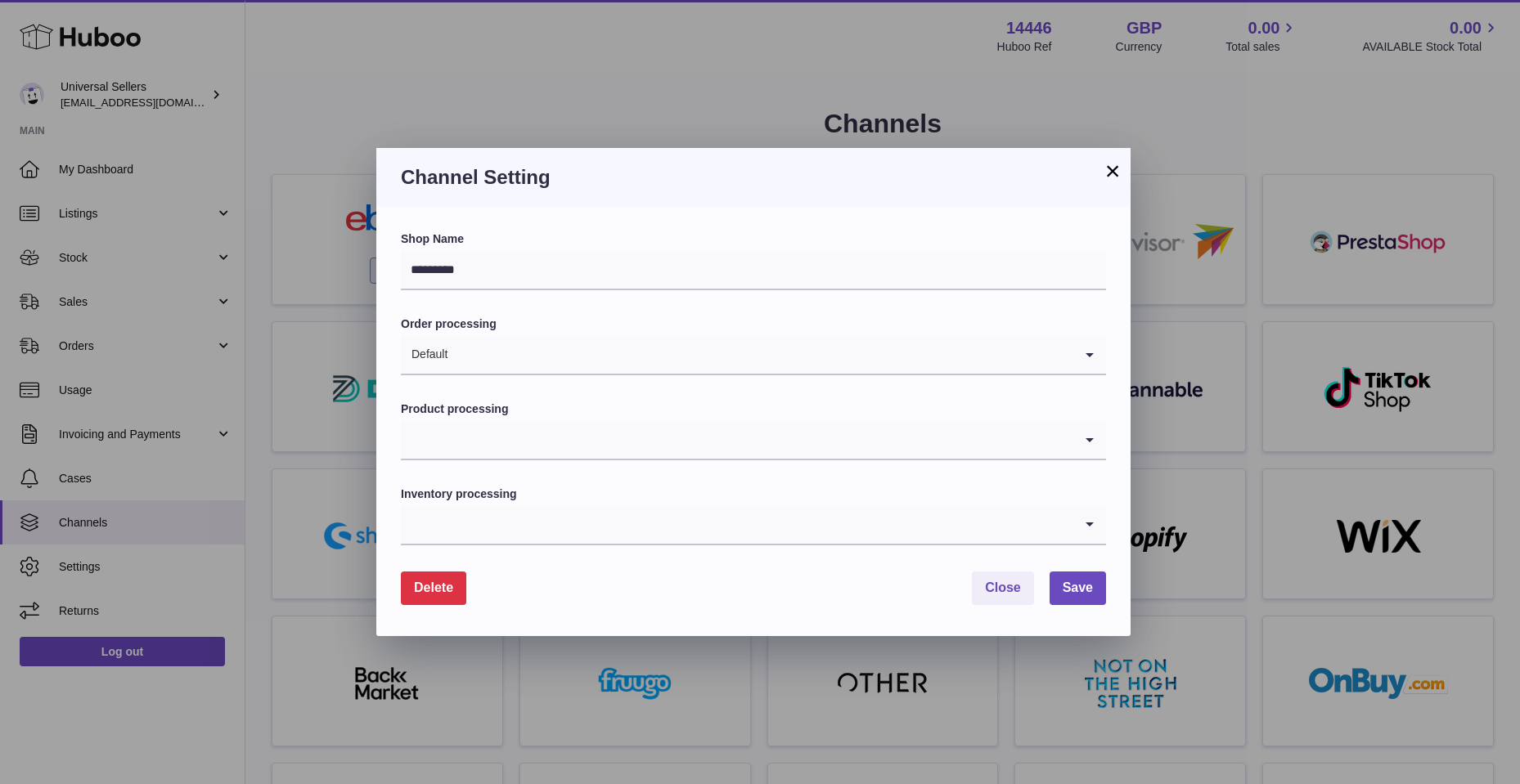
click at [813, 453] on input "Search for option" at bounding box center [737, 440] width 672 height 38
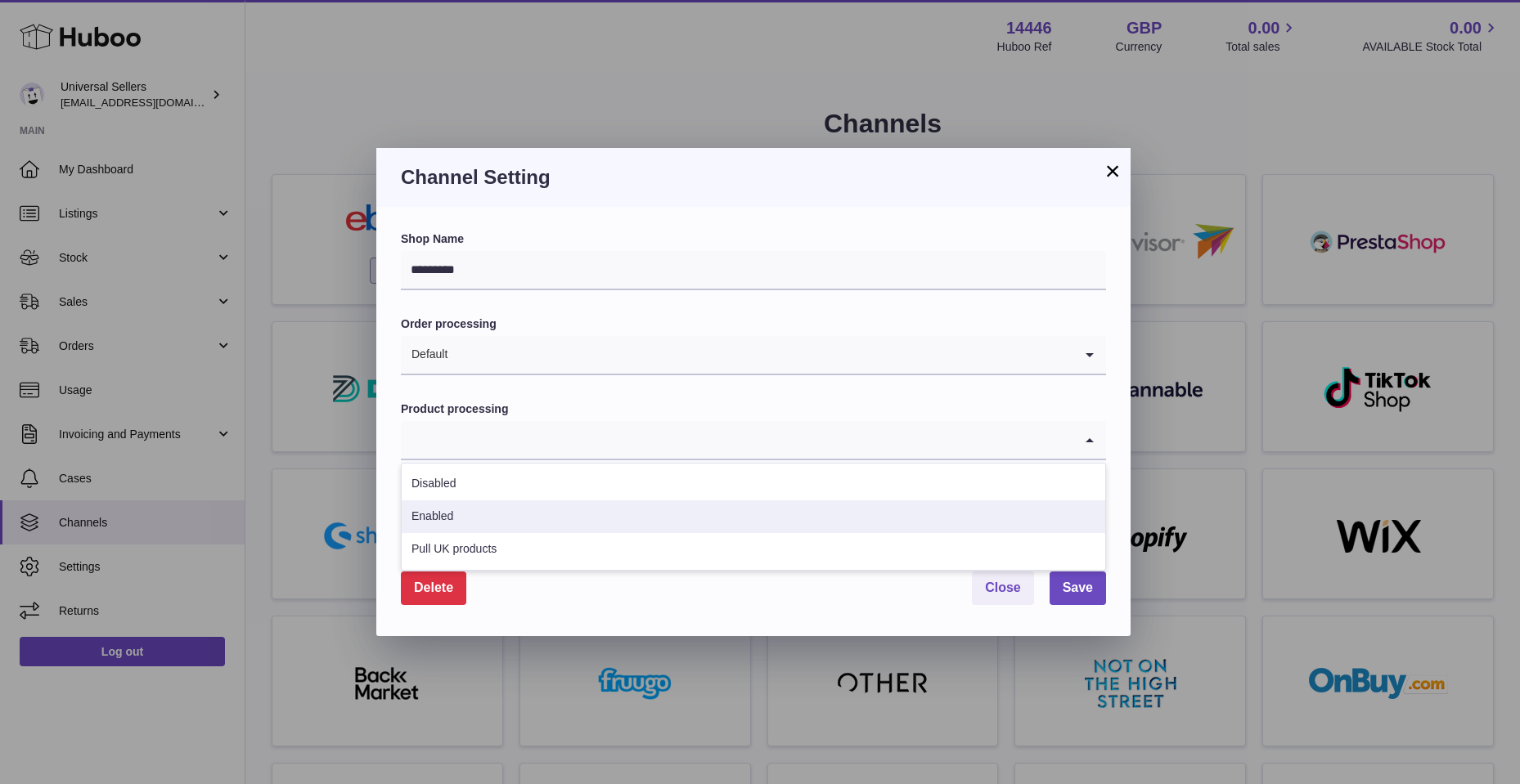
click at [538, 517] on li "Enabled" at bounding box center [752, 516] width 703 height 33
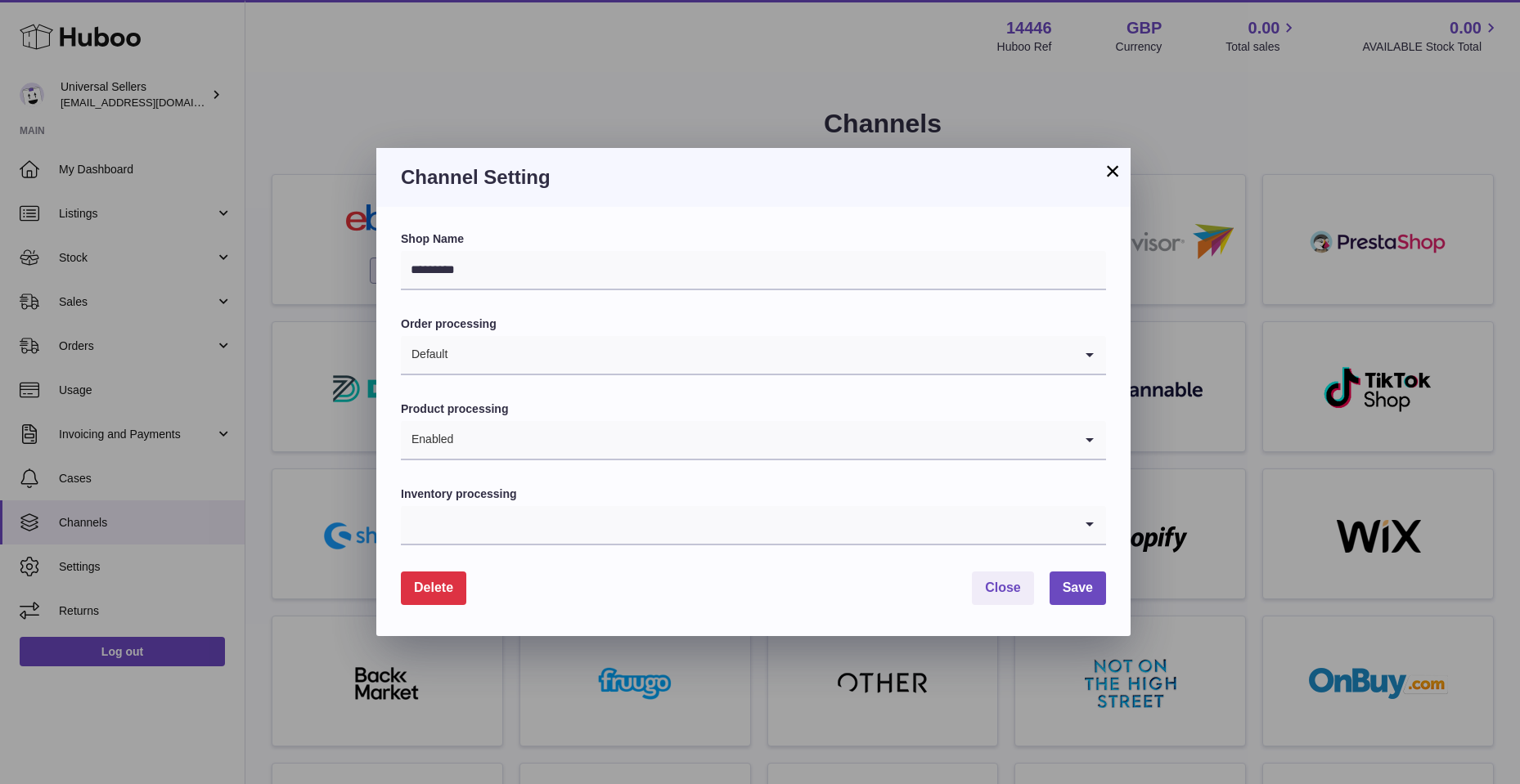
click at [587, 529] on input "Search for option" at bounding box center [737, 524] width 672 height 38
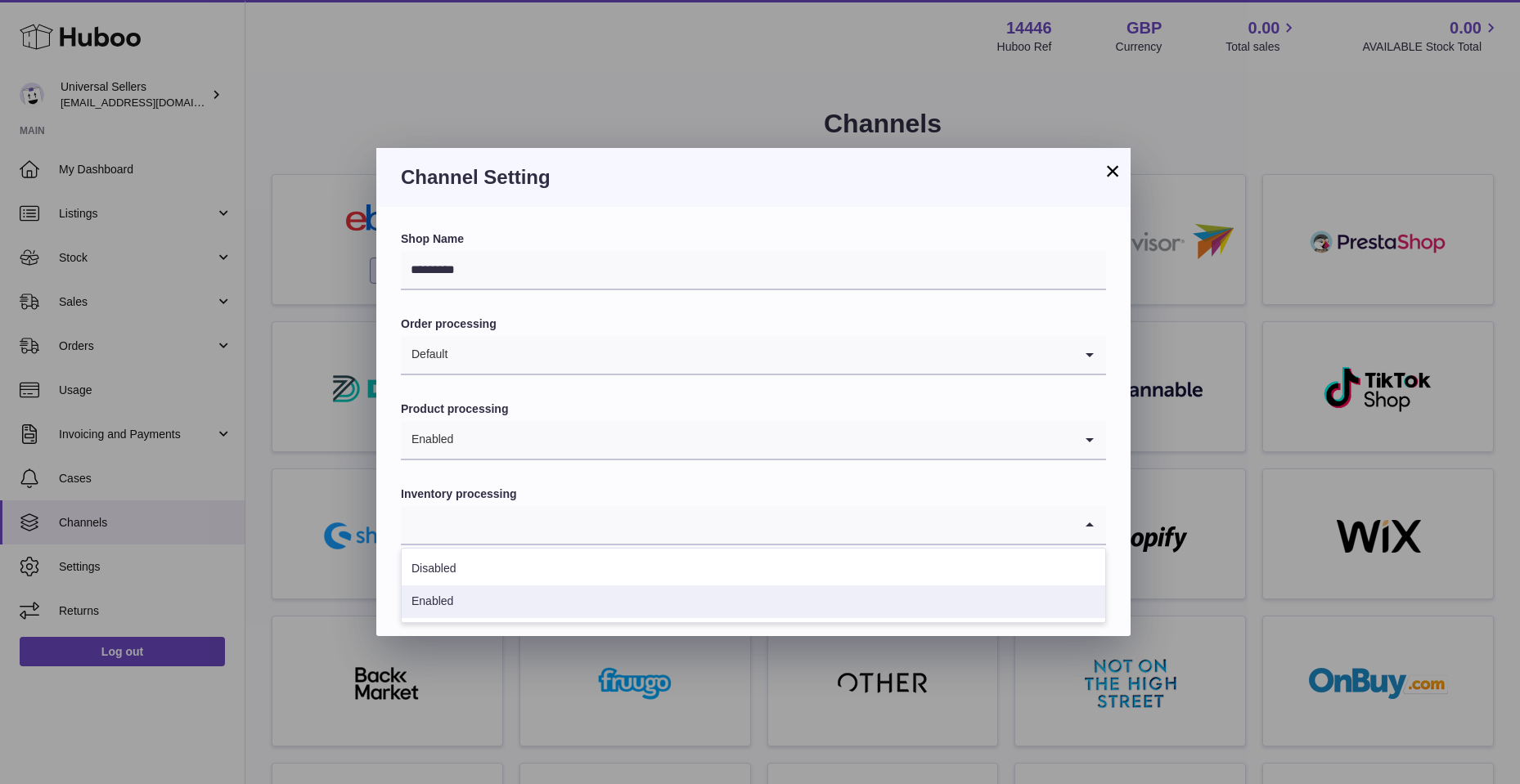
click at [520, 591] on li "Enabled" at bounding box center [752, 601] width 703 height 33
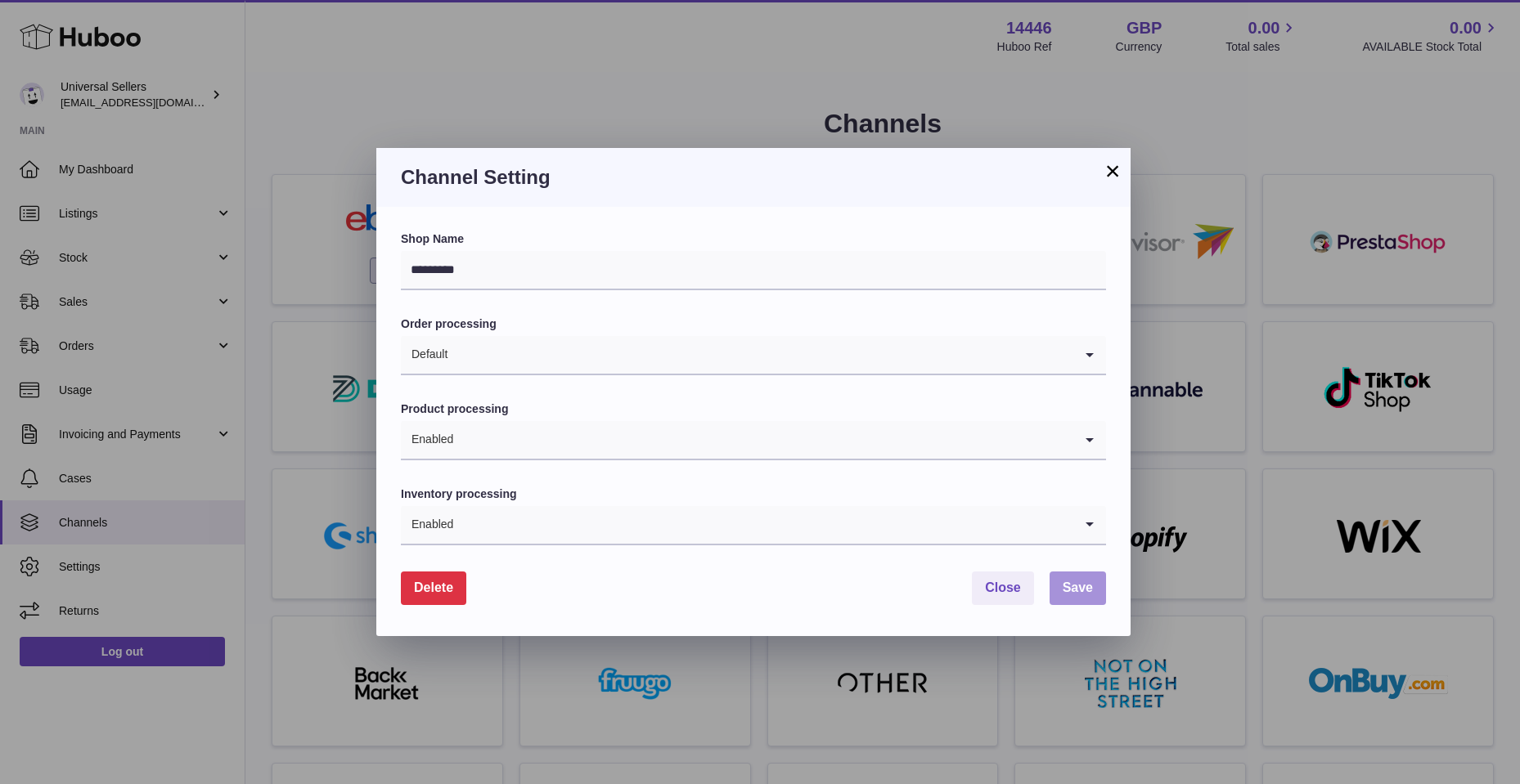
click at [1069, 592] on span "Save" at bounding box center [1078, 587] width 30 height 14
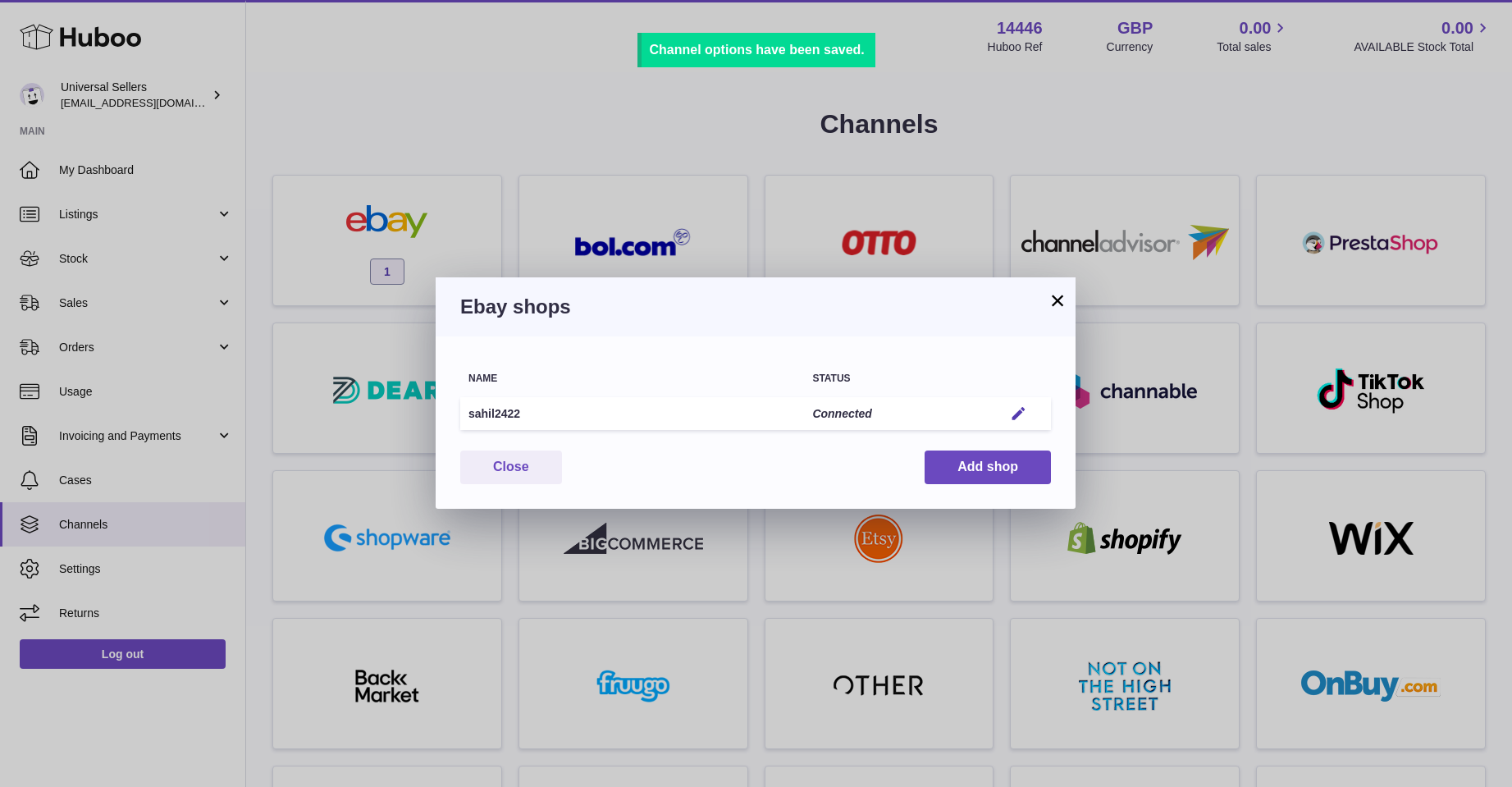
click at [1056, 297] on button "×" at bounding box center [1057, 300] width 19 height 19
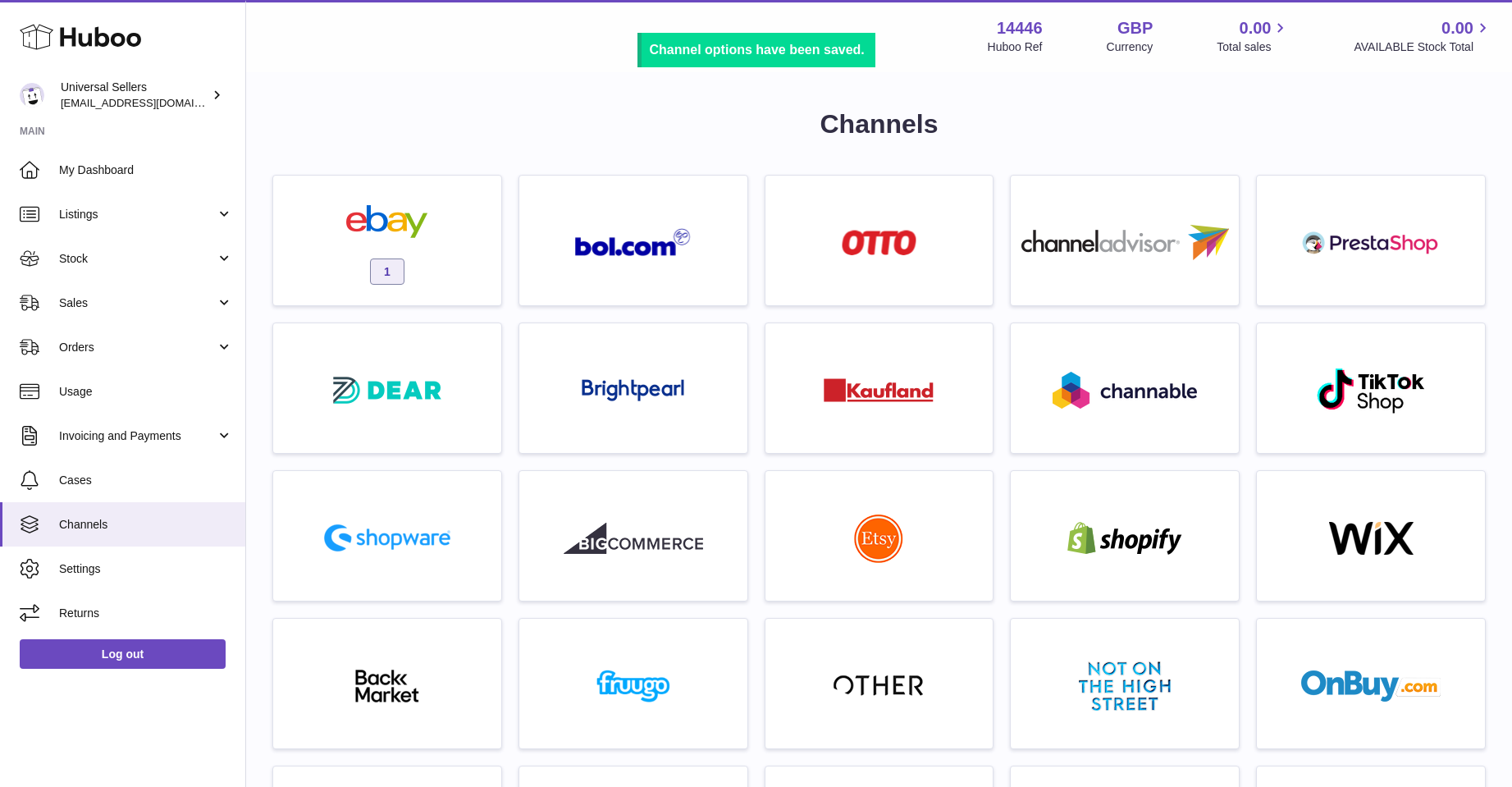
click at [1013, 24] on strong "14446" at bounding box center [1019, 28] width 46 height 22
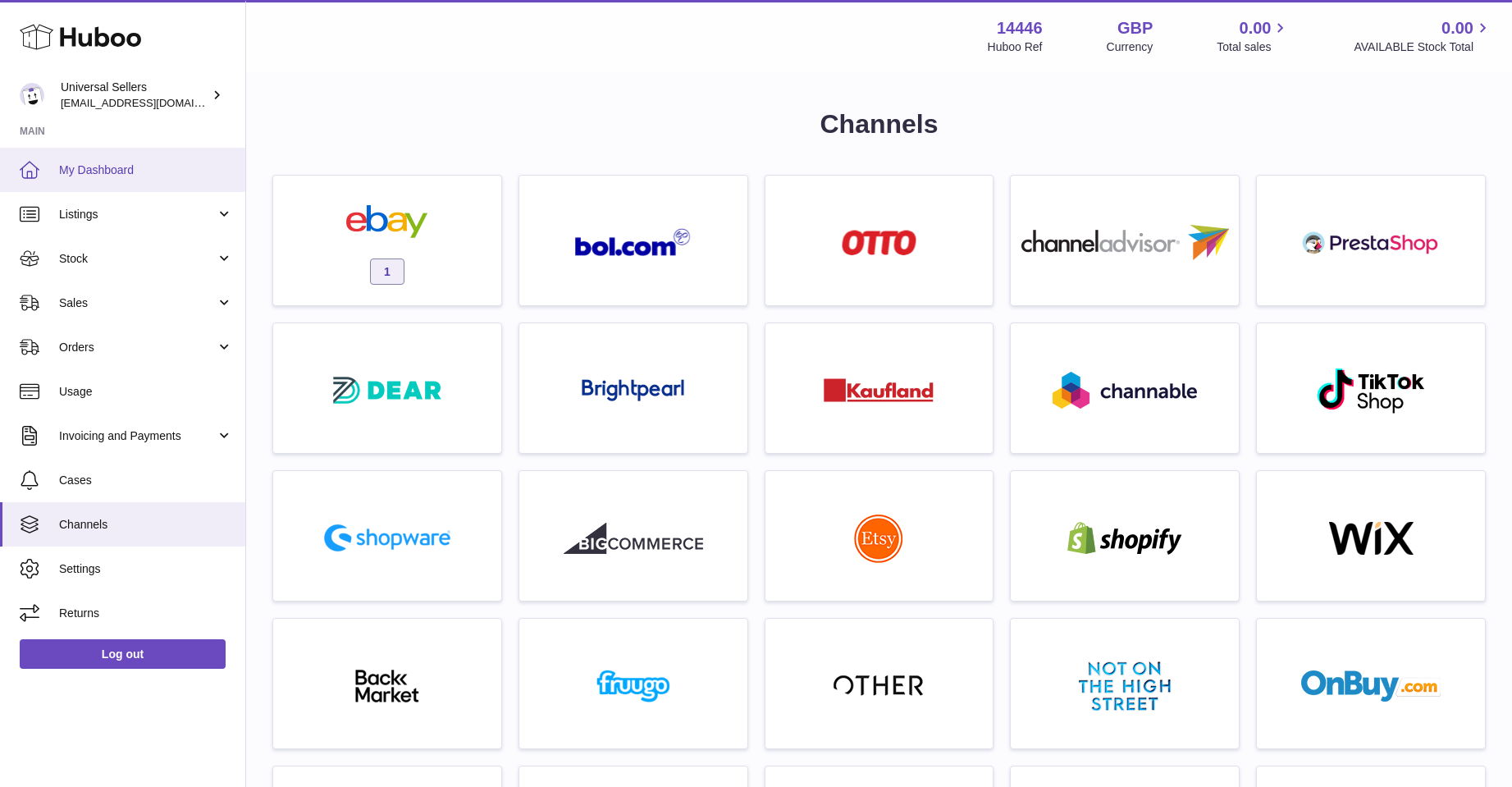
click at [65, 153] on link "My Dashboard" at bounding box center [123, 170] width 245 height 45
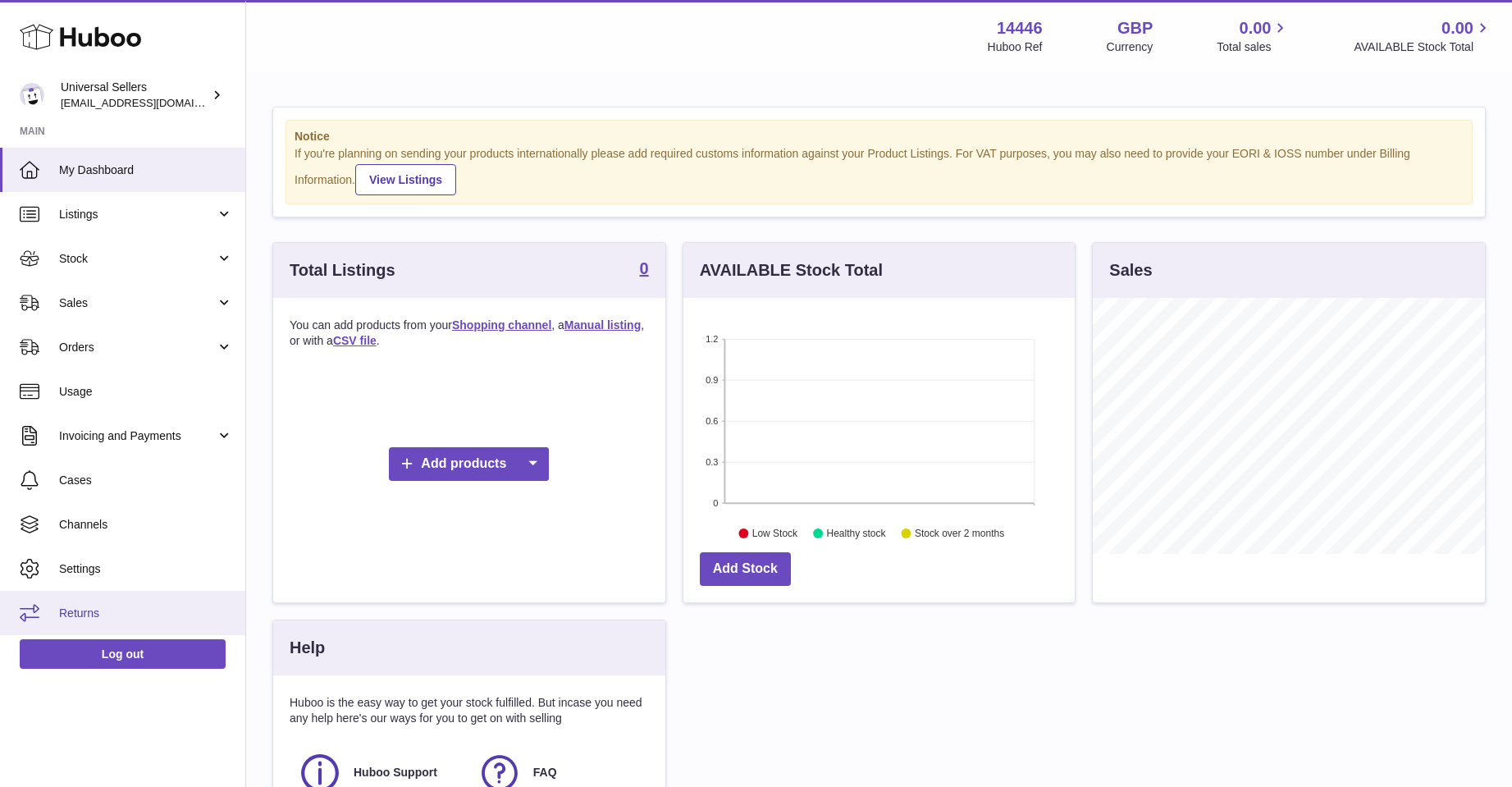
scroll to position [256, 392]
click at [74, 615] on span "Returns" at bounding box center [145, 613] width 174 height 16
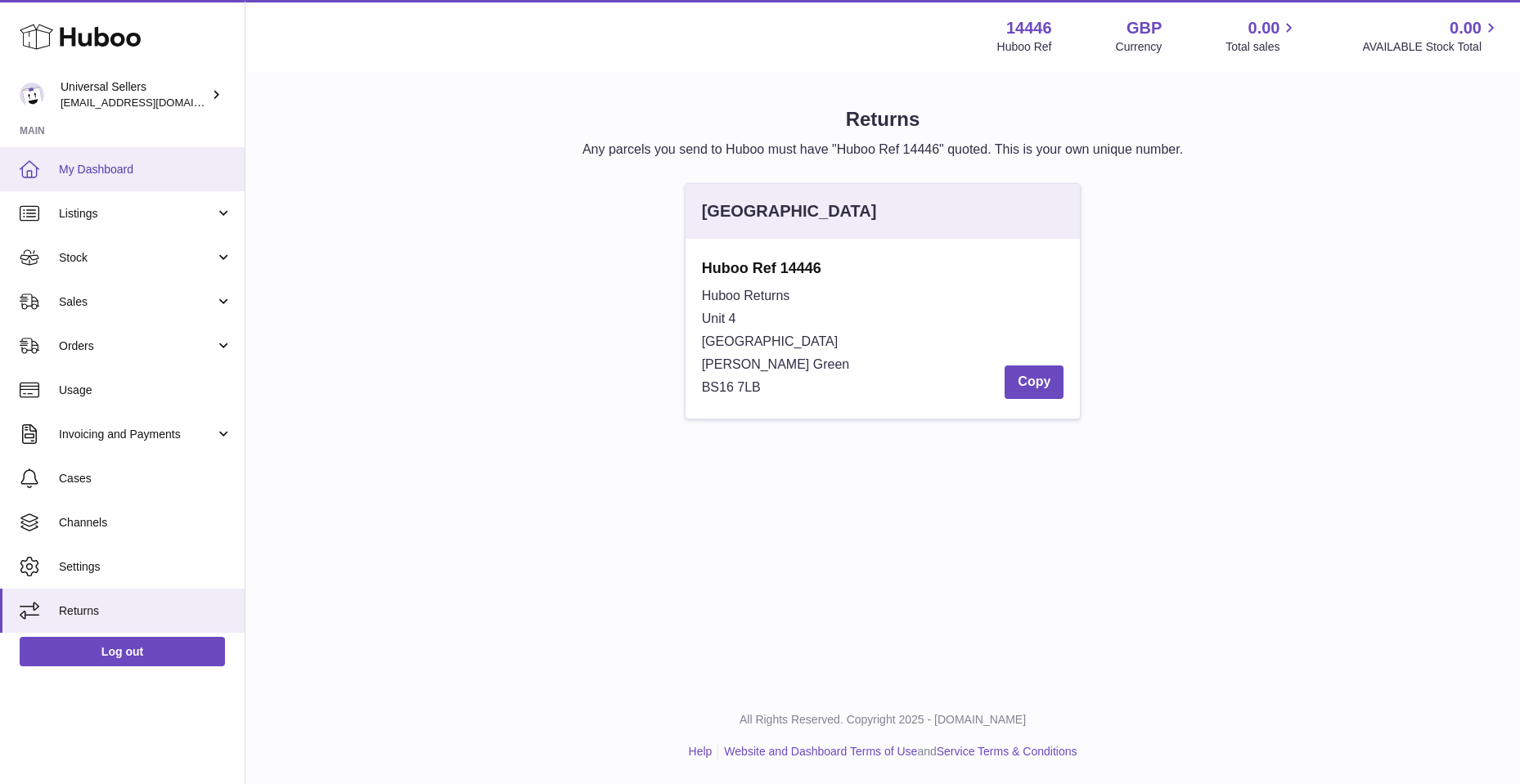
click at [90, 167] on span "My Dashboard" at bounding box center [145, 169] width 173 height 16
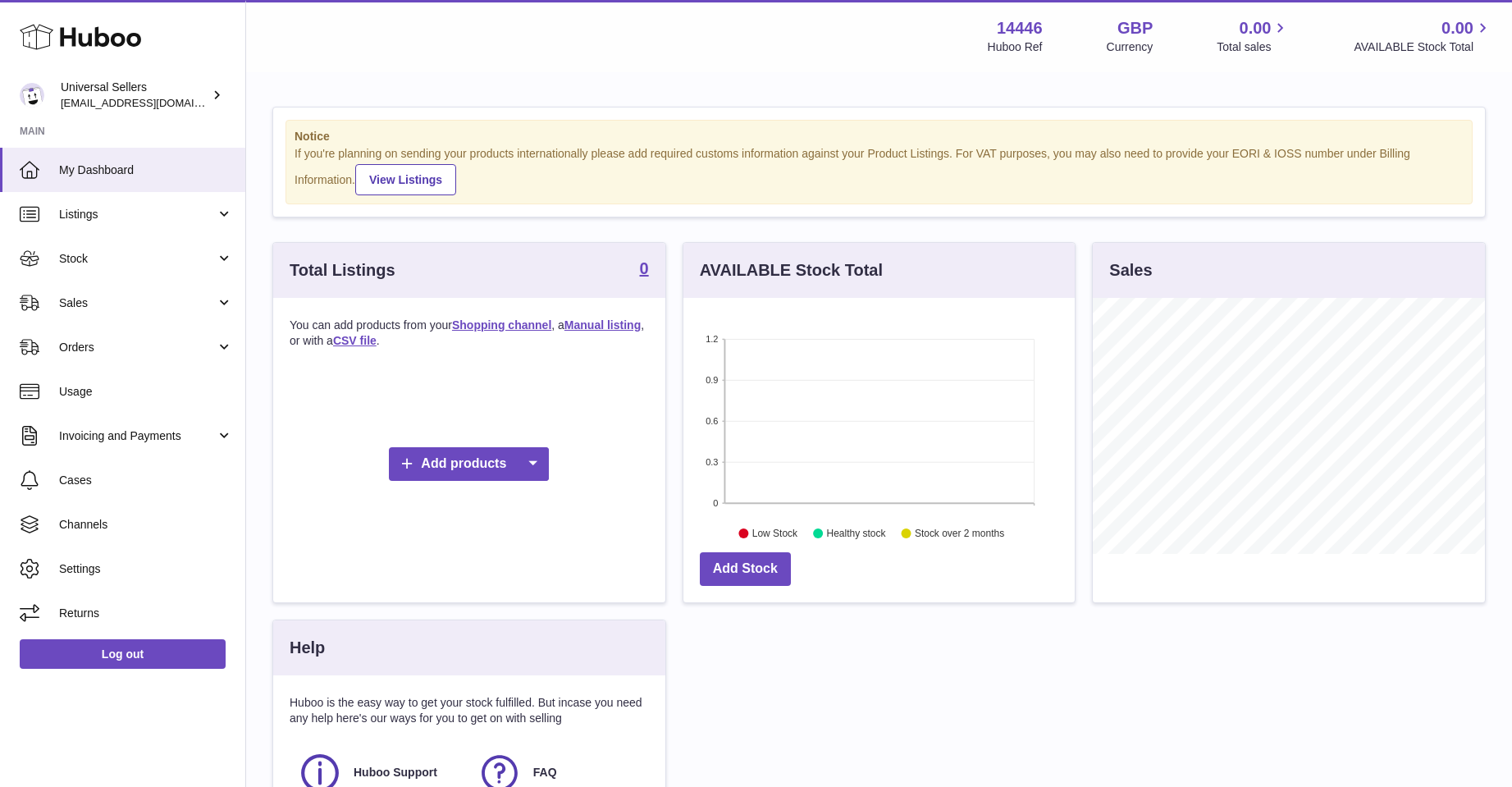
scroll to position [256, 392]
click at [406, 180] on link "View Listings" at bounding box center [406, 179] width 101 height 31
